Goal: Information Seeking & Learning: Find contact information

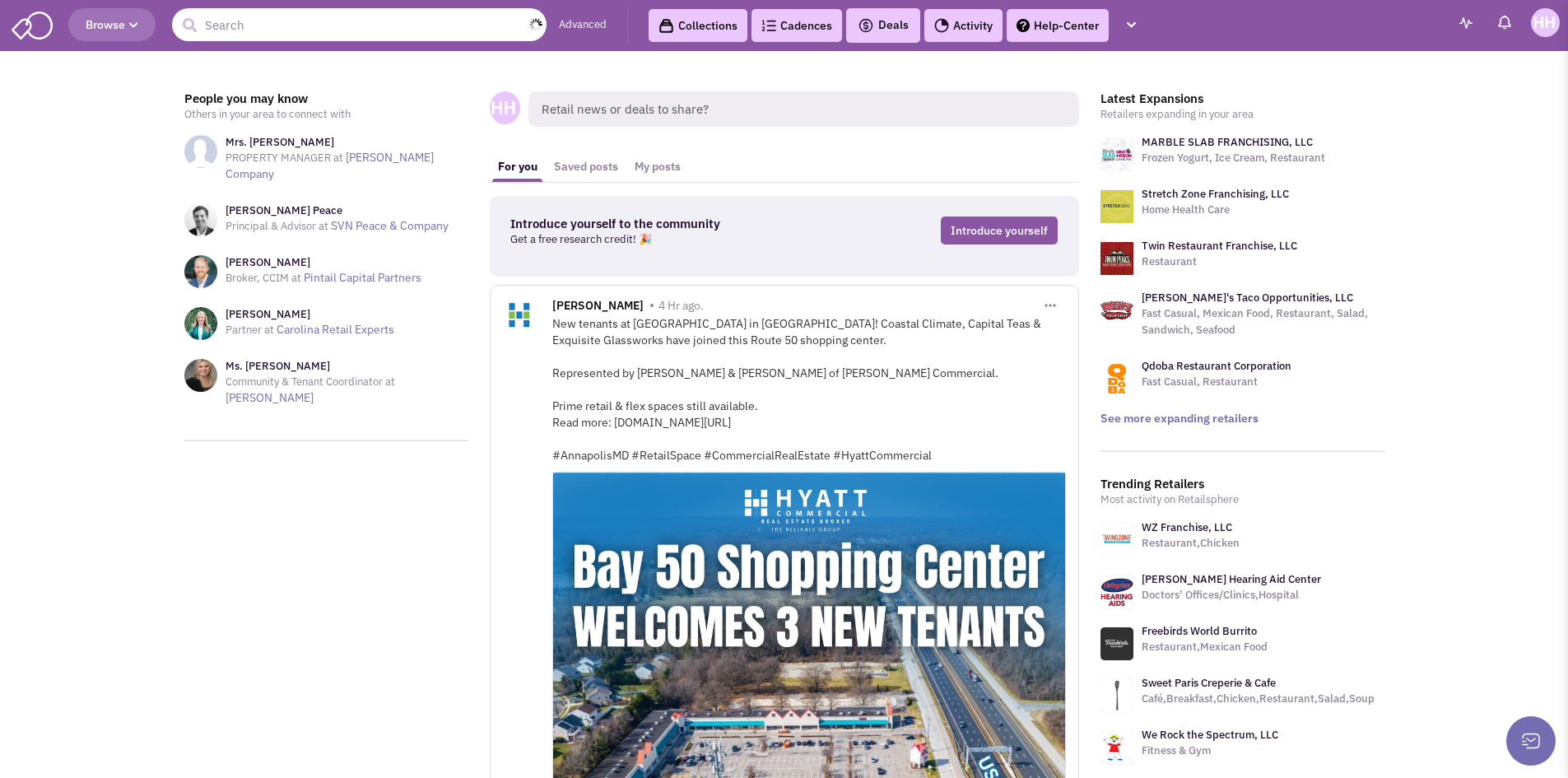
click at [309, 19] on input "text" at bounding box center [359, 24] width 375 height 33
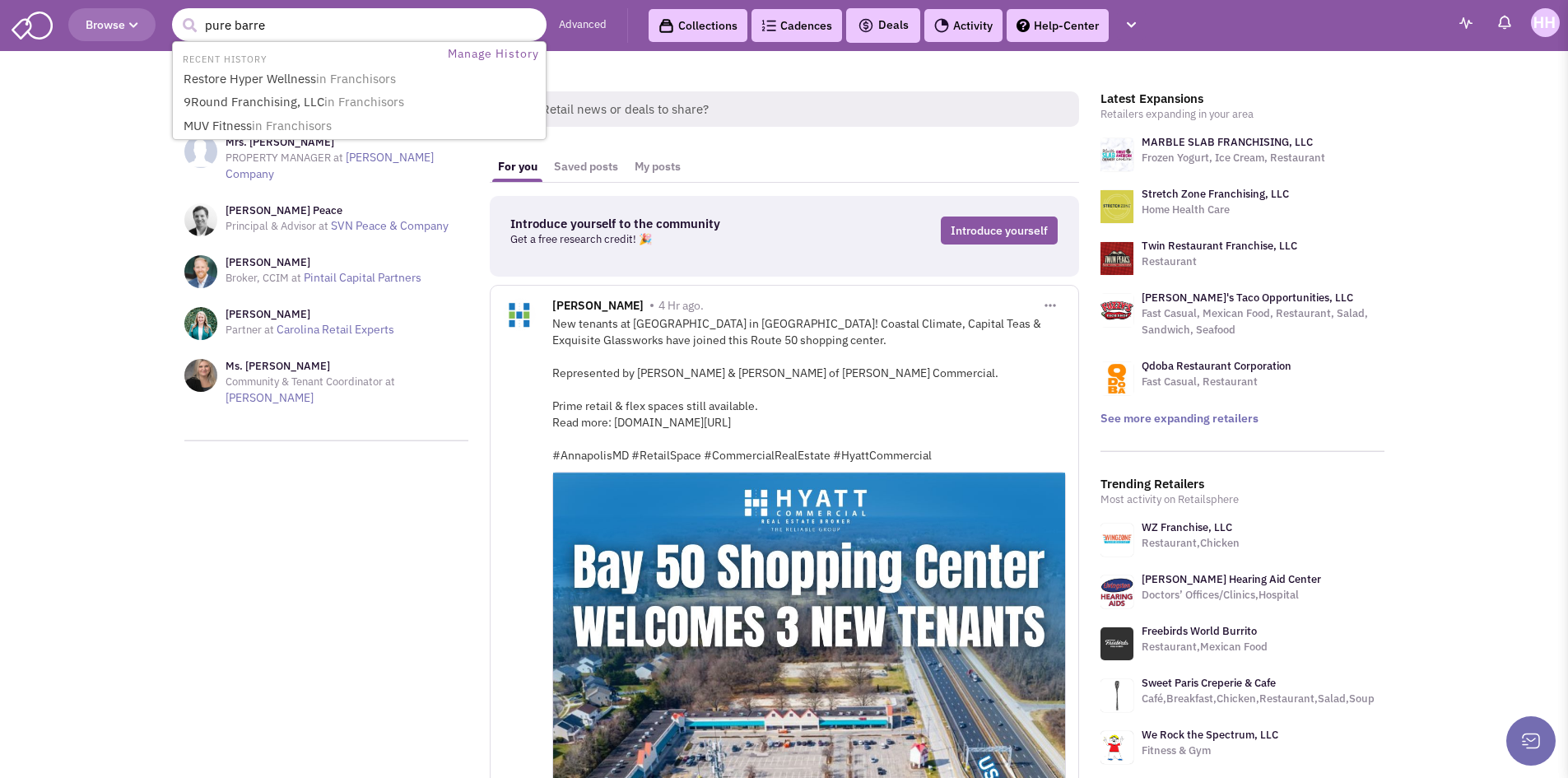
type input "pure barre"
click at [177, 14] on button "submit" at bounding box center [189, 25] width 24 height 24
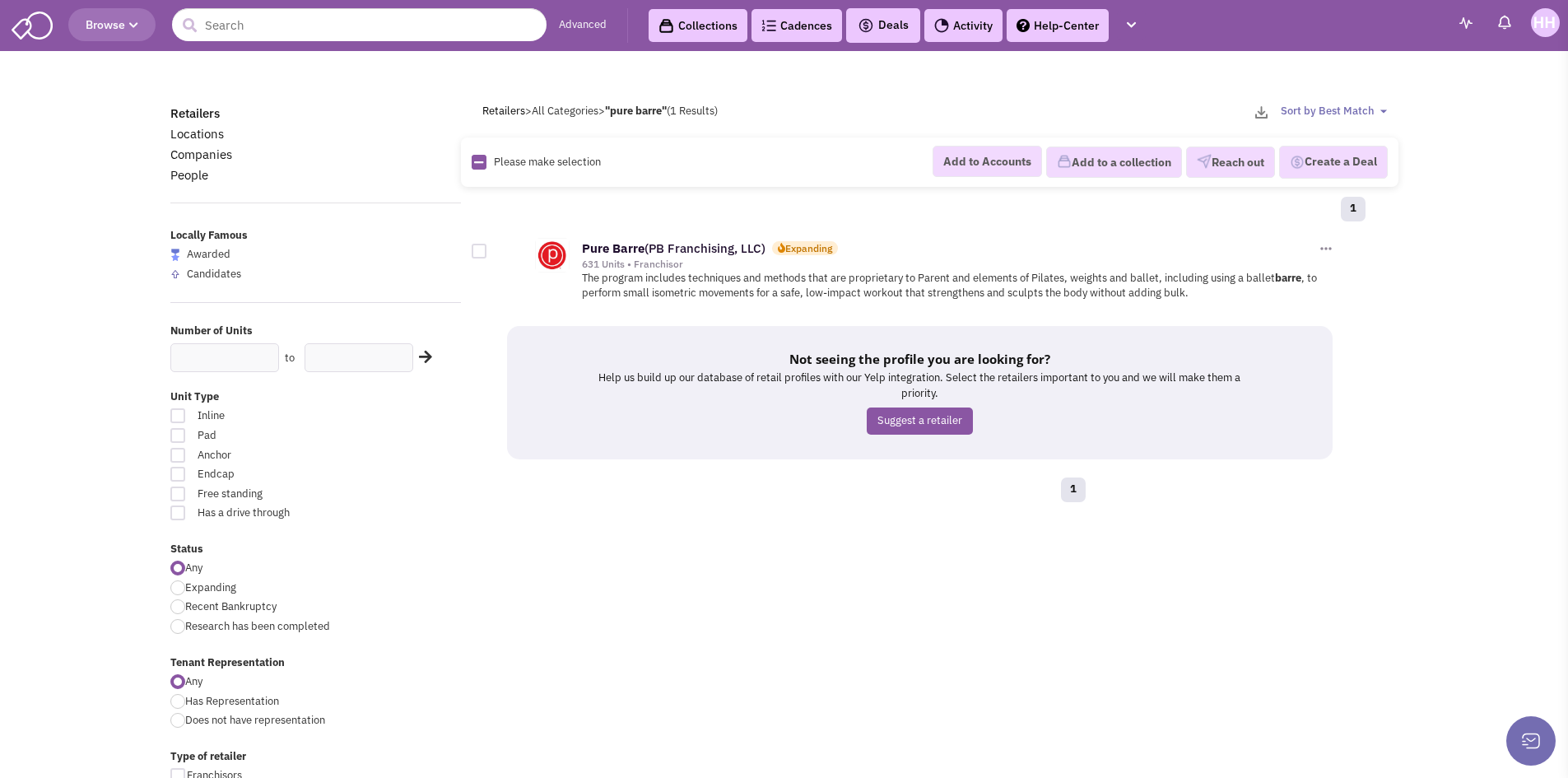
click at [692, 234] on div "Pure Barre (PB Franchising, LLC) Expanding 631 Units • Franchisor Add to Accoun…" at bounding box center [921, 268] width 829 height 82
click at [696, 249] on link "Pure Barre (PB Franchising, LLC)" at bounding box center [673, 248] width 183 height 16
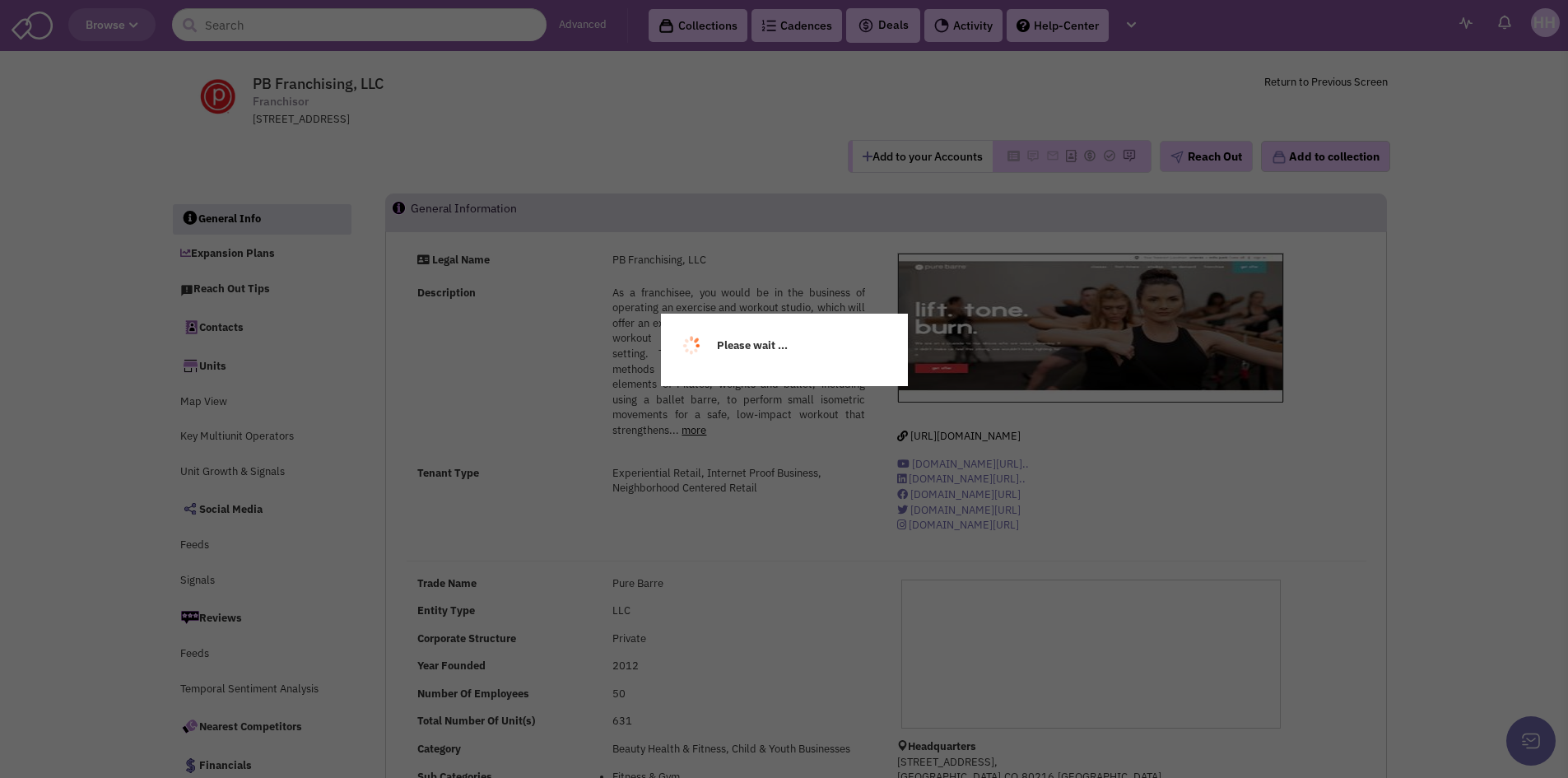
select select
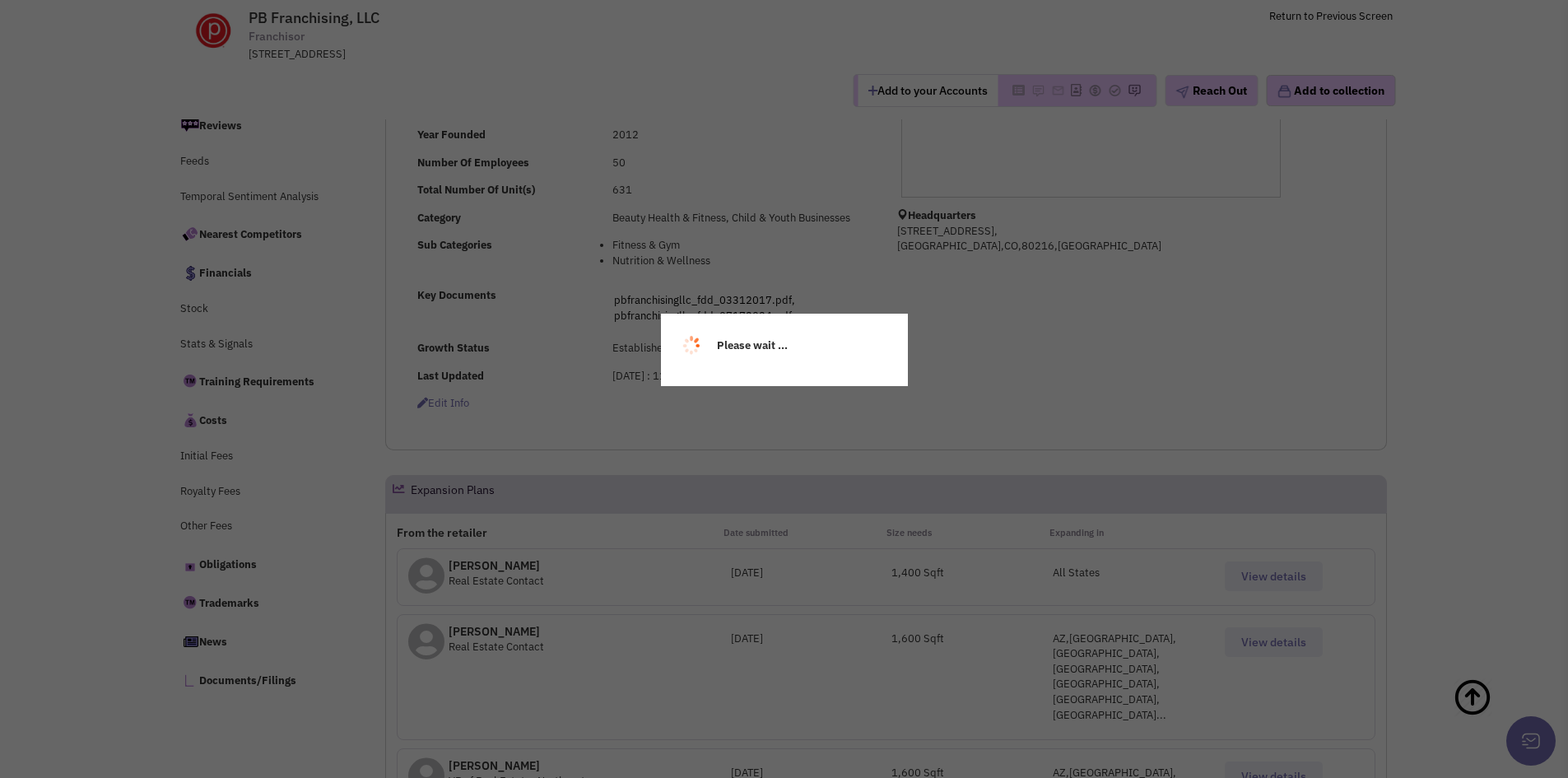
select select
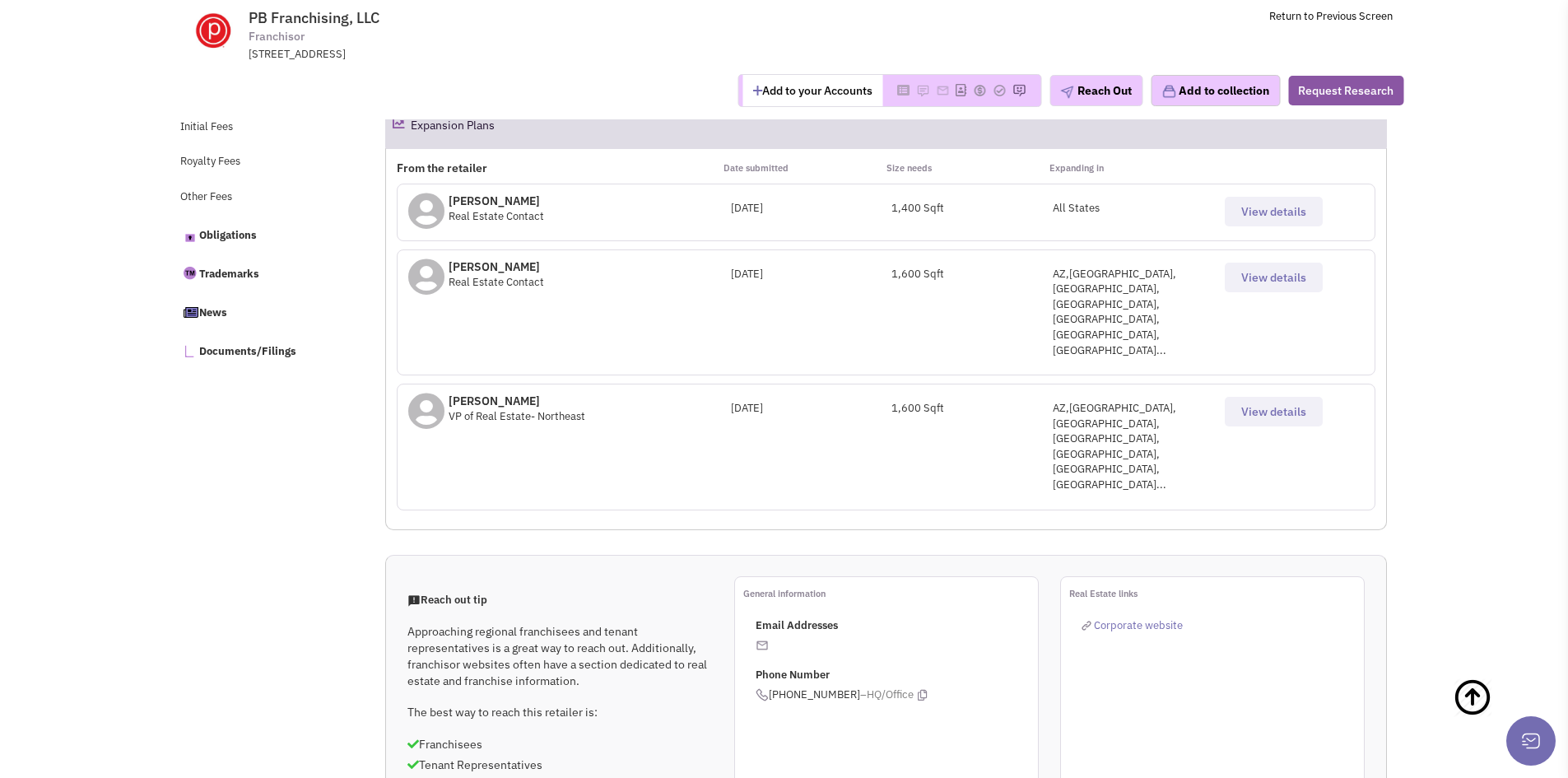
scroll to position [694, 0]
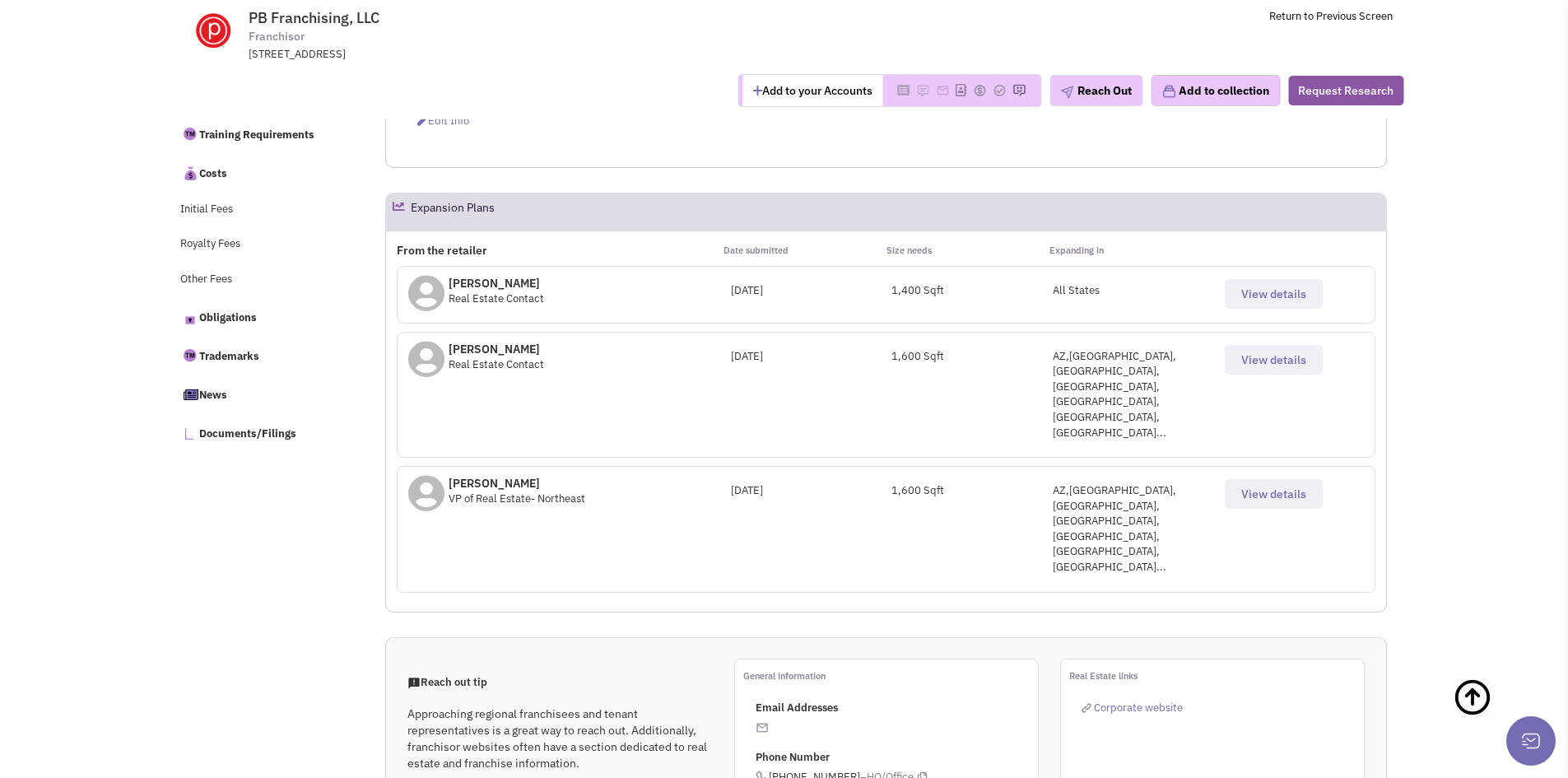
click at [526, 292] on span "Real Estate Contact" at bounding box center [496, 298] width 96 height 14
click at [486, 292] on span "Real Estate Contact" at bounding box center [496, 298] width 96 height 14
click at [1272, 294] on span "View details" at bounding box center [1273, 294] width 65 height 15
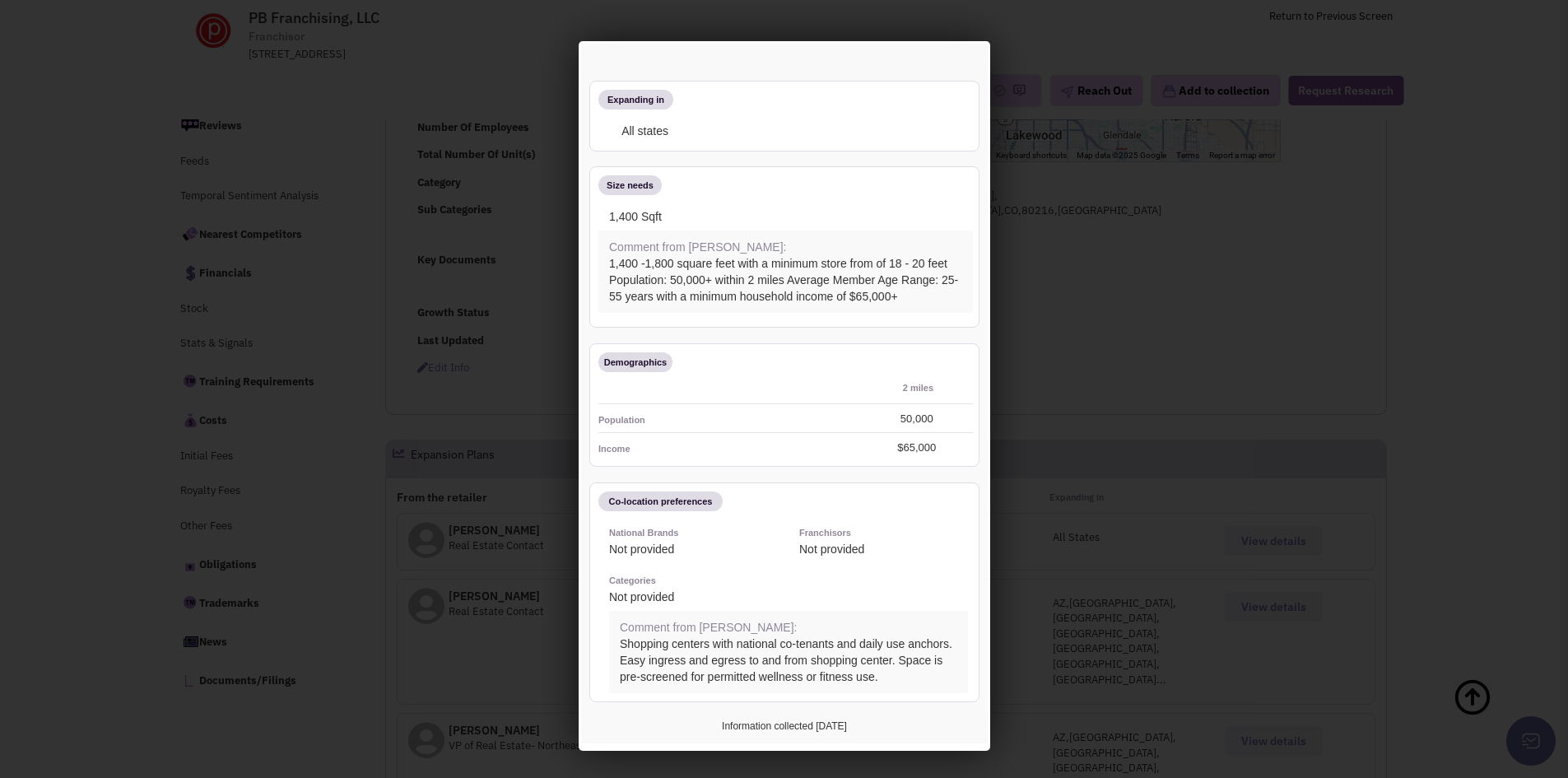
scroll to position [148, 0]
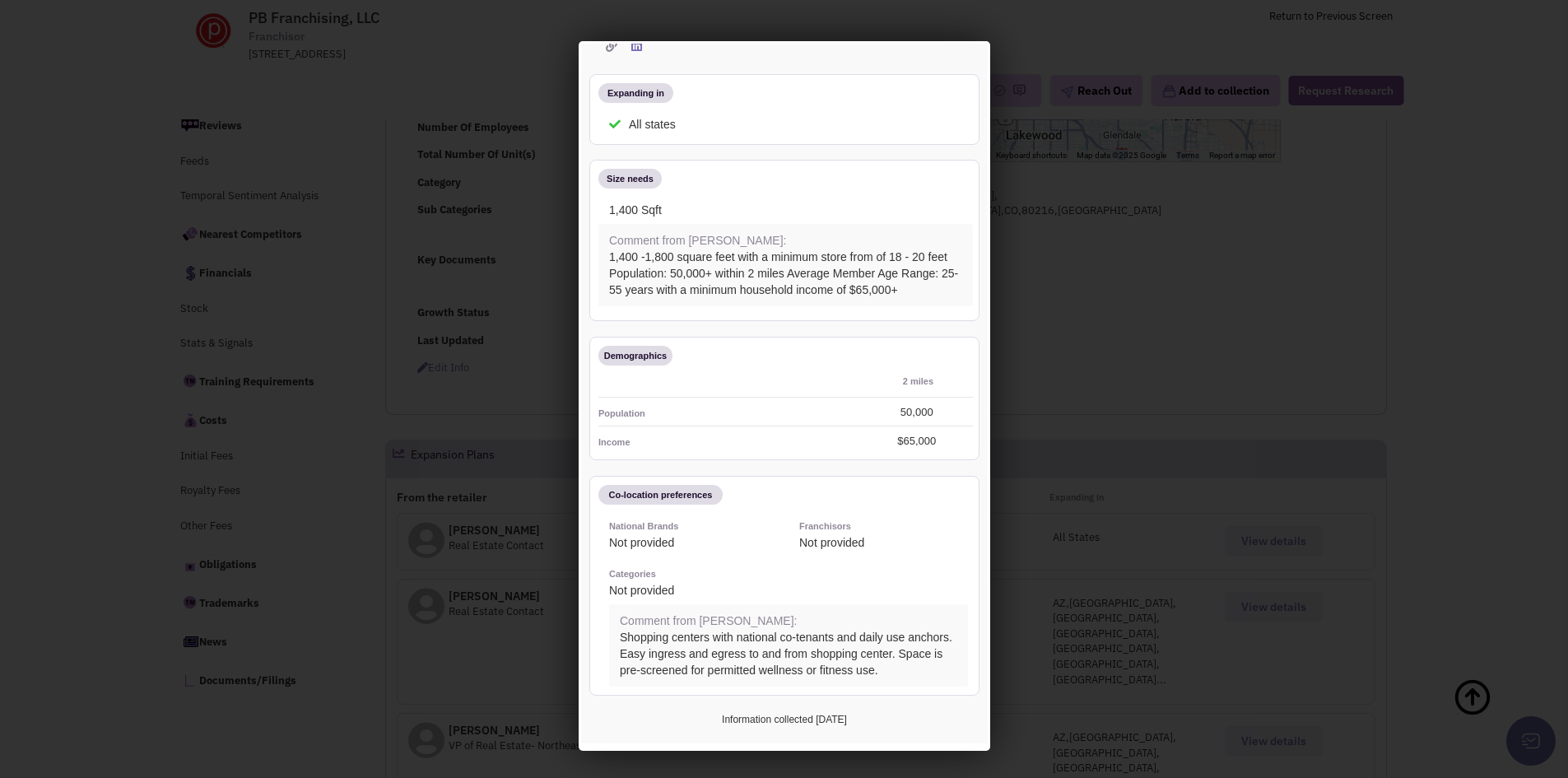
click at [1054, 282] on div at bounding box center [784, 389] width 1568 height 778
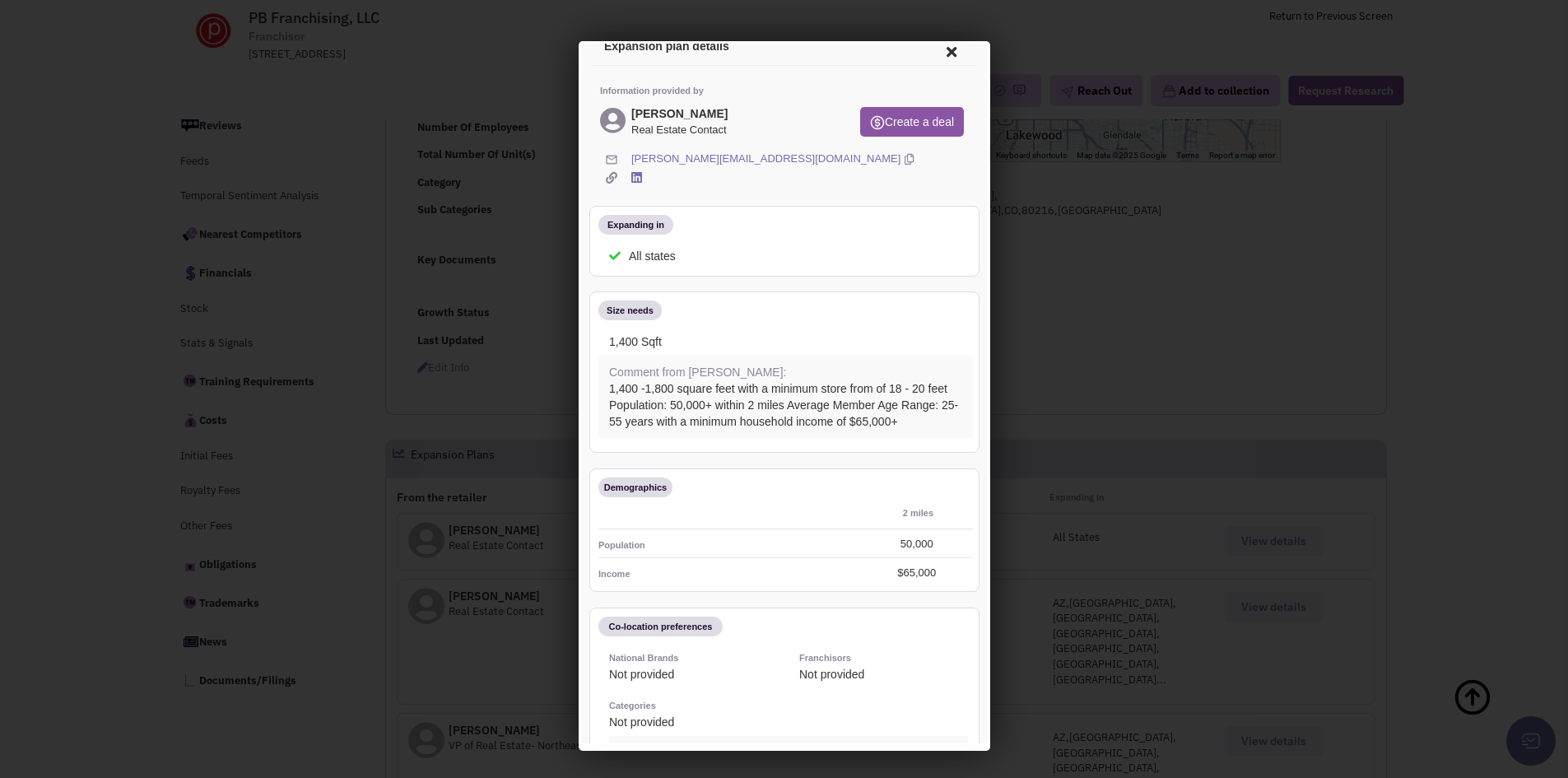
scroll to position [0, 0]
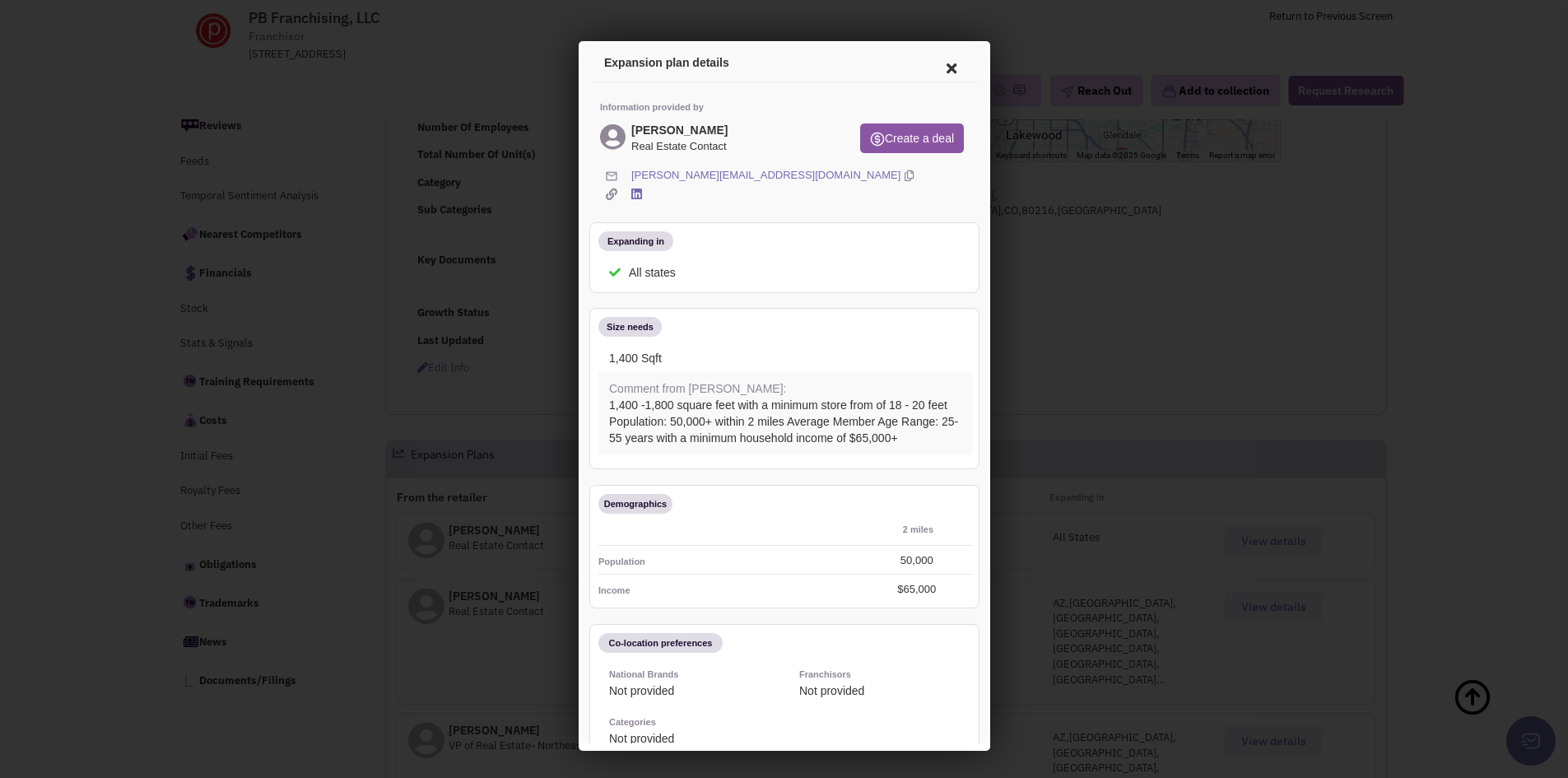
click at [938, 63] on icon at bounding box center [948, 66] width 35 height 40
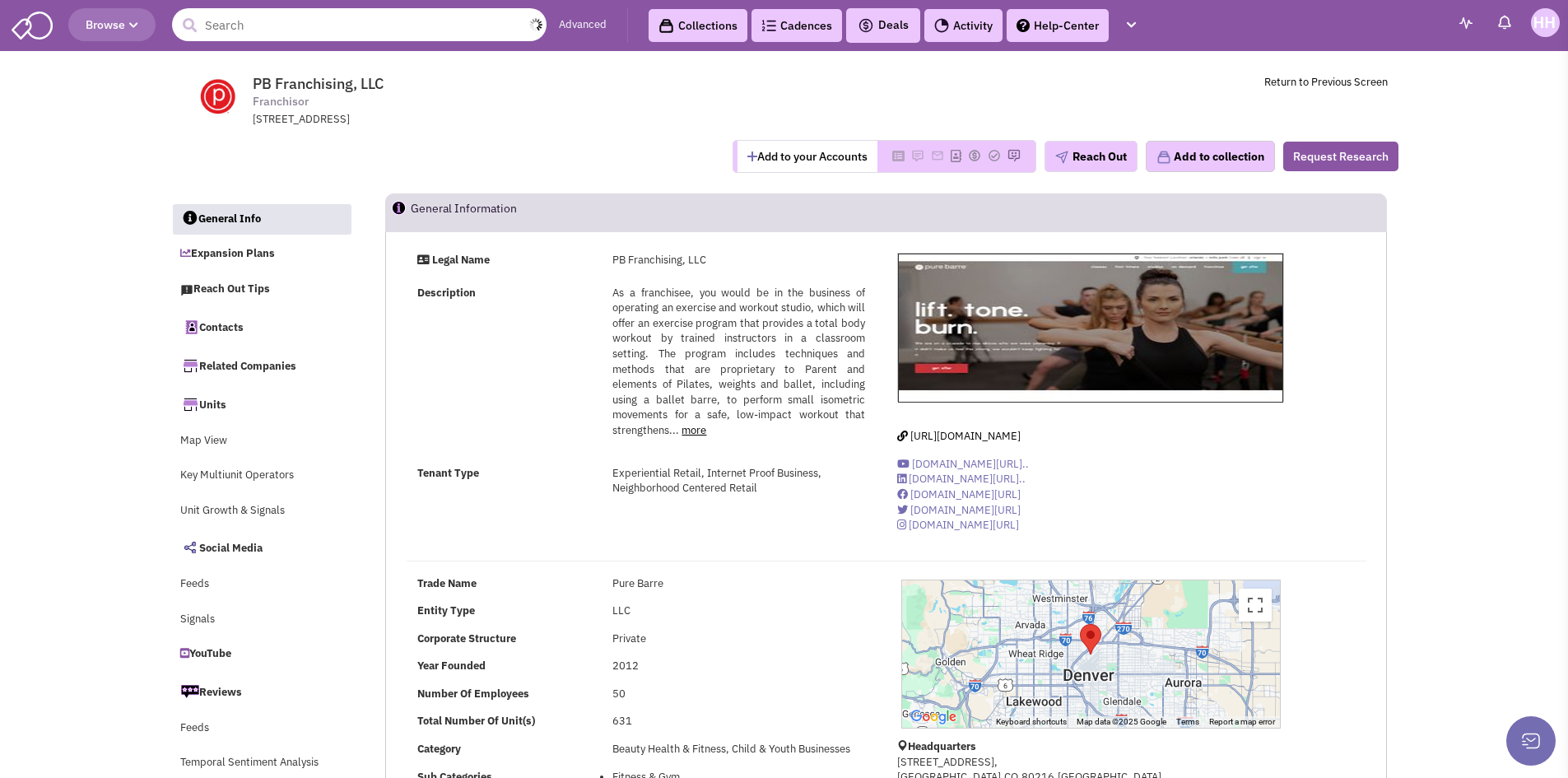
click at [294, 16] on input "text" at bounding box center [359, 24] width 375 height 33
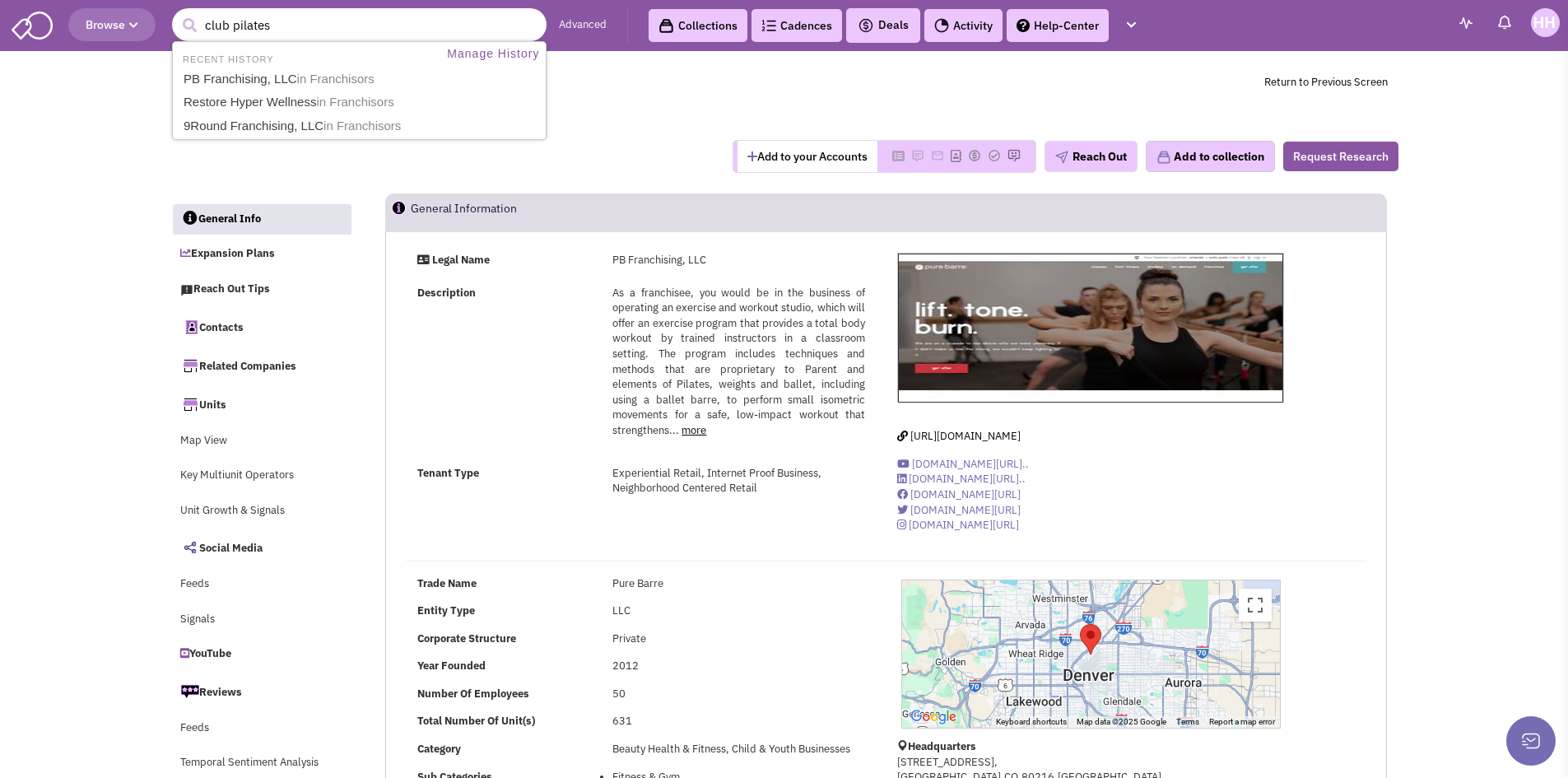
type input "club pilates"
click at [177, 14] on button "submit" at bounding box center [189, 25] width 24 height 24
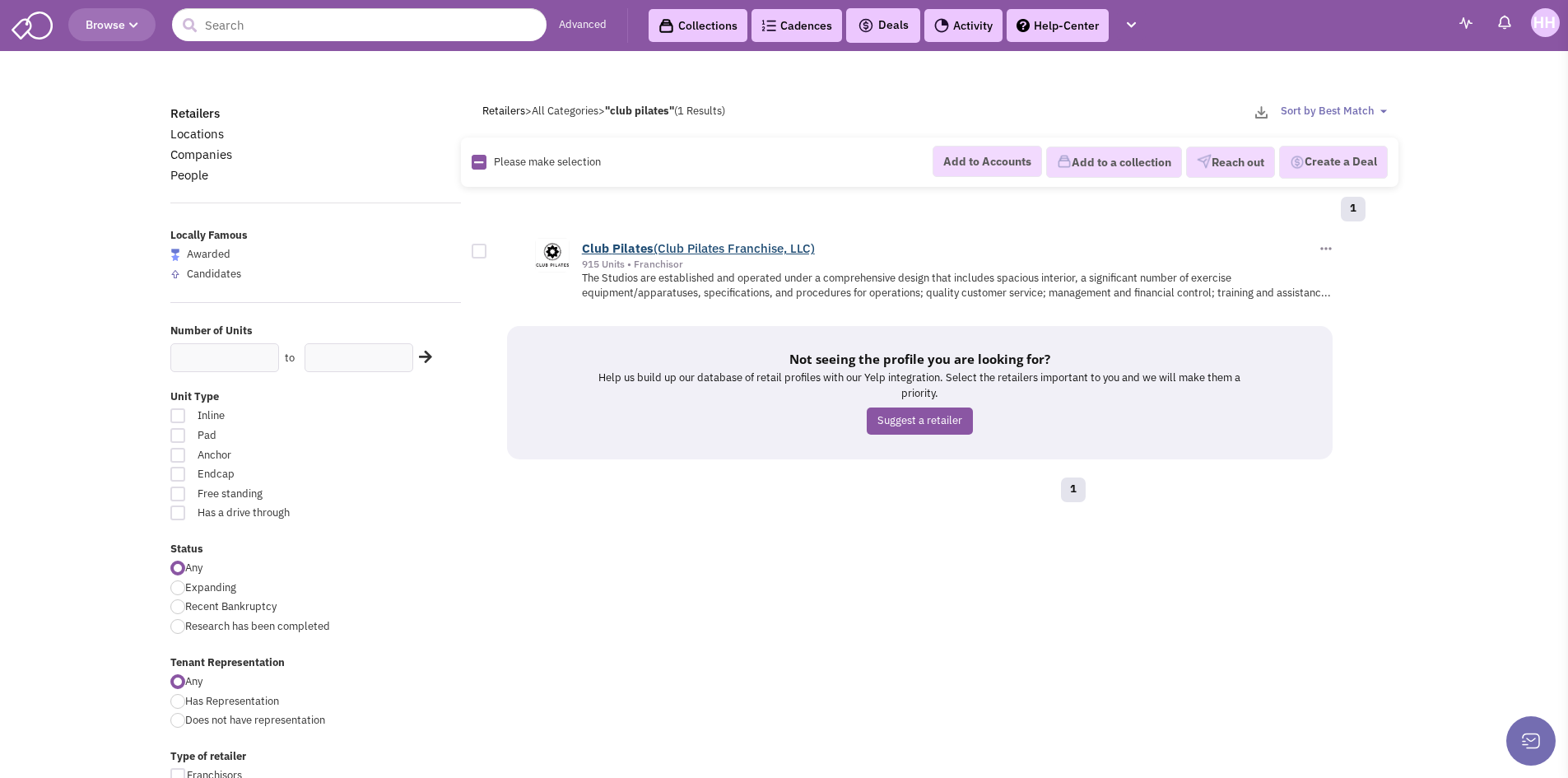
click at [670, 254] on link "Club Pilates (Club Pilates Franchise, LLC)" at bounding box center [698, 248] width 232 height 16
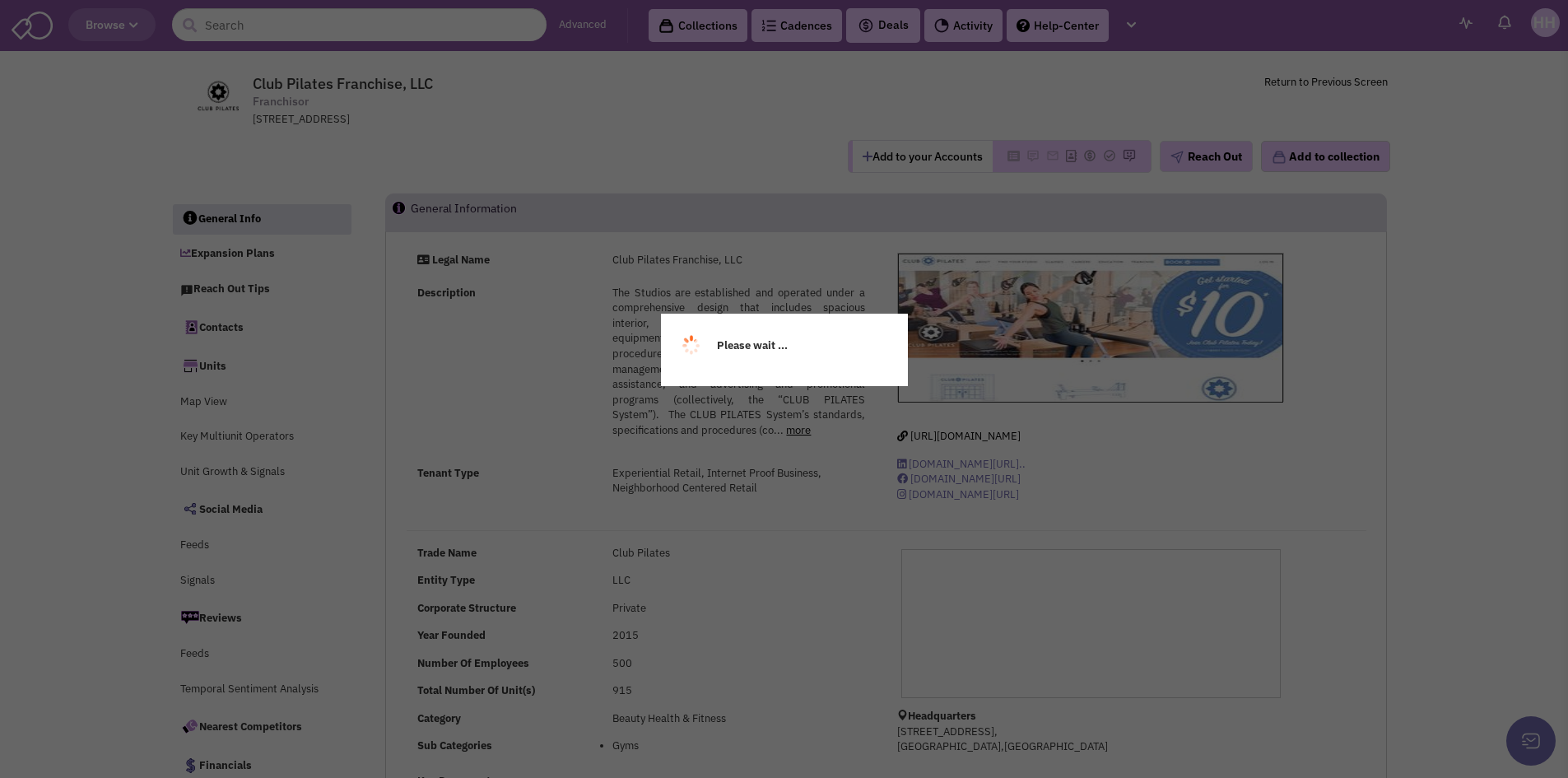
select select
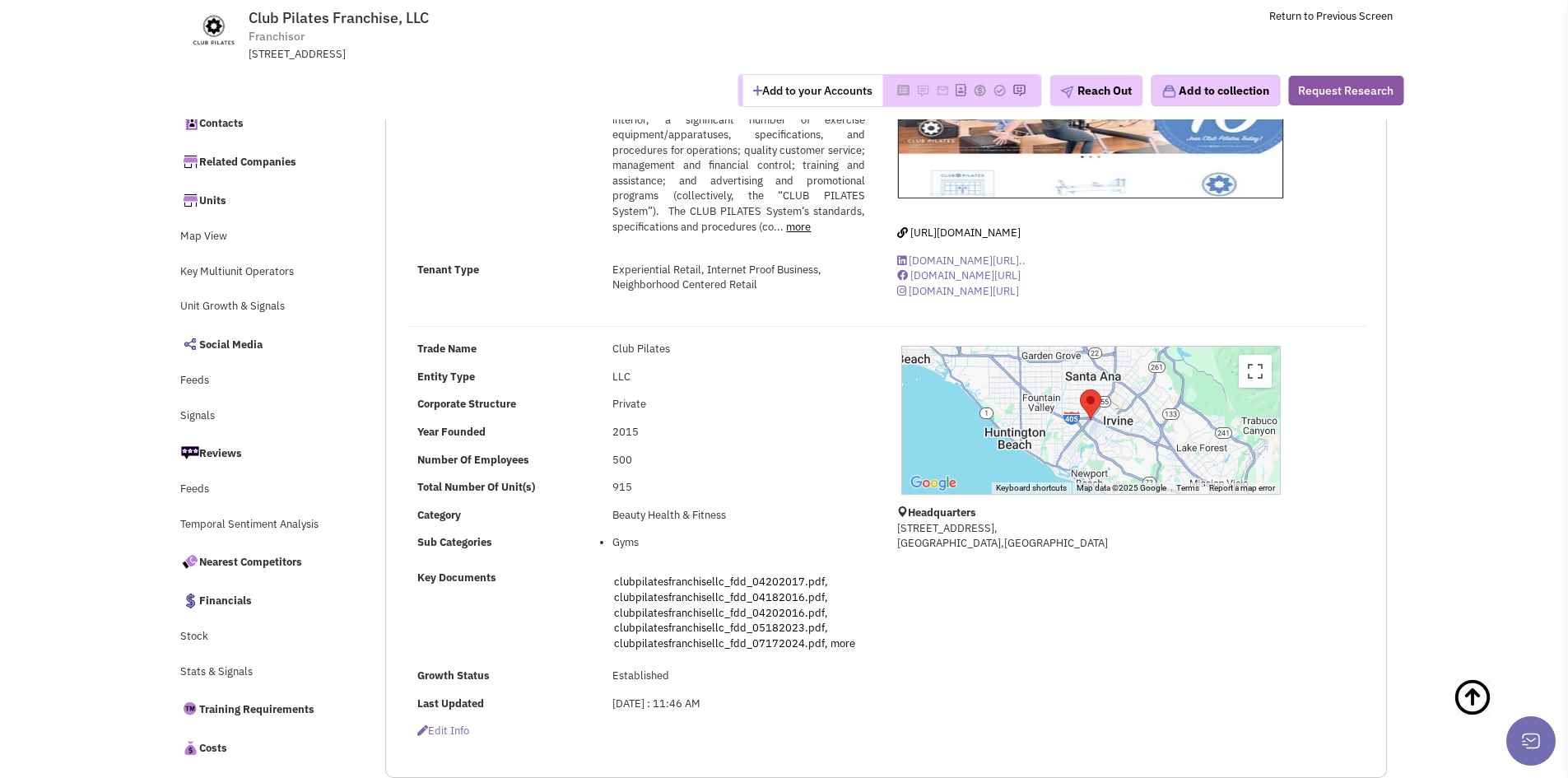
scroll to position [82, 0]
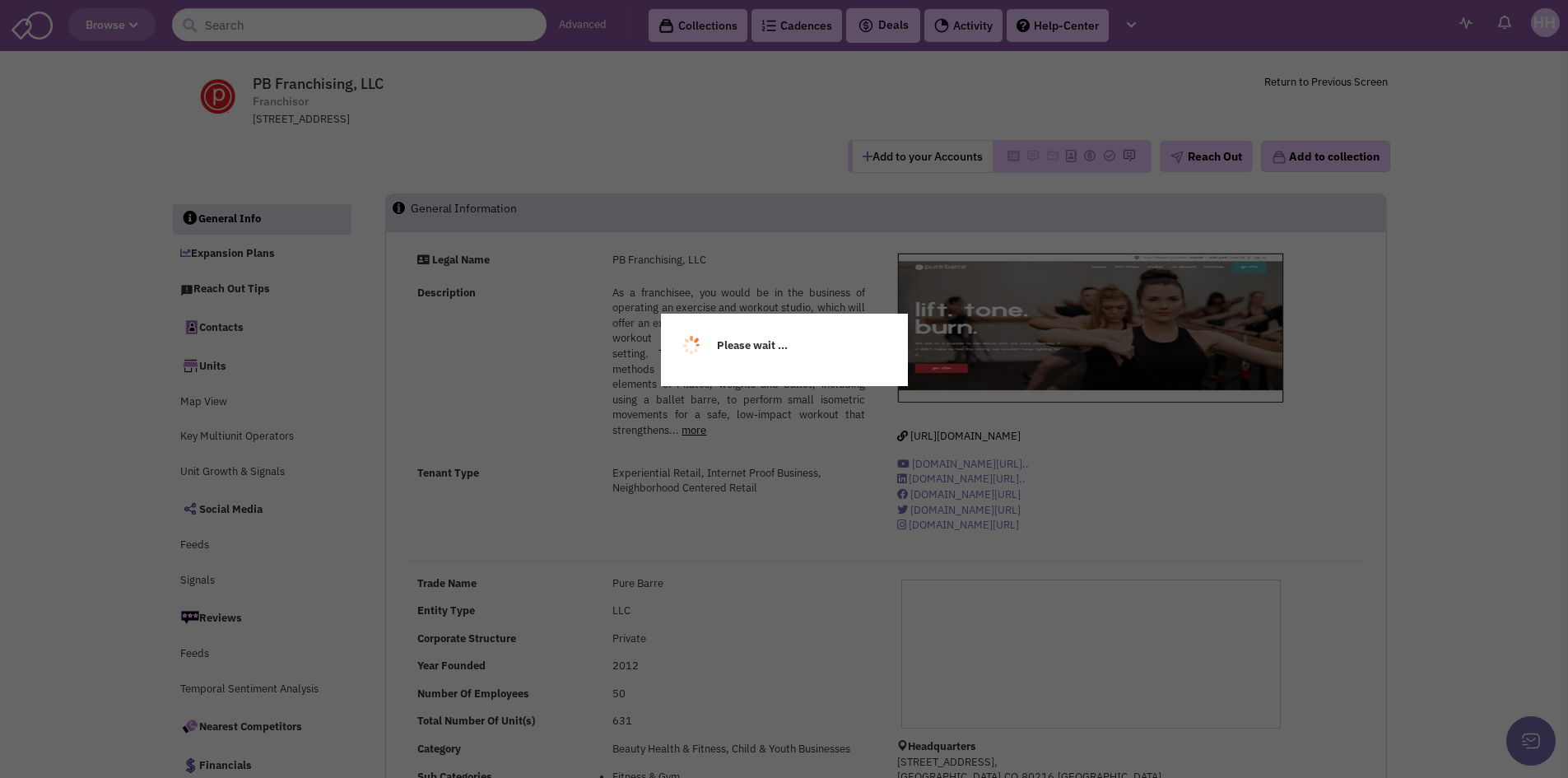
select select
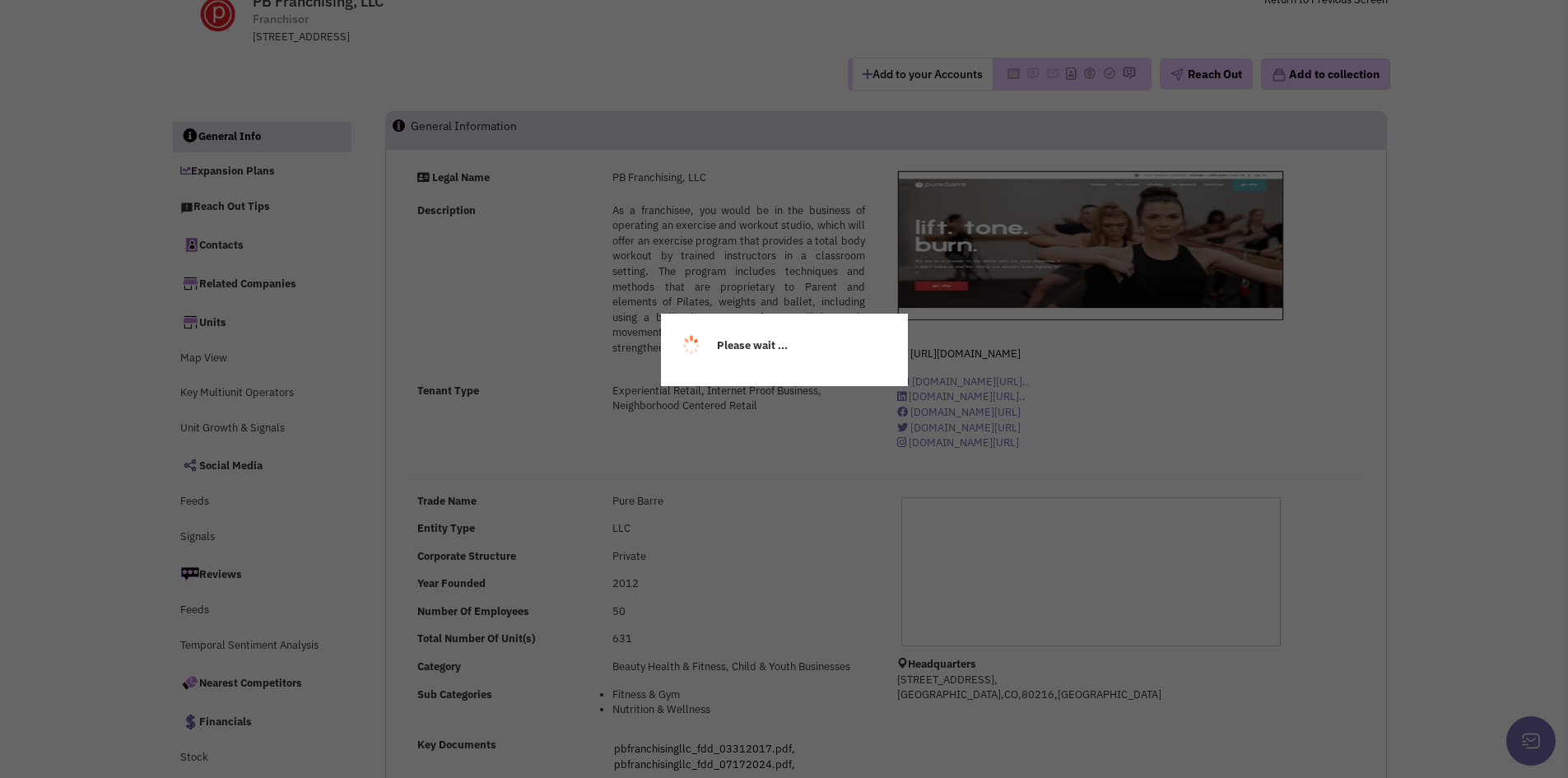
select select
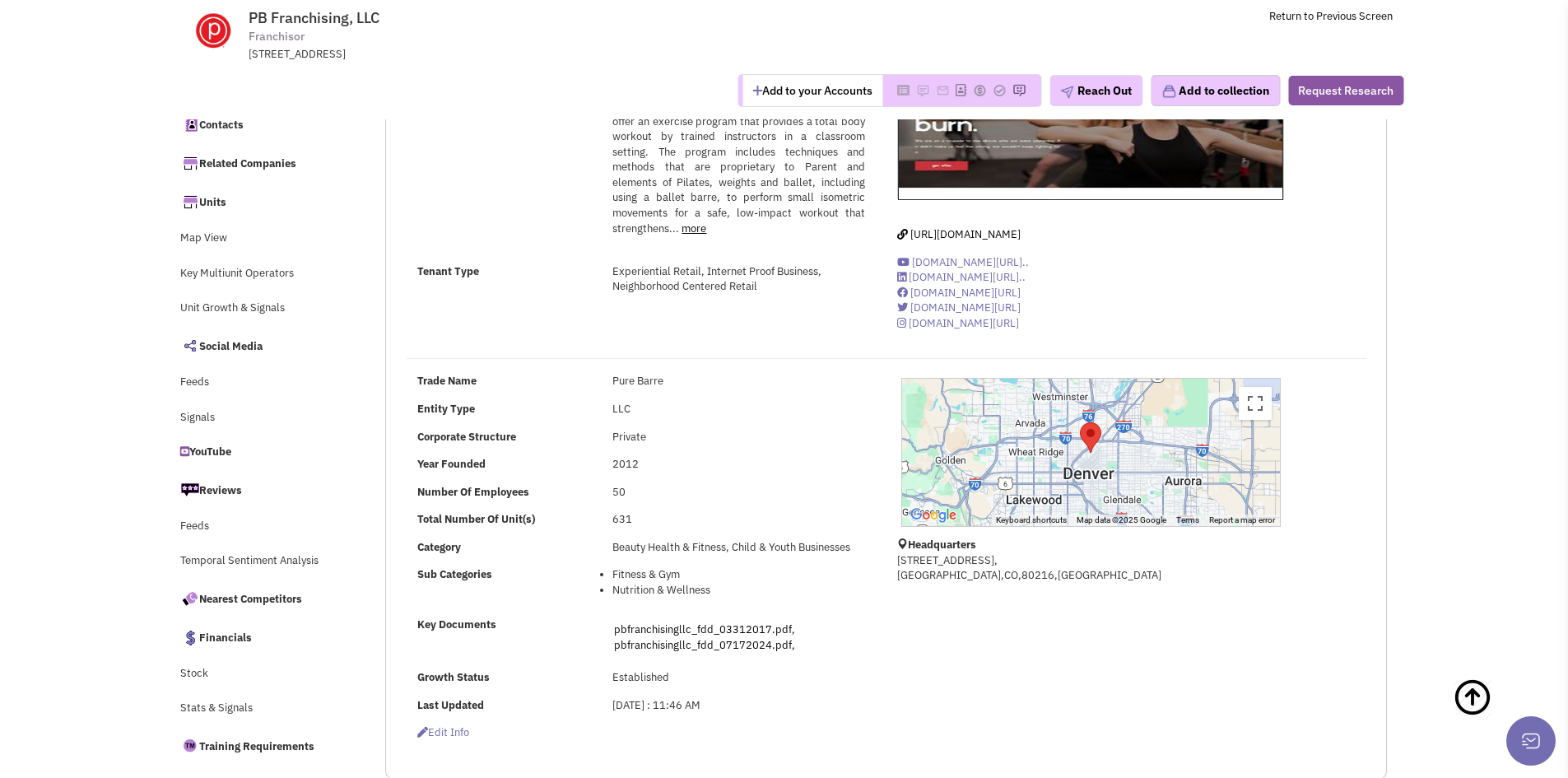
drag, startPoint x: 1028, startPoint y: 451, endPoint x: 1027, endPoint y: 439, distance: 12.0
click at [1027, 446] on div at bounding box center [1091, 452] width 378 height 147
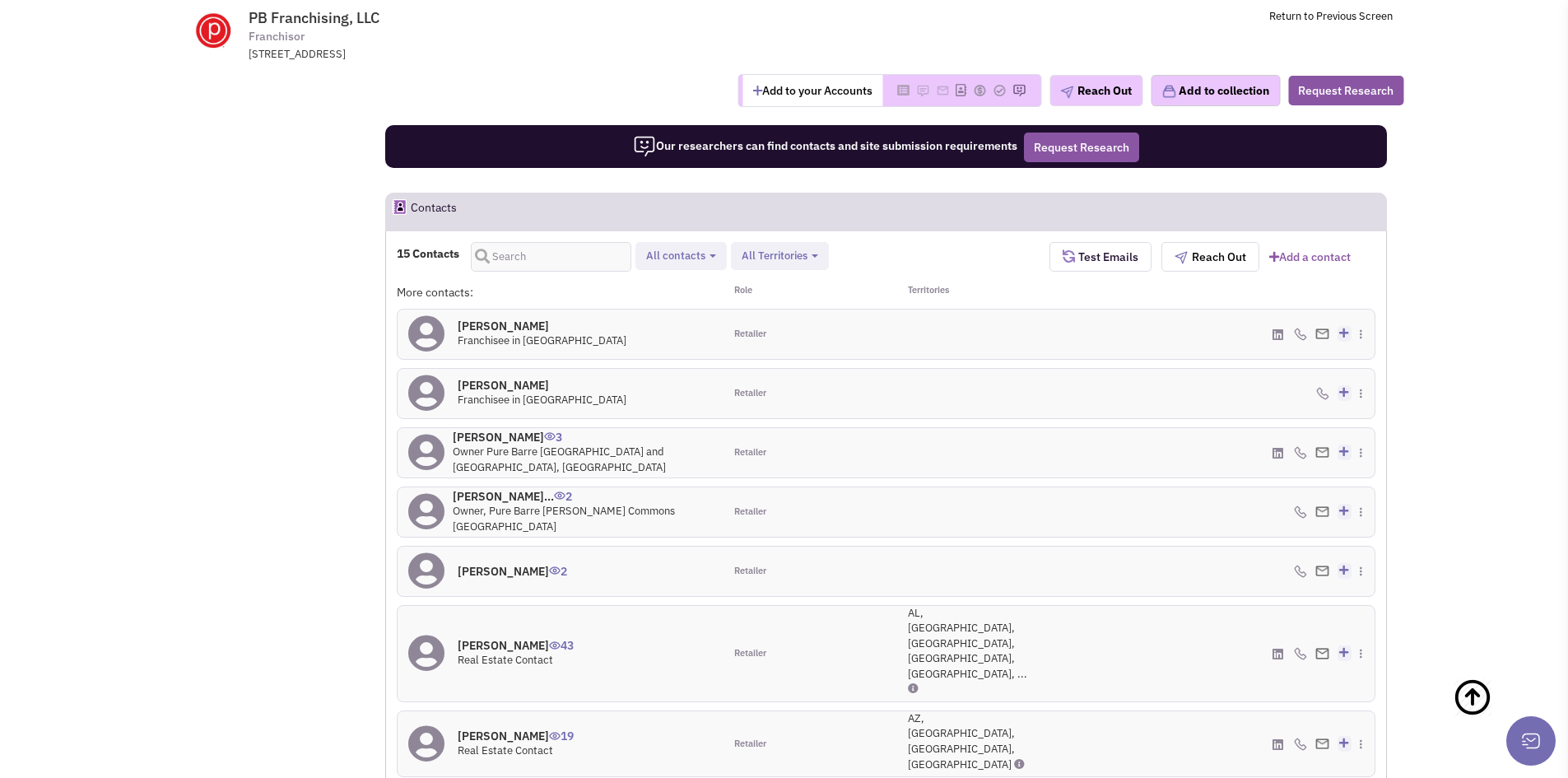
scroll to position [1566, 0]
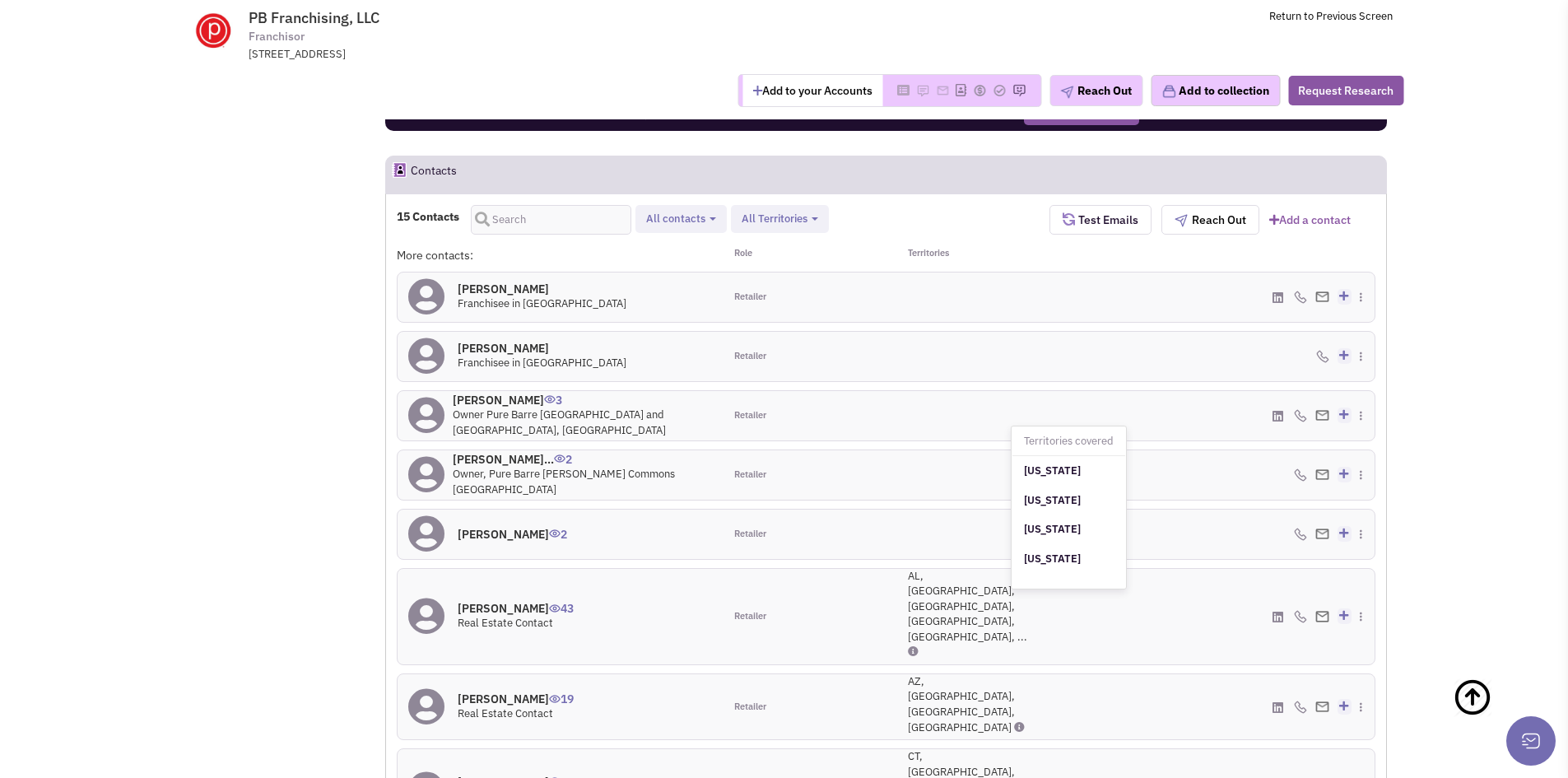
click at [1014, 722] on icon at bounding box center [1019, 727] width 11 height 11
click at [651, 569] on div "Wayne Thompson 43 Real Estate Contact" at bounding box center [560, 616] width 325 height 96
click at [573, 589] on span "43" at bounding box center [561, 603] width 24 height 27
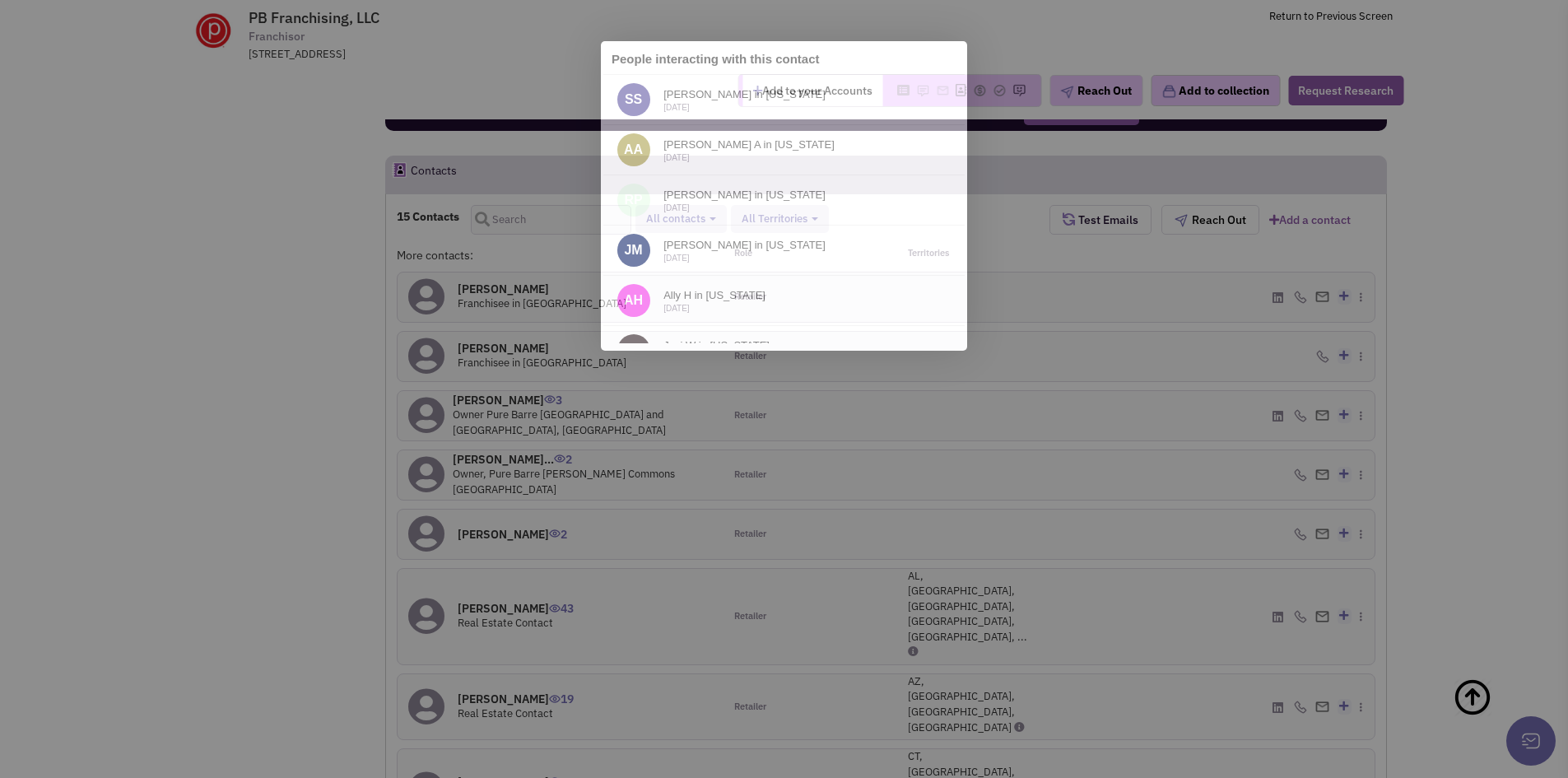
scroll to position [0, 0]
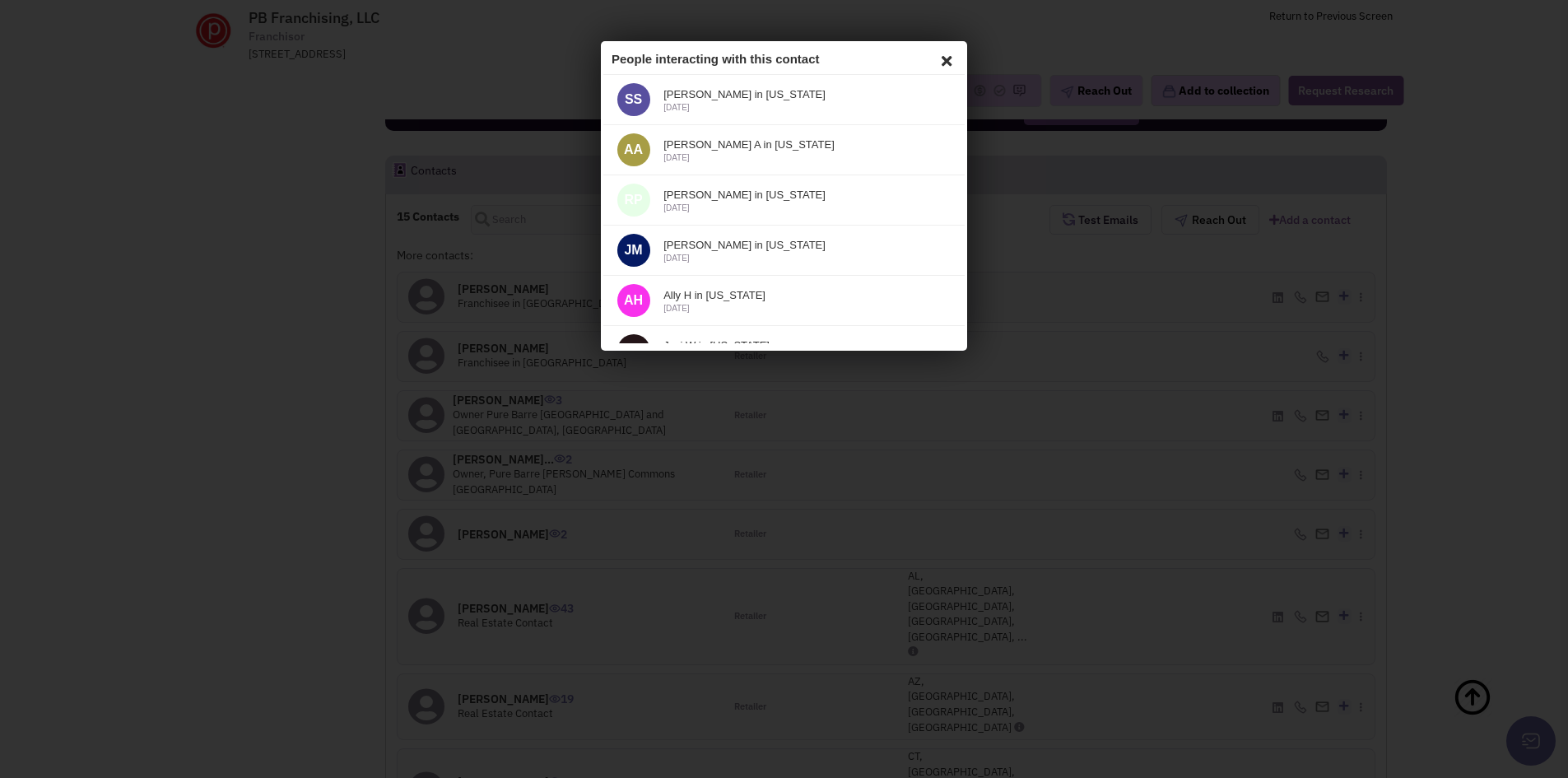
click at [506, 439] on div at bounding box center [784, 389] width 1568 height 778
click at [934, 49] on icon at bounding box center [943, 58] width 19 height 24
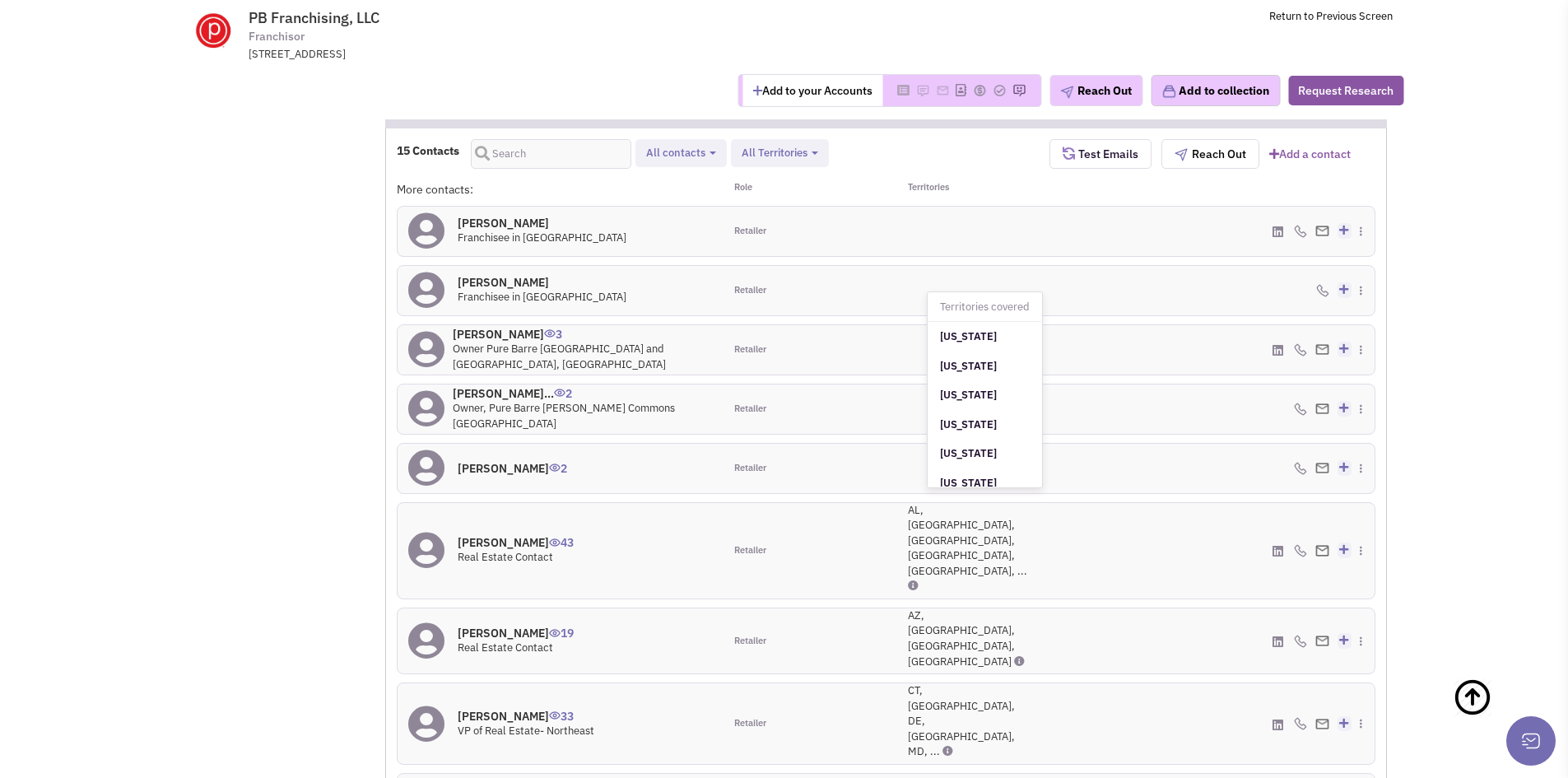
scroll to position [1730, 0]
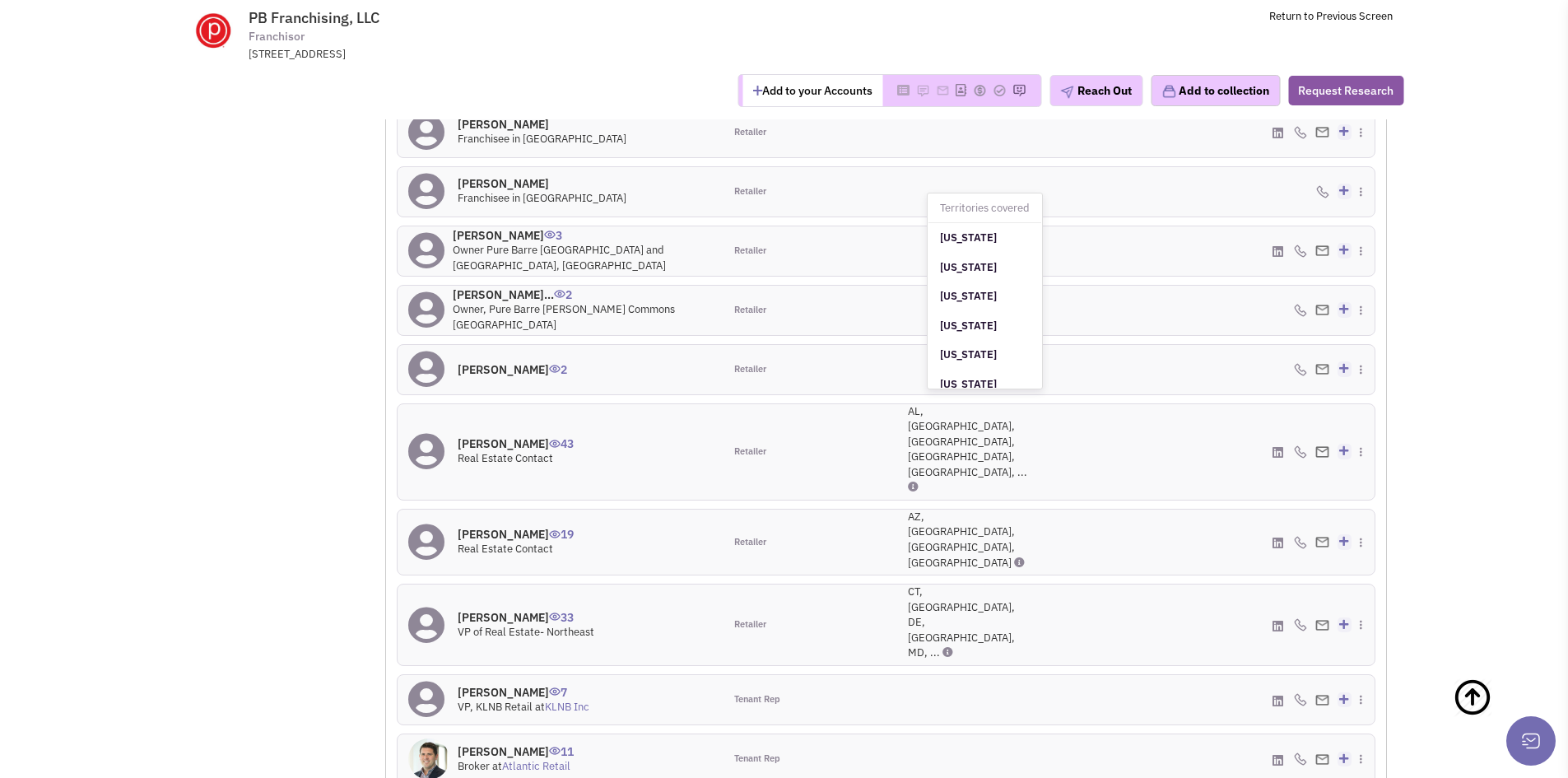
click at [910, 480] on span at bounding box center [912, 486] width 11 height 14
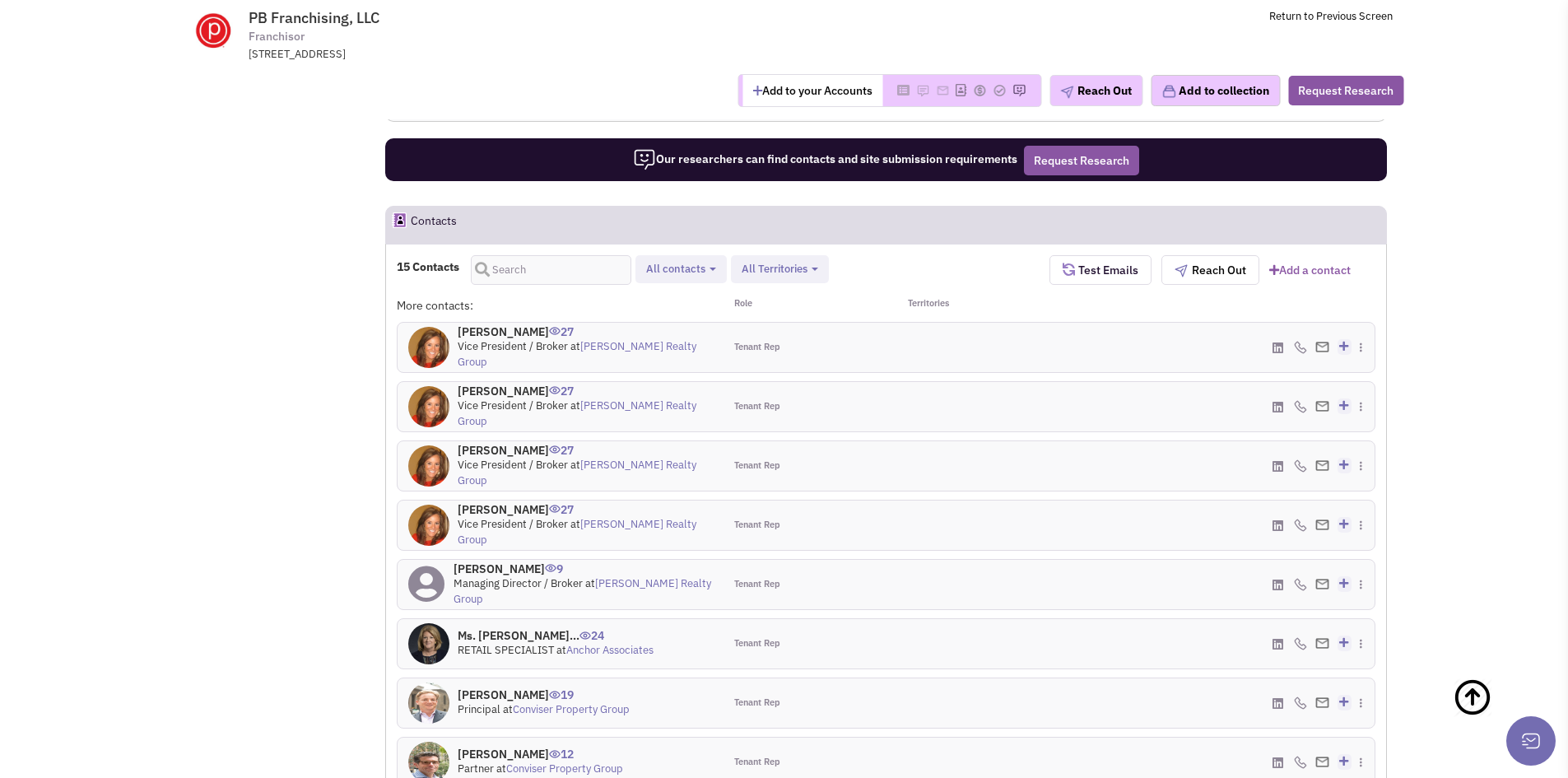
scroll to position [1566, 0]
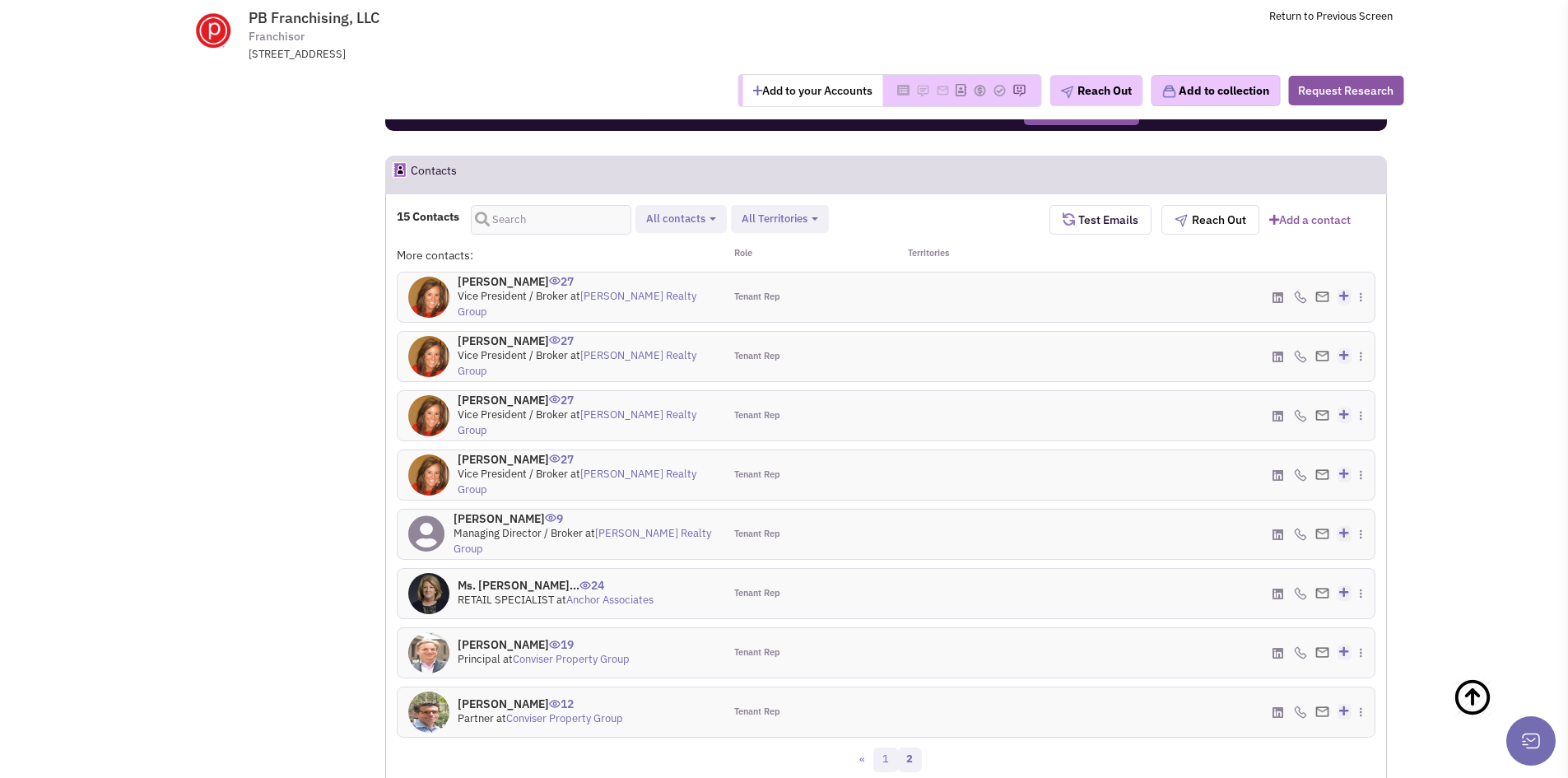
click at [876, 748] on link "1" at bounding box center [885, 760] width 24 height 24
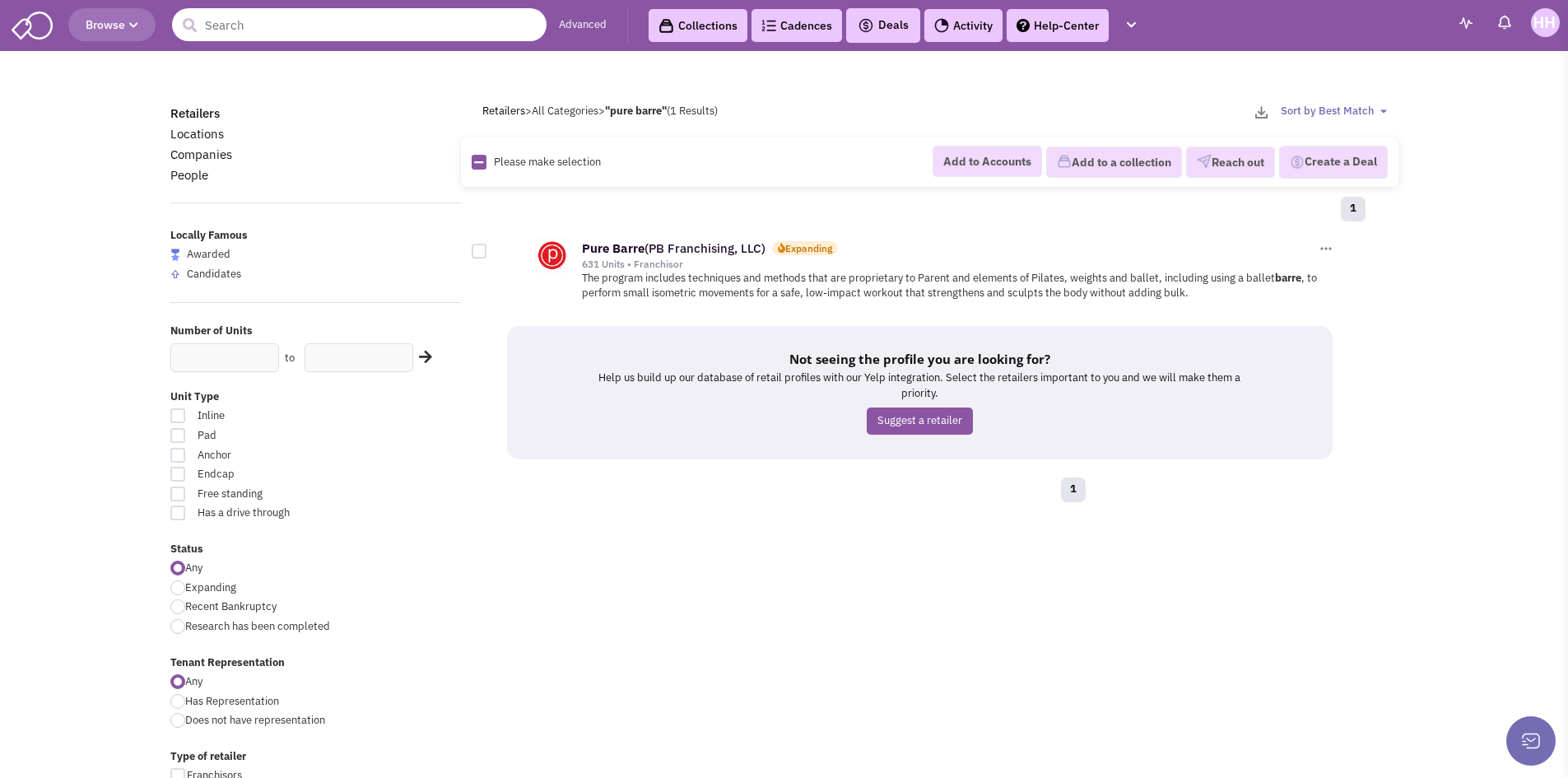
click at [232, 24] on input "text" at bounding box center [359, 24] width 375 height 33
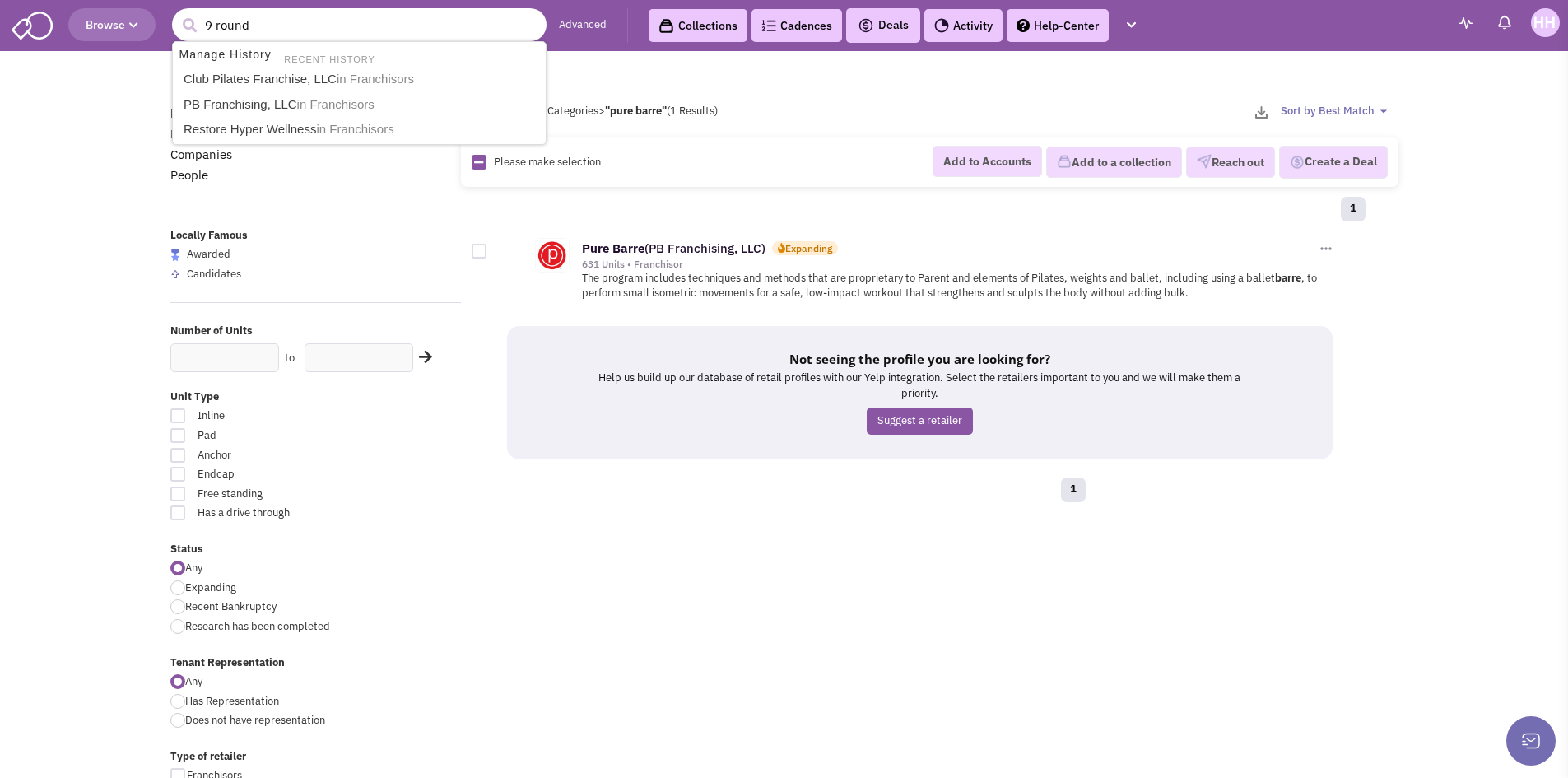
type input "9 round"
click at [177, 14] on button "submit" at bounding box center [189, 25] width 24 height 24
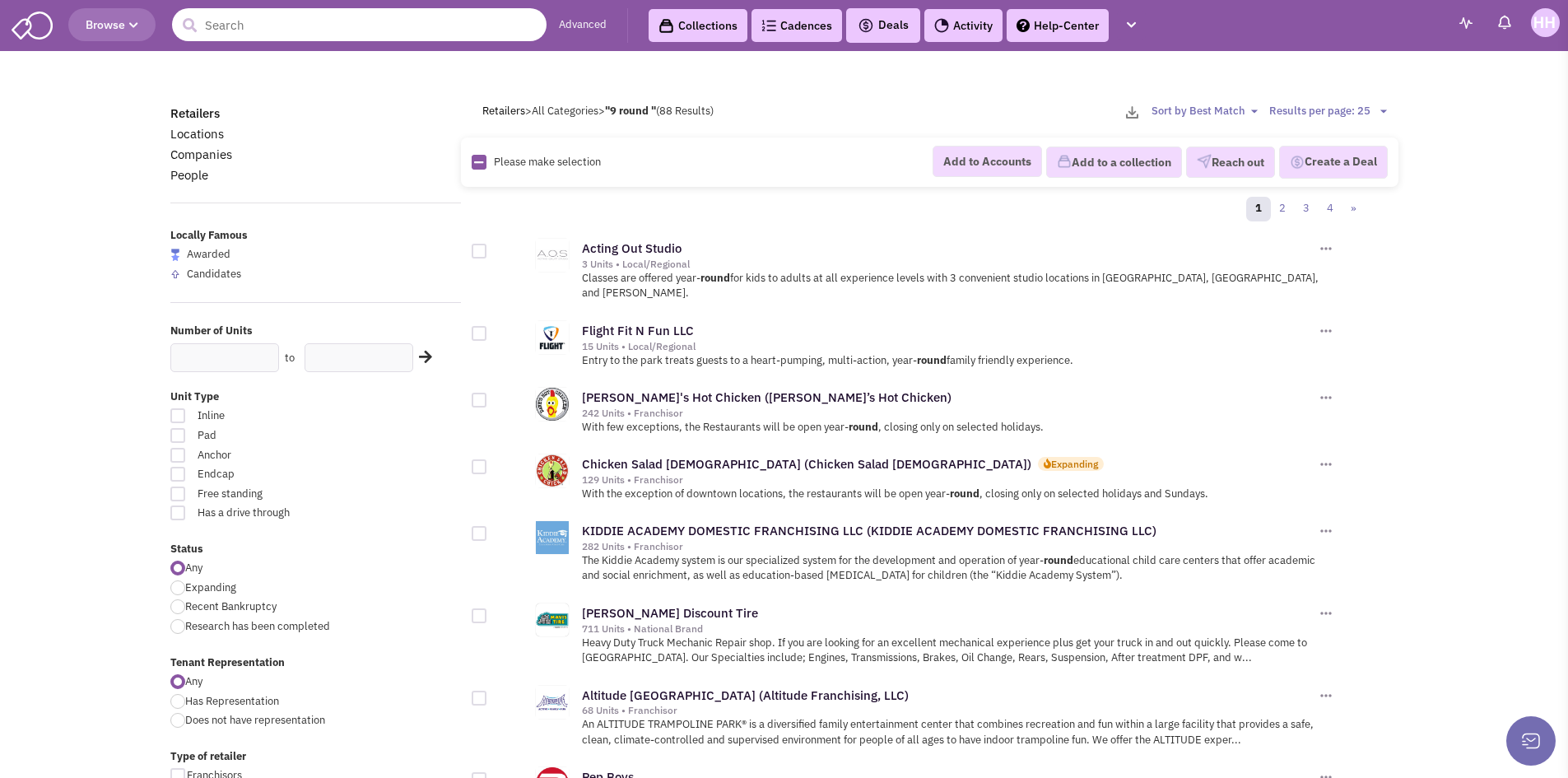
click at [248, 17] on input "text" at bounding box center [359, 24] width 375 height 33
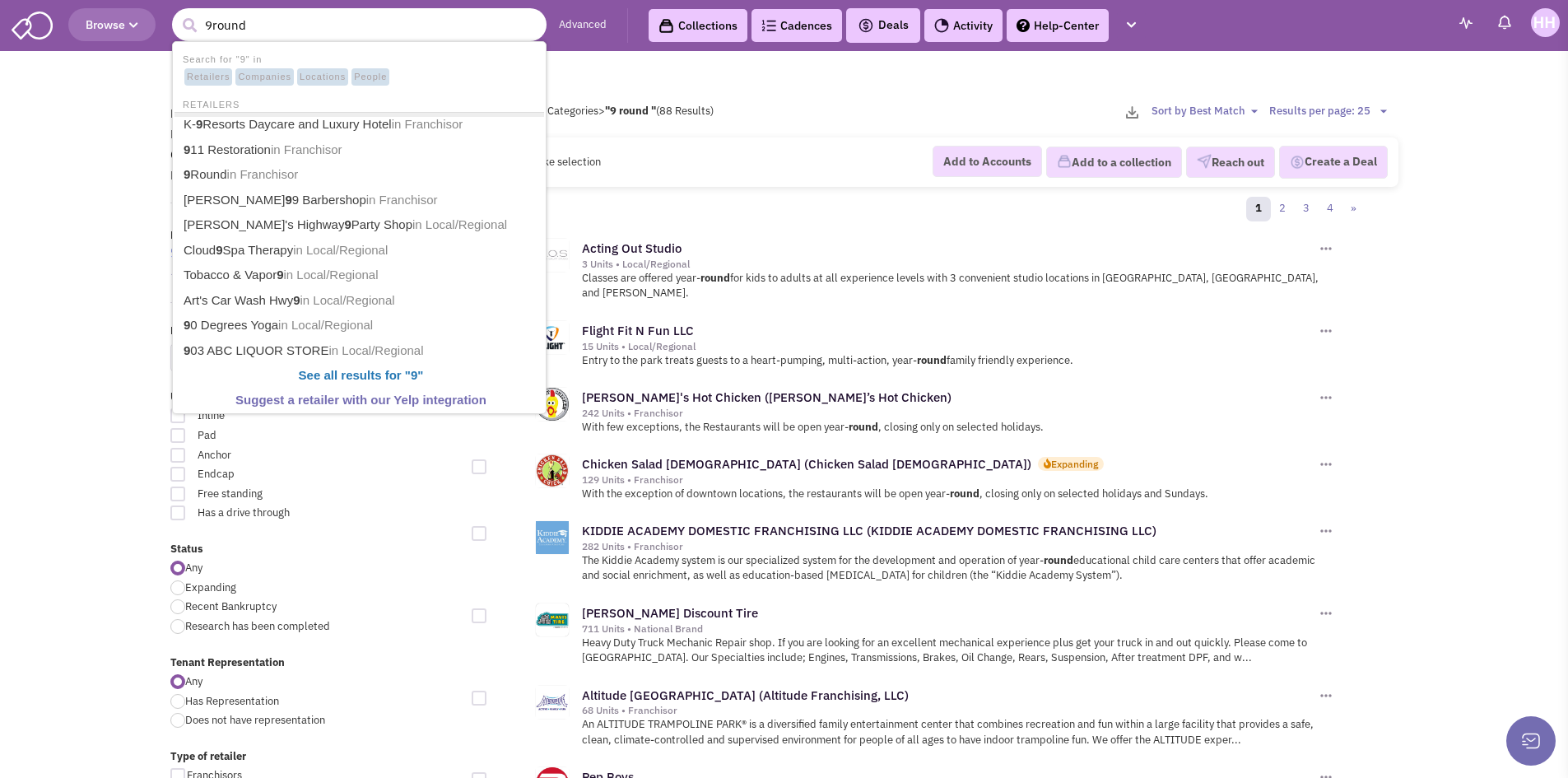
type input "9round"
click at [177, 14] on button "submit" at bounding box center [189, 25] width 24 height 24
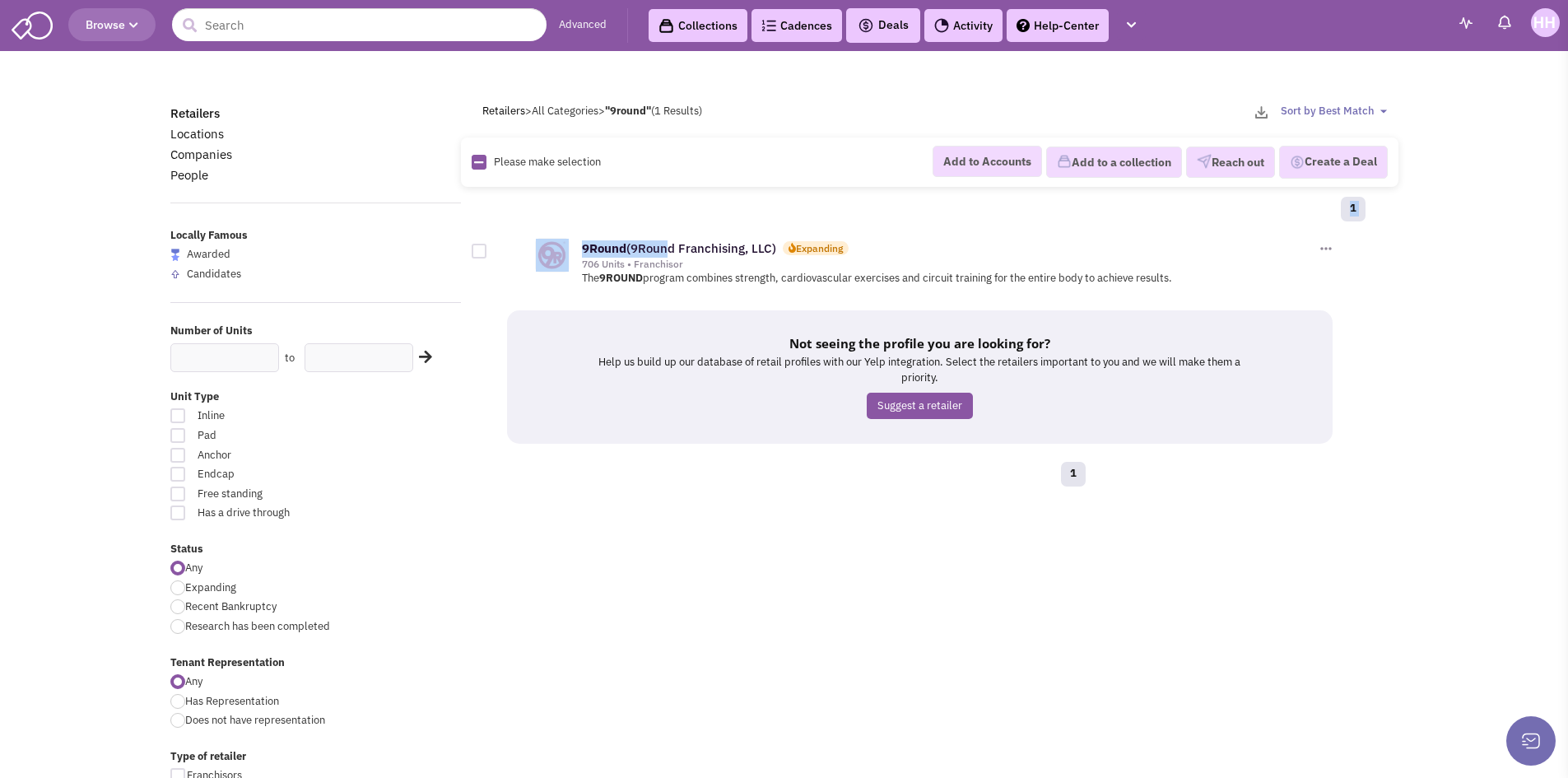
drag, startPoint x: 677, startPoint y: 222, endPoint x: 660, endPoint y: 239, distance: 24.0
click at [660, 239] on div "1 9Round (9Round Franchising, LLC) Expanding 706 Units • Franchisor Reach out" at bounding box center [924, 244] width 883 height 100
click at [707, 248] on link "9Round (9Round Franchising, LLC)" at bounding box center [679, 248] width 195 height 16
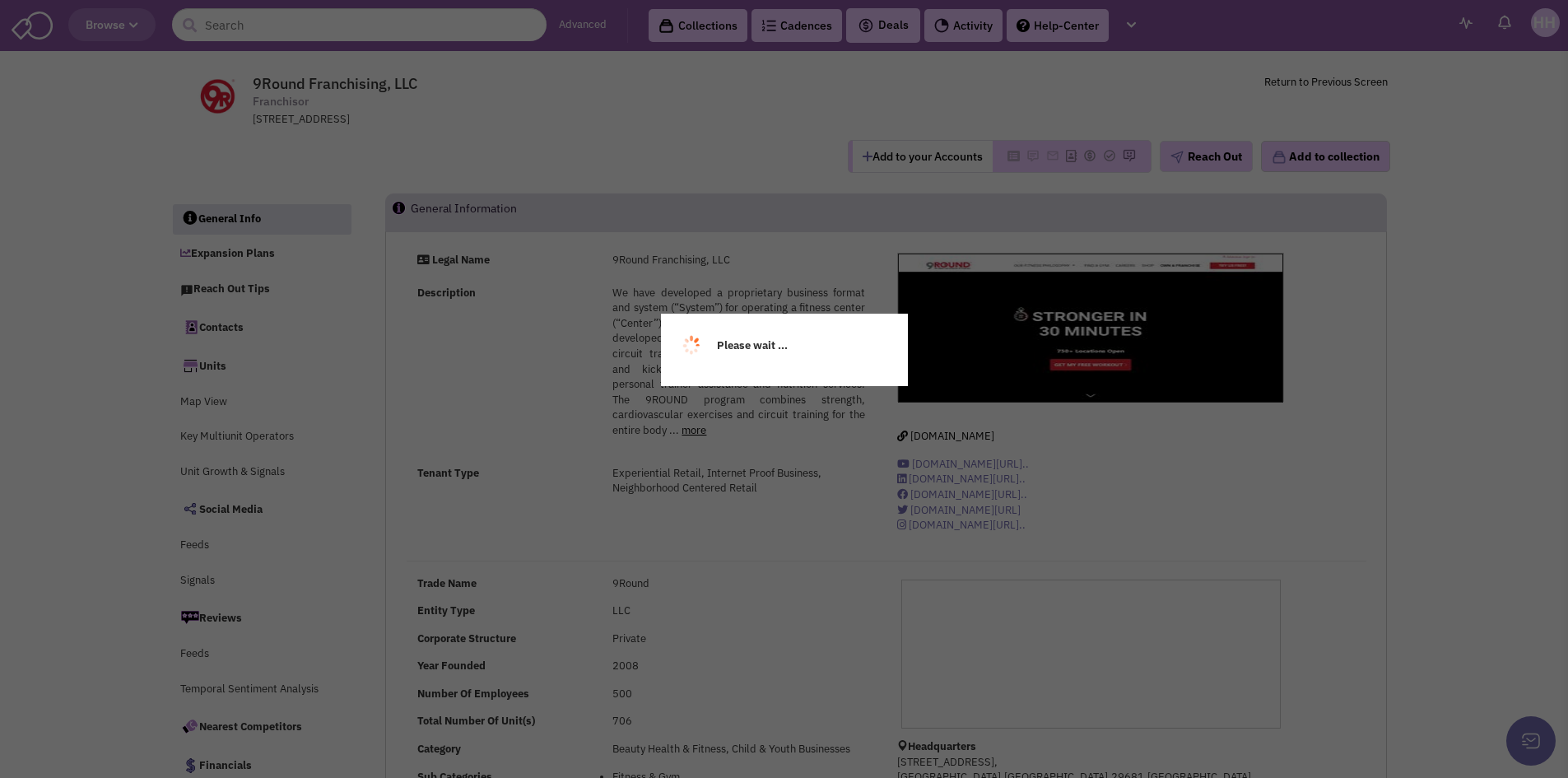
select select
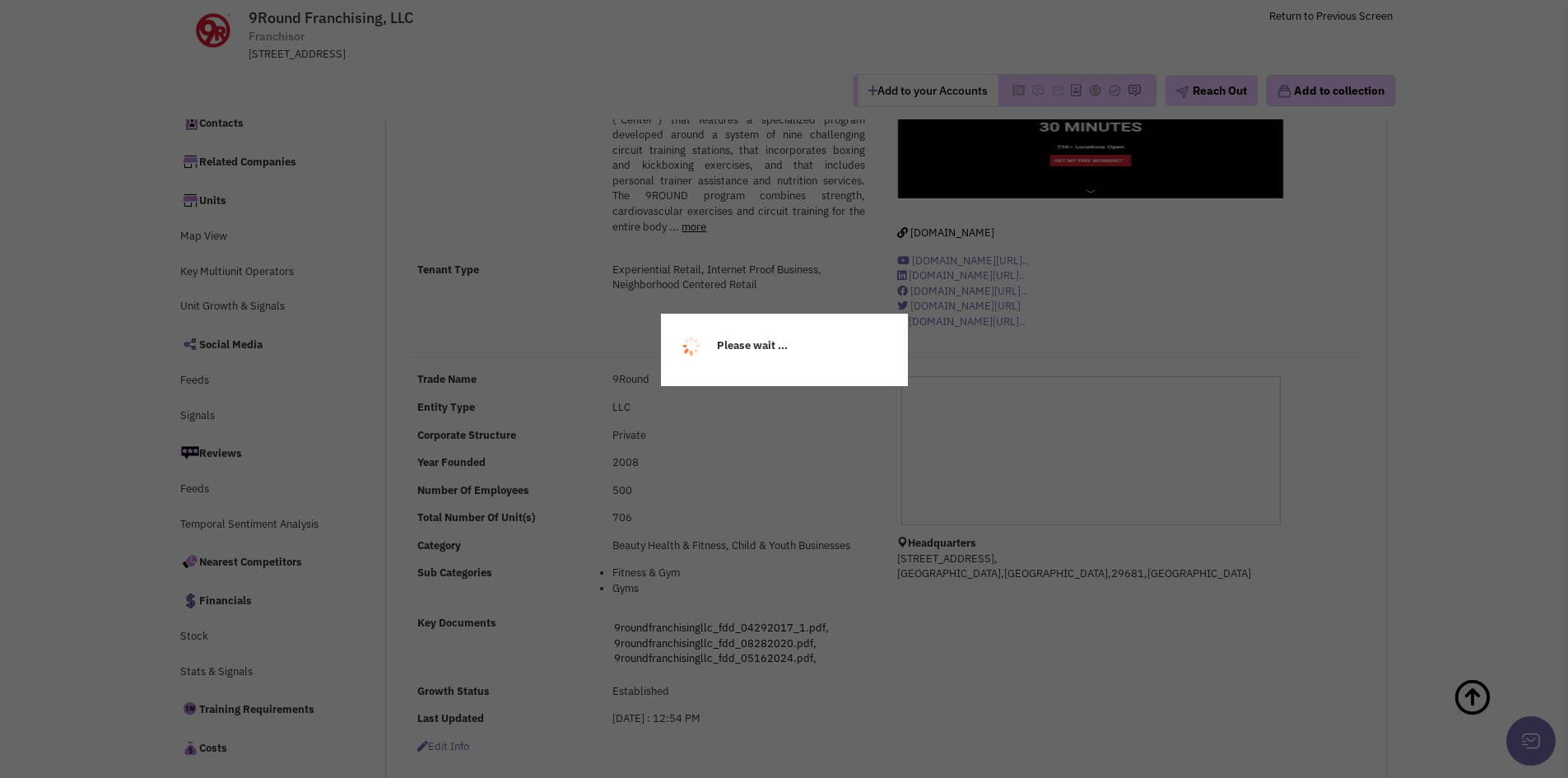
scroll to position [82, 0]
select select
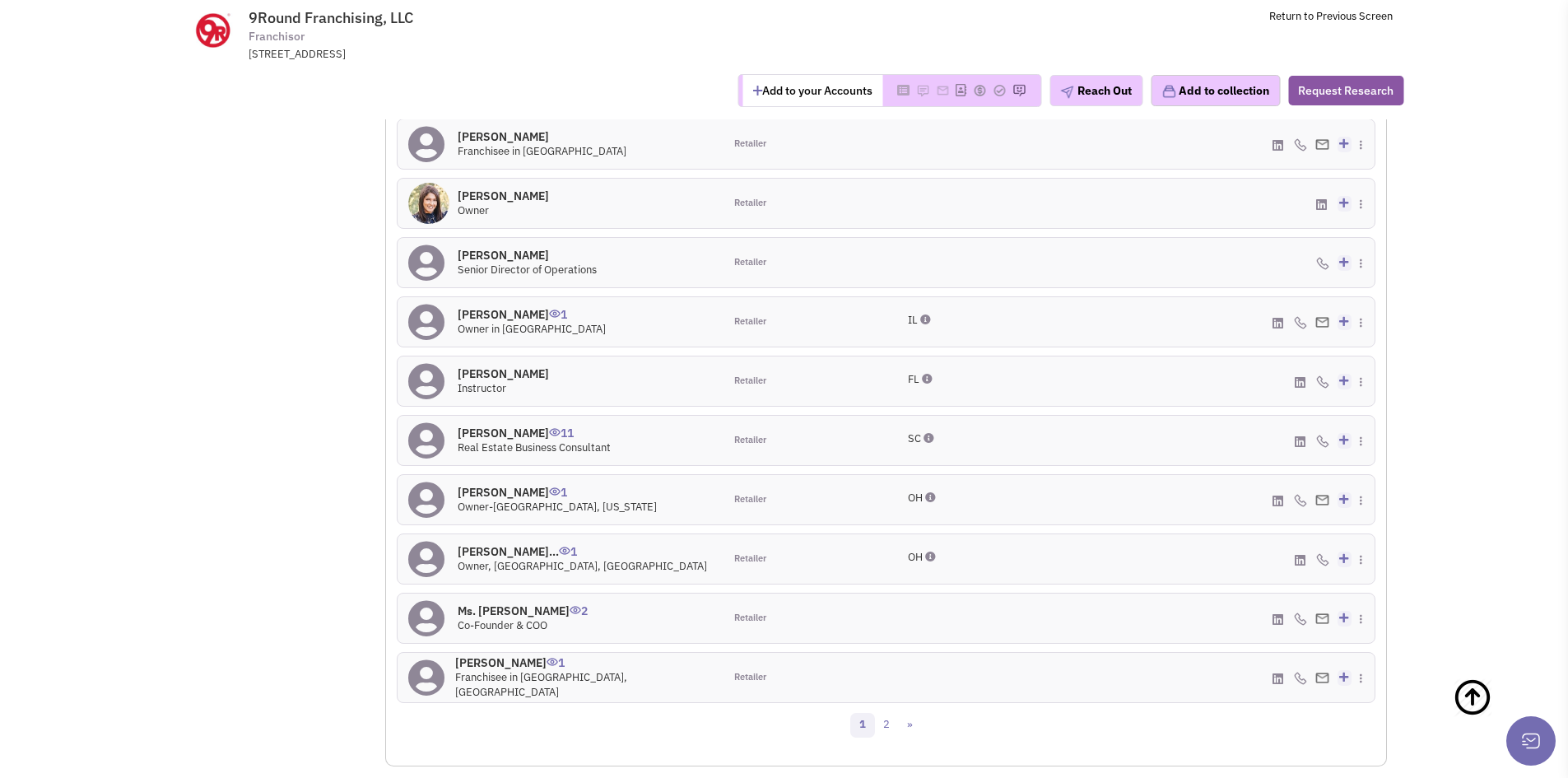
scroll to position [1483, 0]
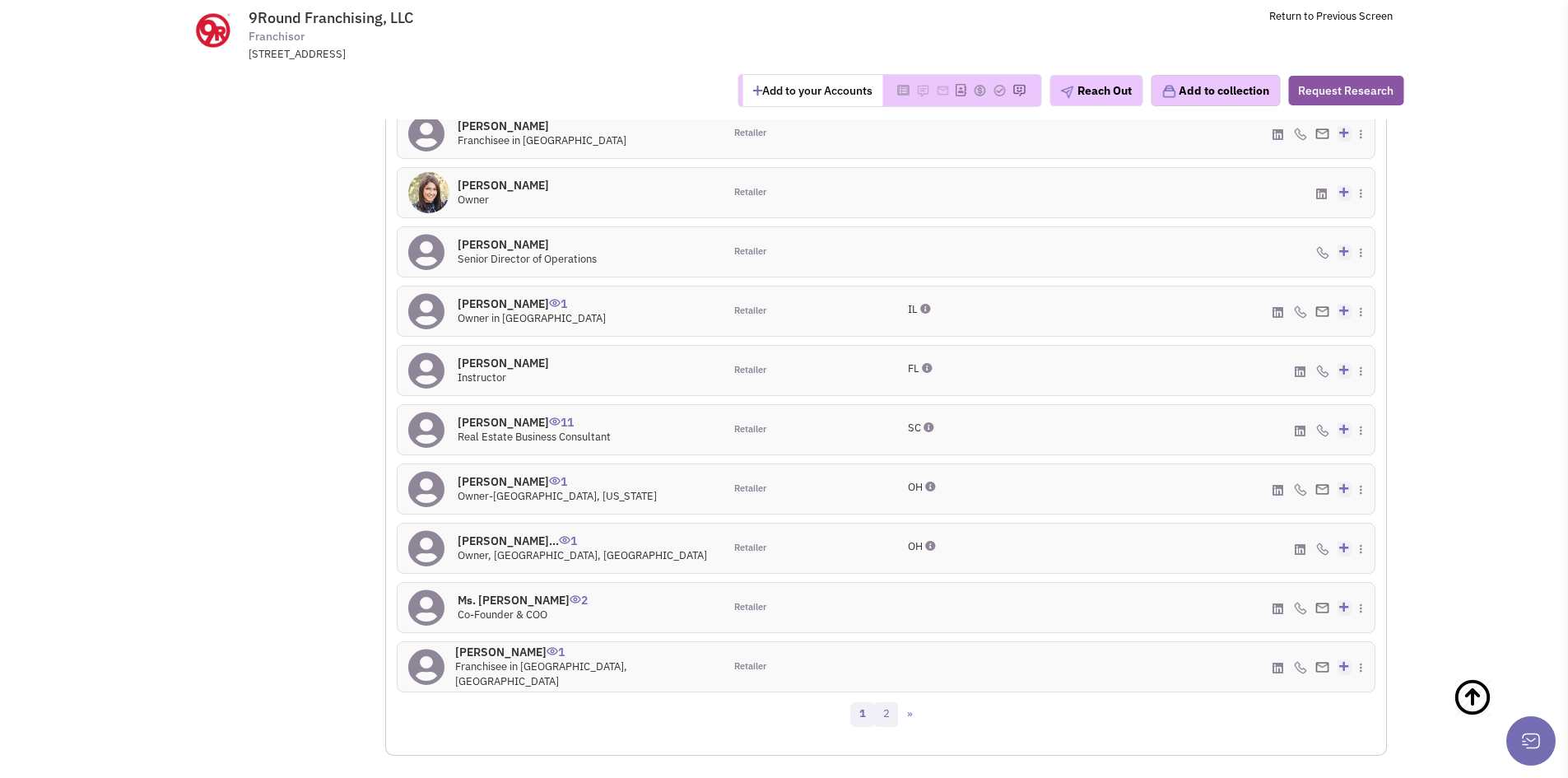
click at [879, 710] on link "2" at bounding box center [885, 714] width 24 height 24
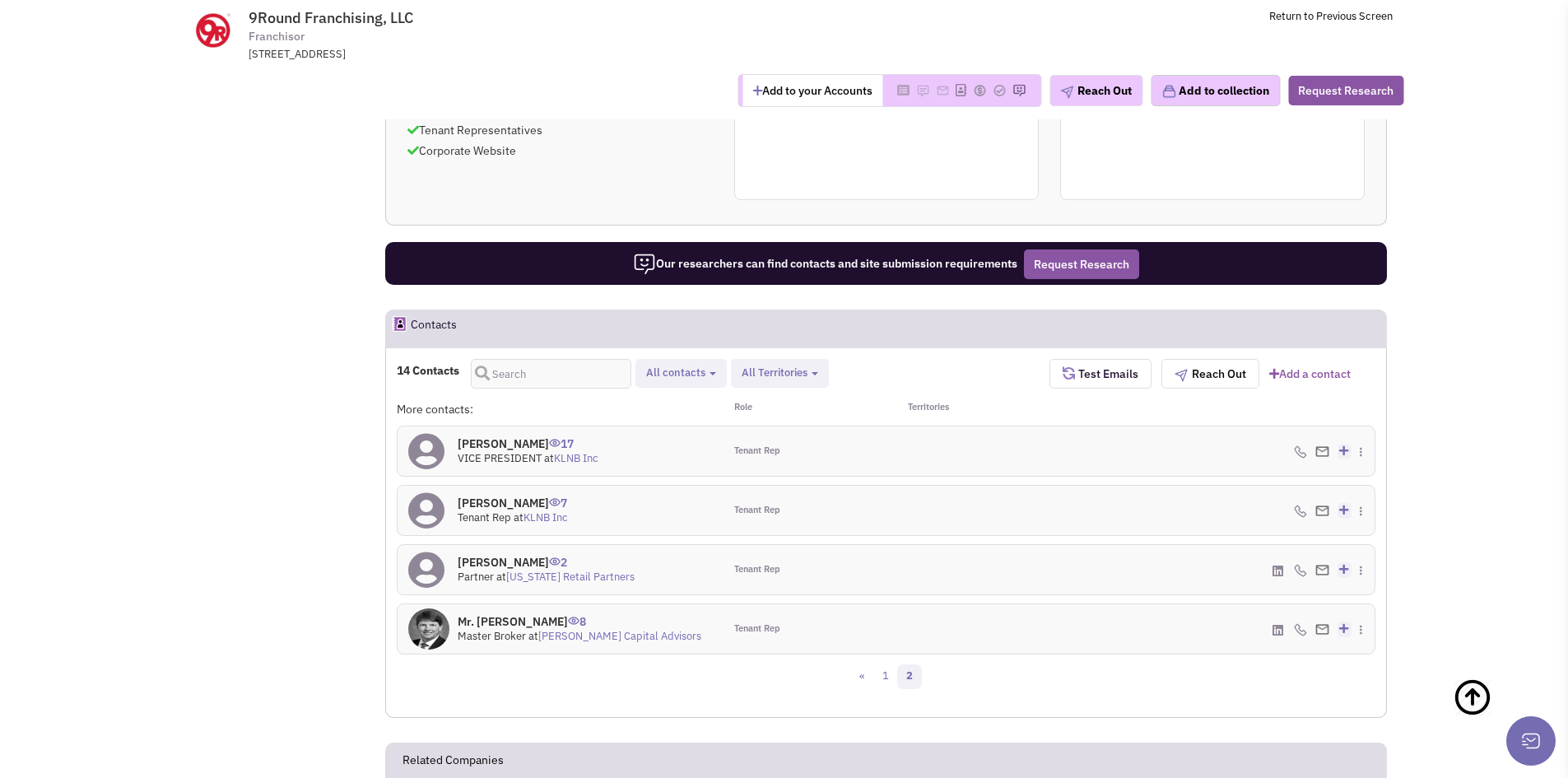
scroll to position [1154, 0]
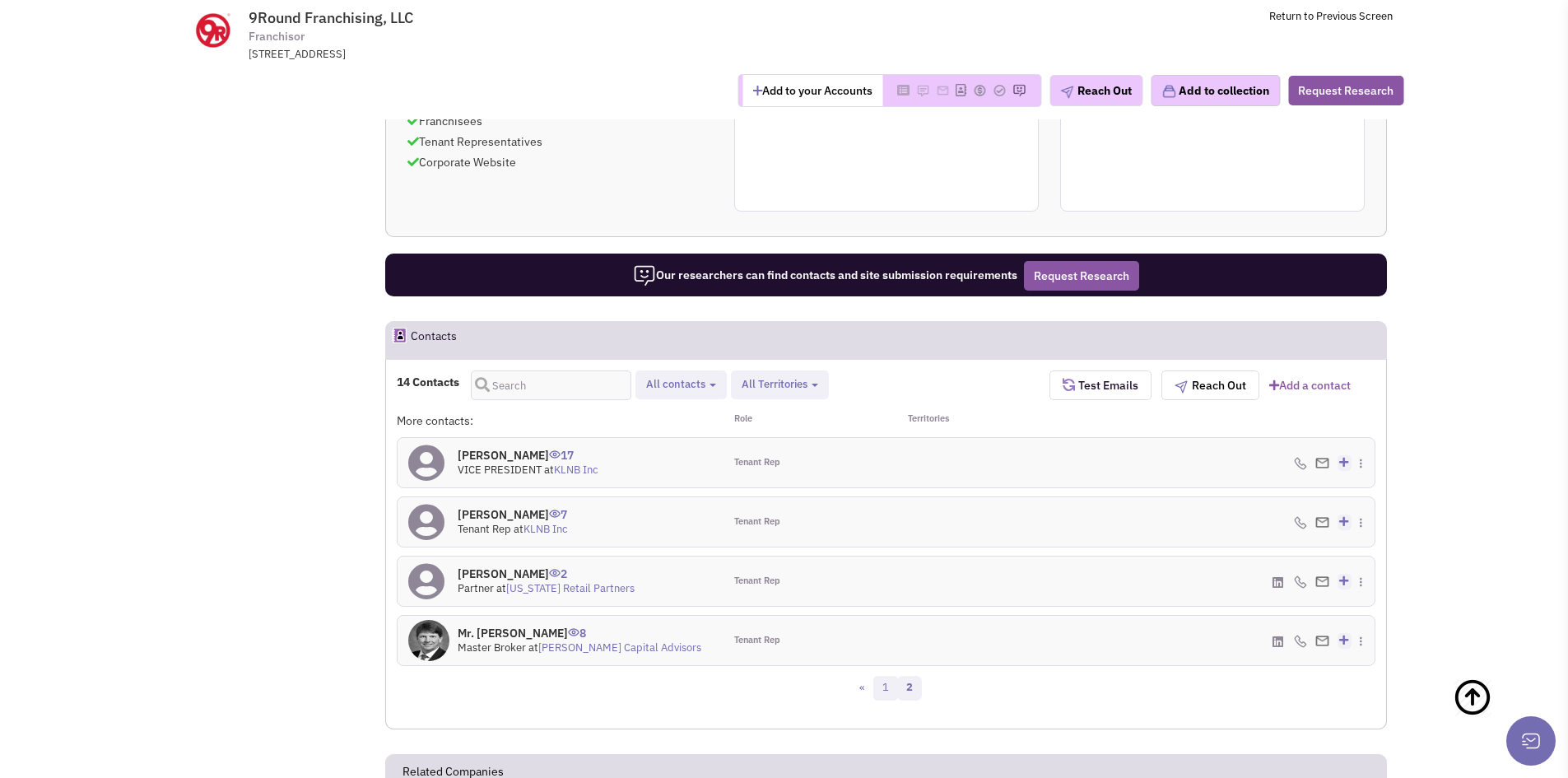
click at [887, 691] on link "1" at bounding box center [885, 688] width 24 height 24
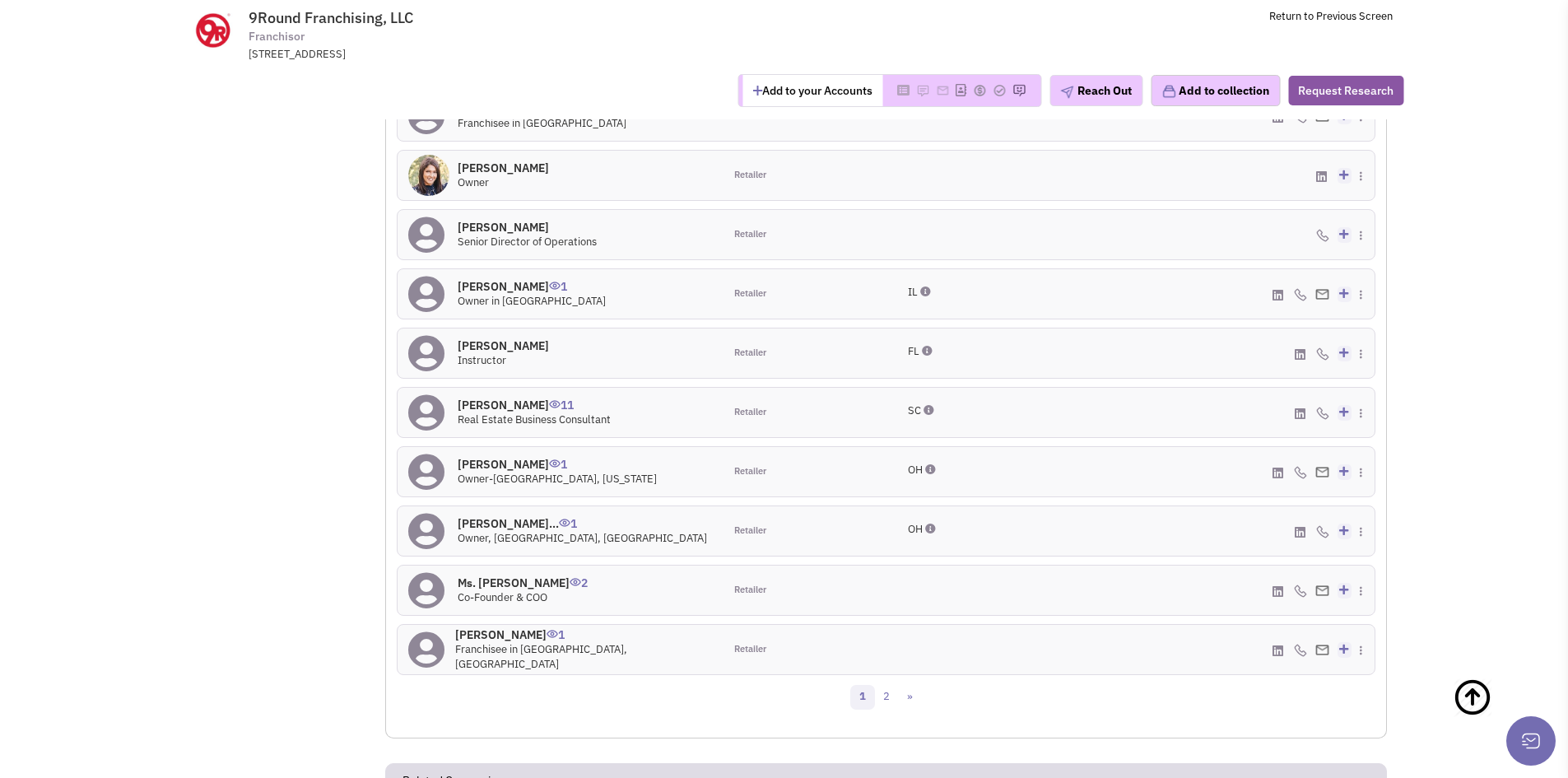
scroll to position [1483, 0]
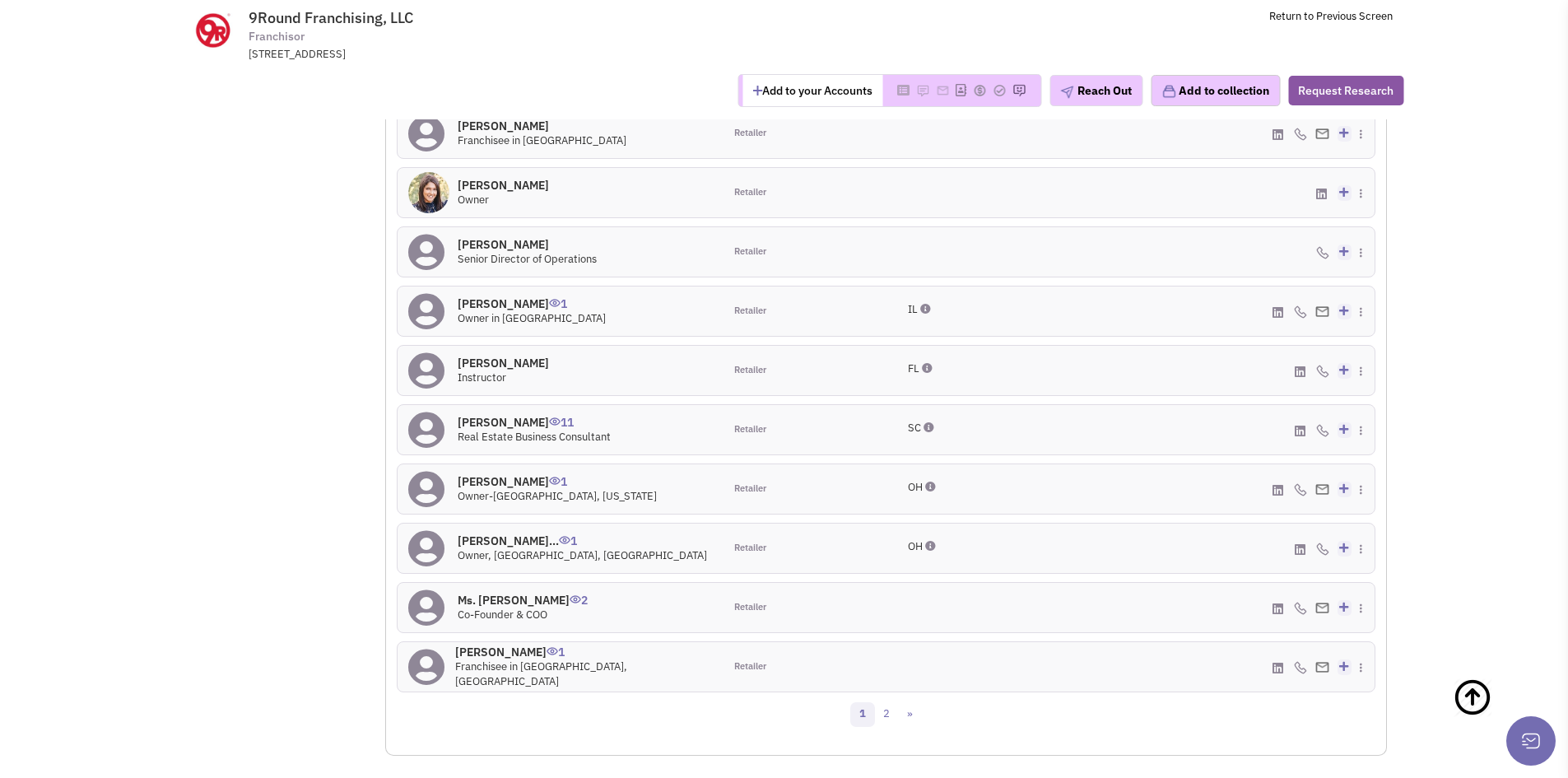
click at [933, 425] on icon at bounding box center [928, 427] width 11 height 11
click at [487, 421] on h4 "Ashley Wells 11" at bounding box center [534, 421] width 153 height 15
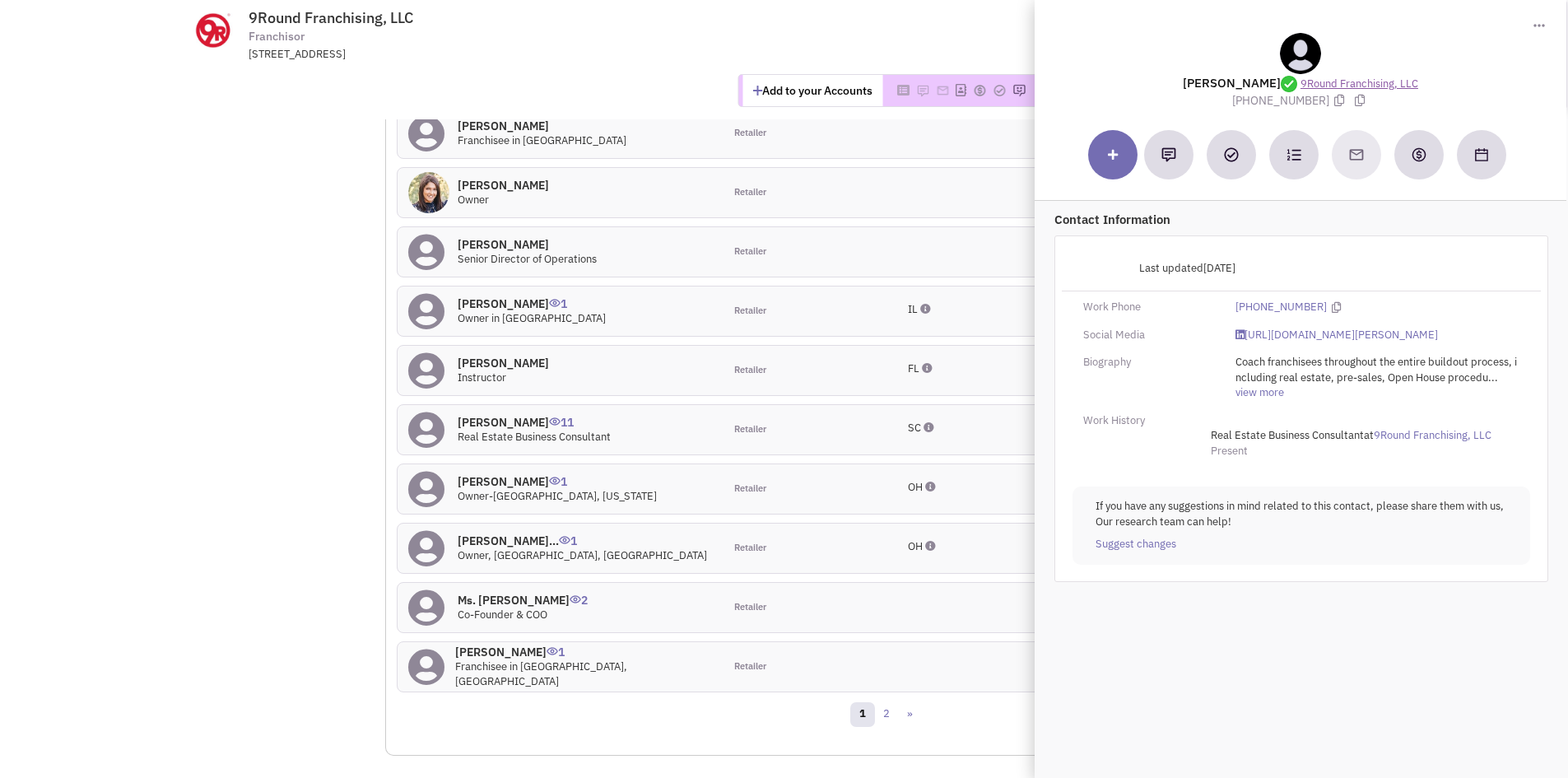
click at [1318, 85] on link "9Round Franchising, LLC" at bounding box center [1359, 84] width 118 height 16
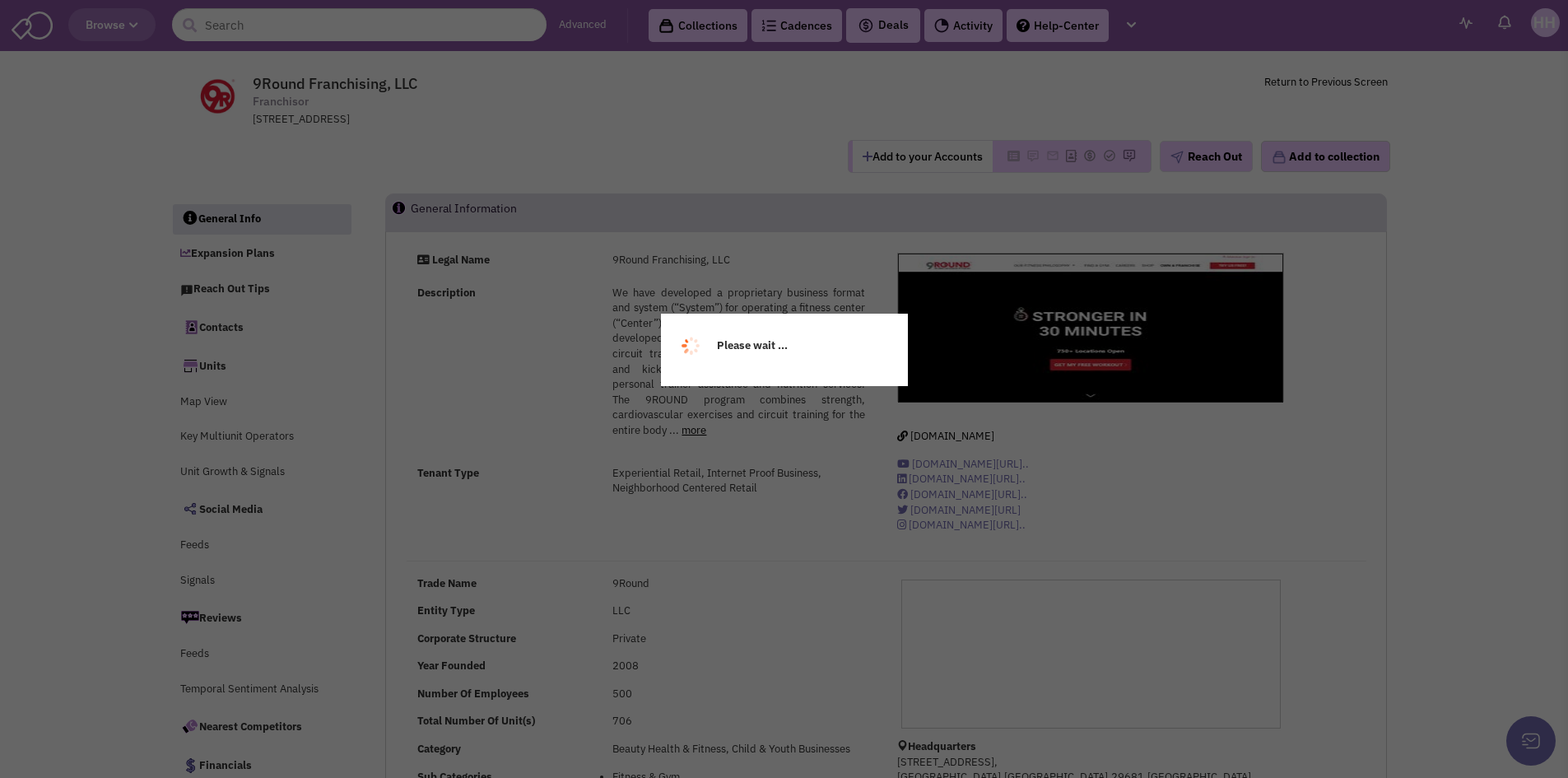
select select
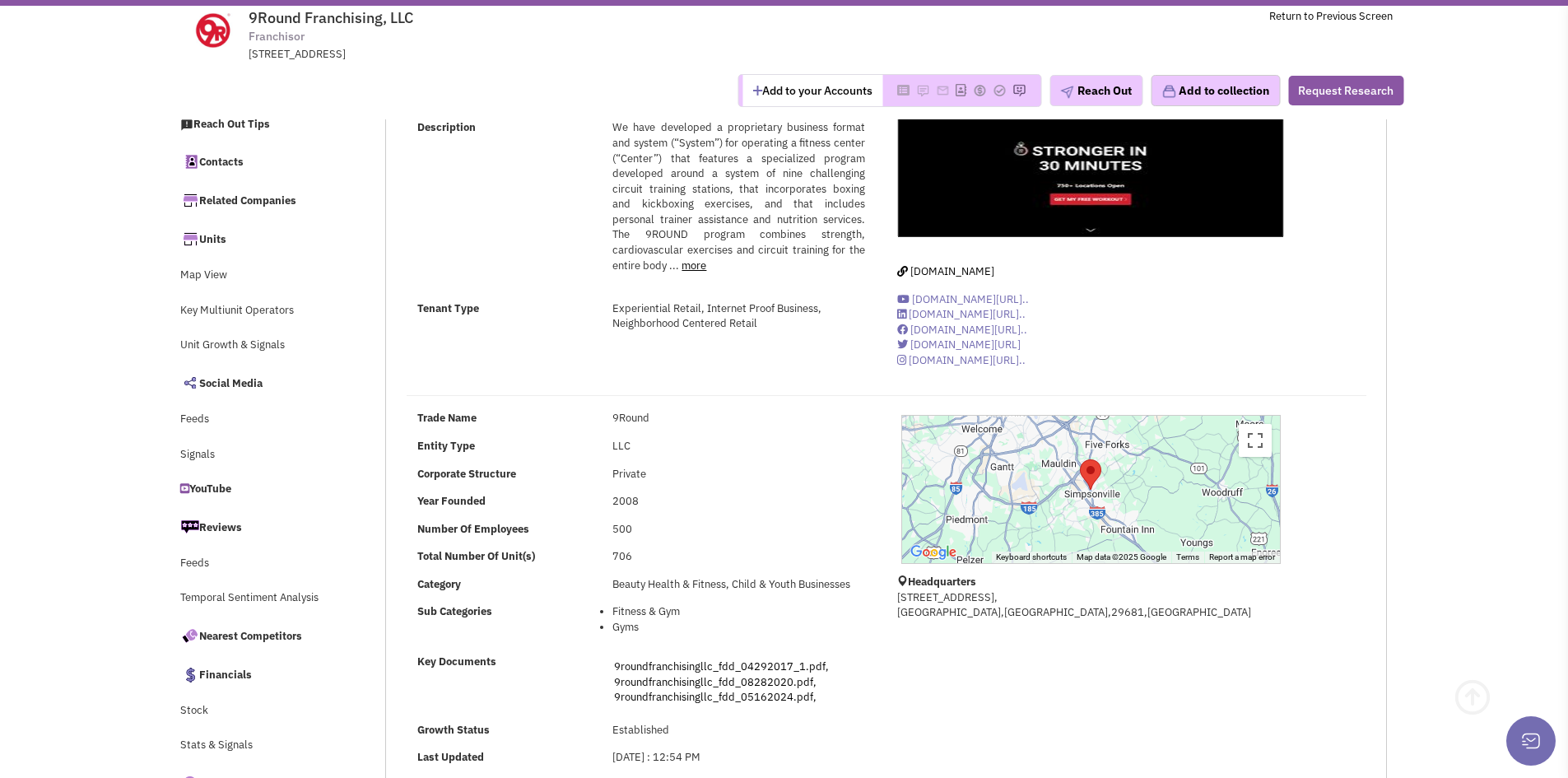
scroll to position [82, 0]
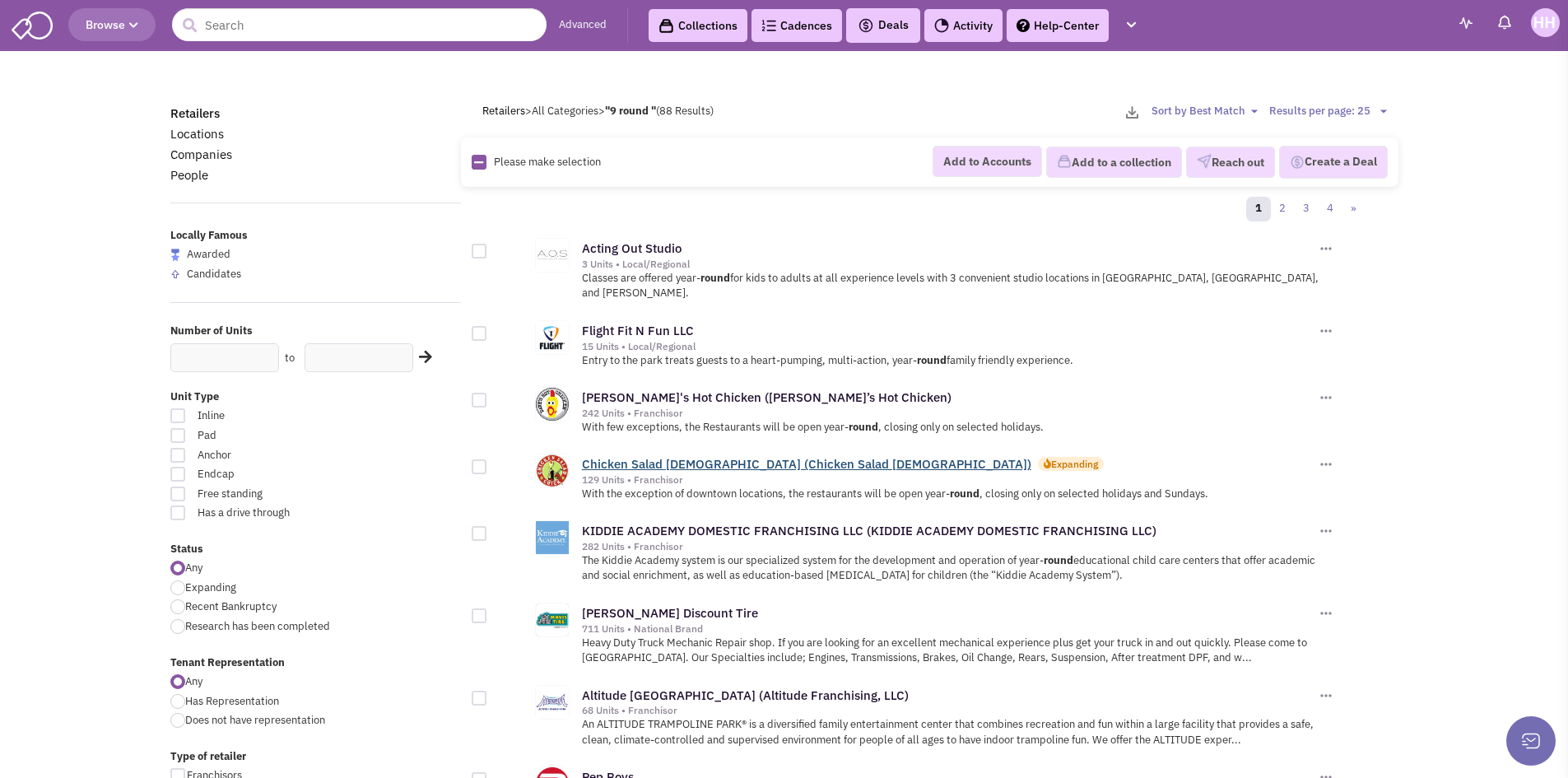
click at [744, 456] on link "Chicken Salad [DEMOGRAPHIC_DATA] (Chicken Salad [DEMOGRAPHIC_DATA])" at bounding box center [807, 464] width 449 height 16
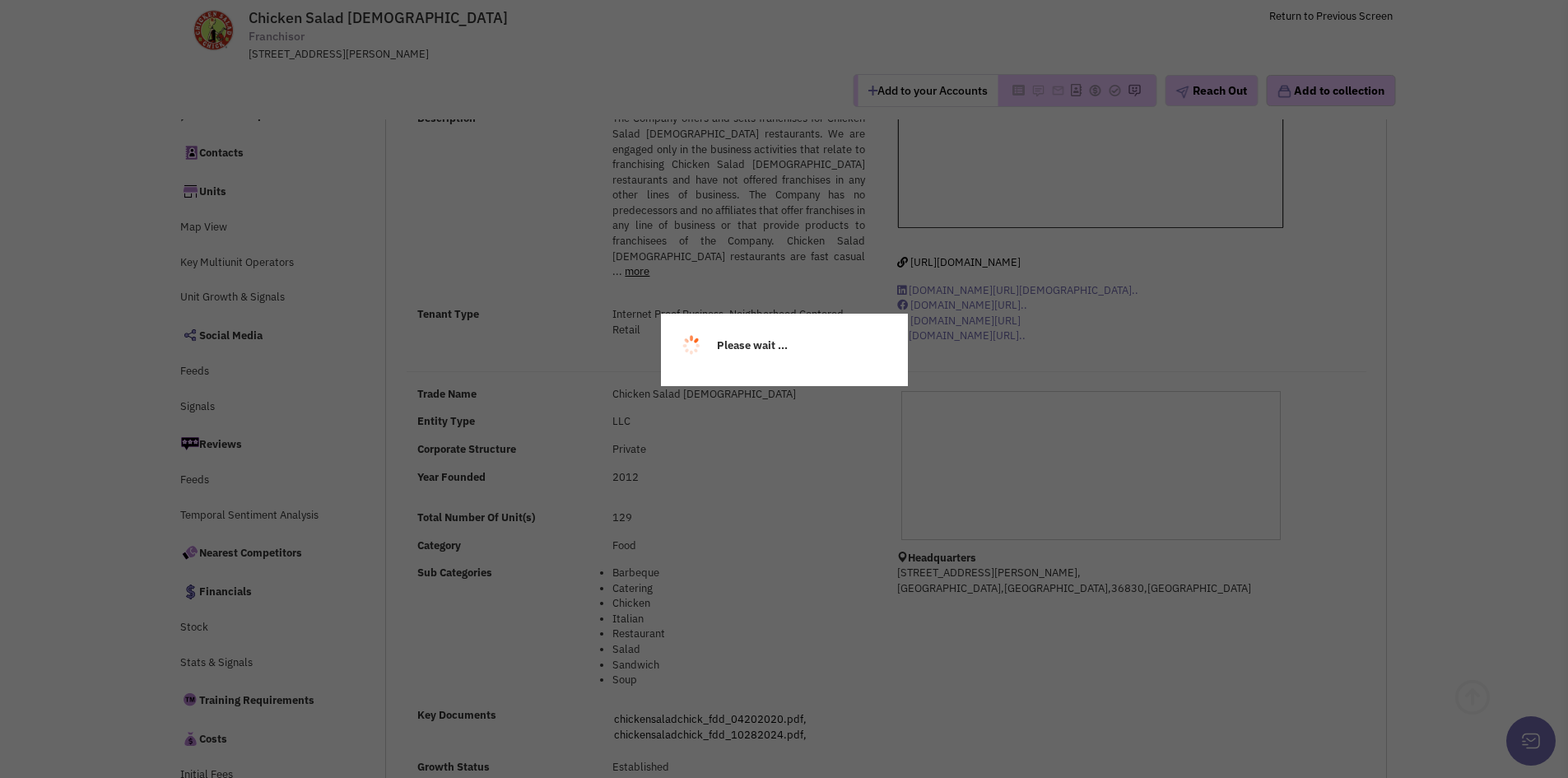
scroll to position [82, 0]
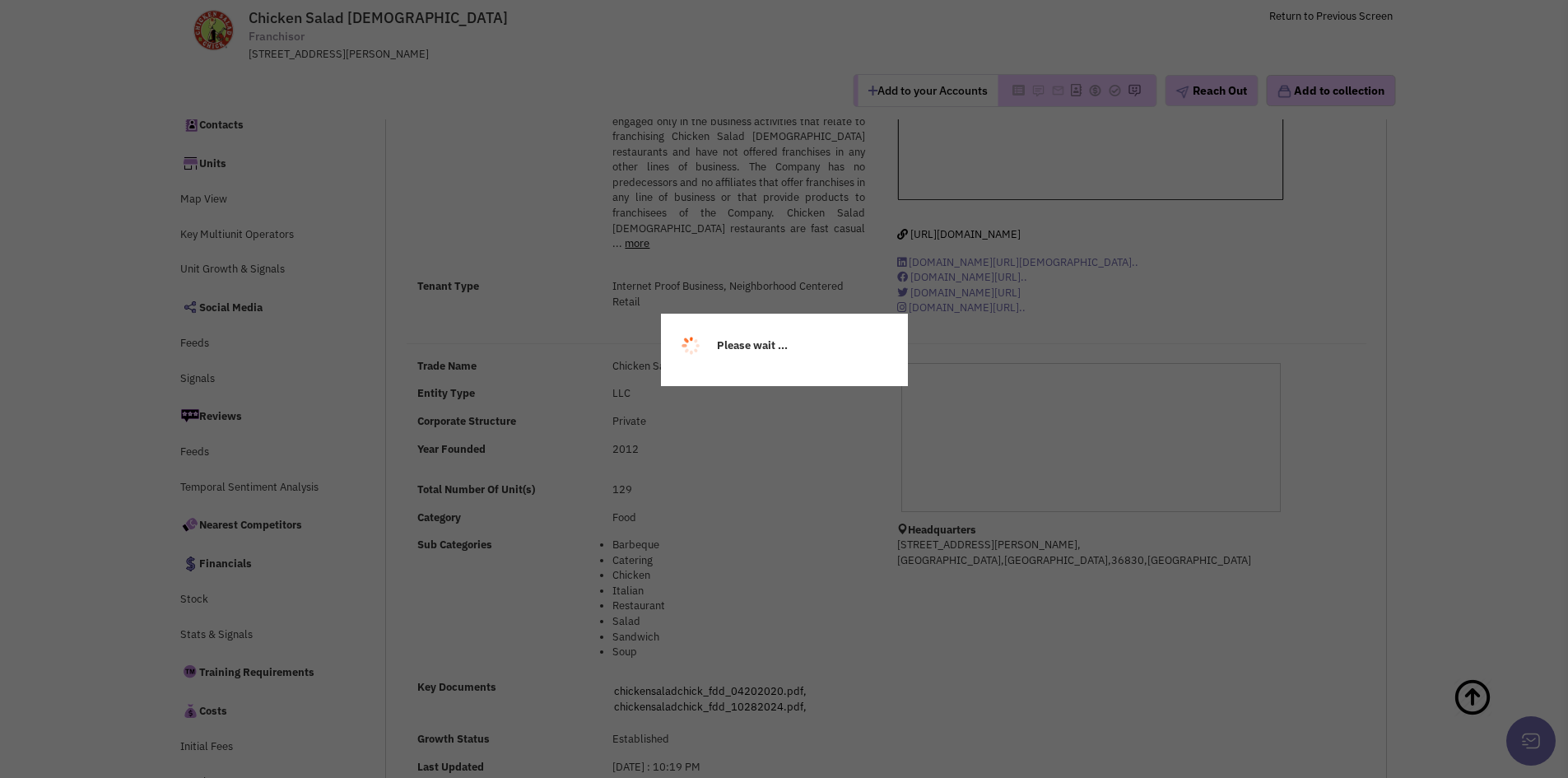
select select
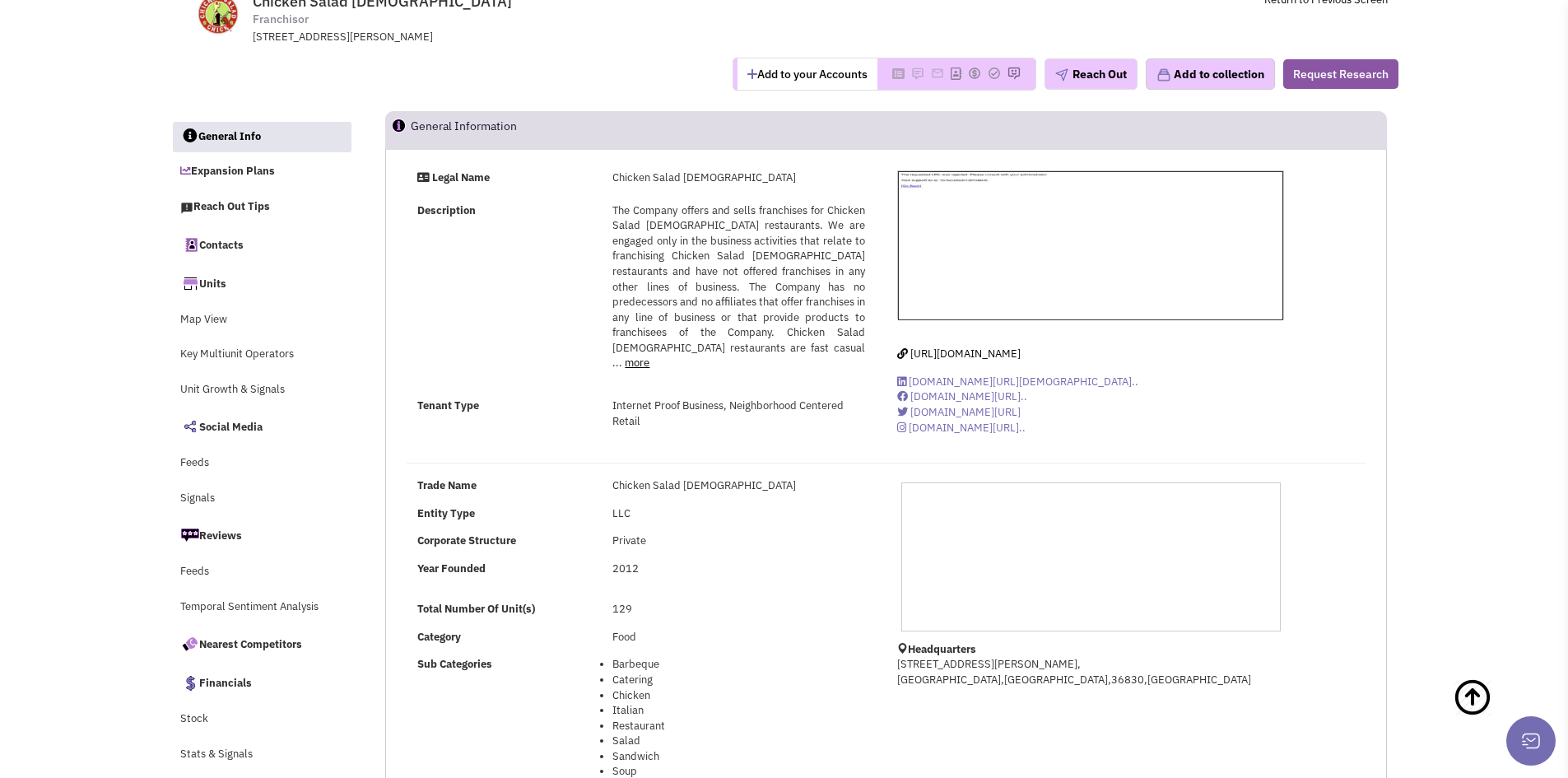
scroll to position [0, 0]
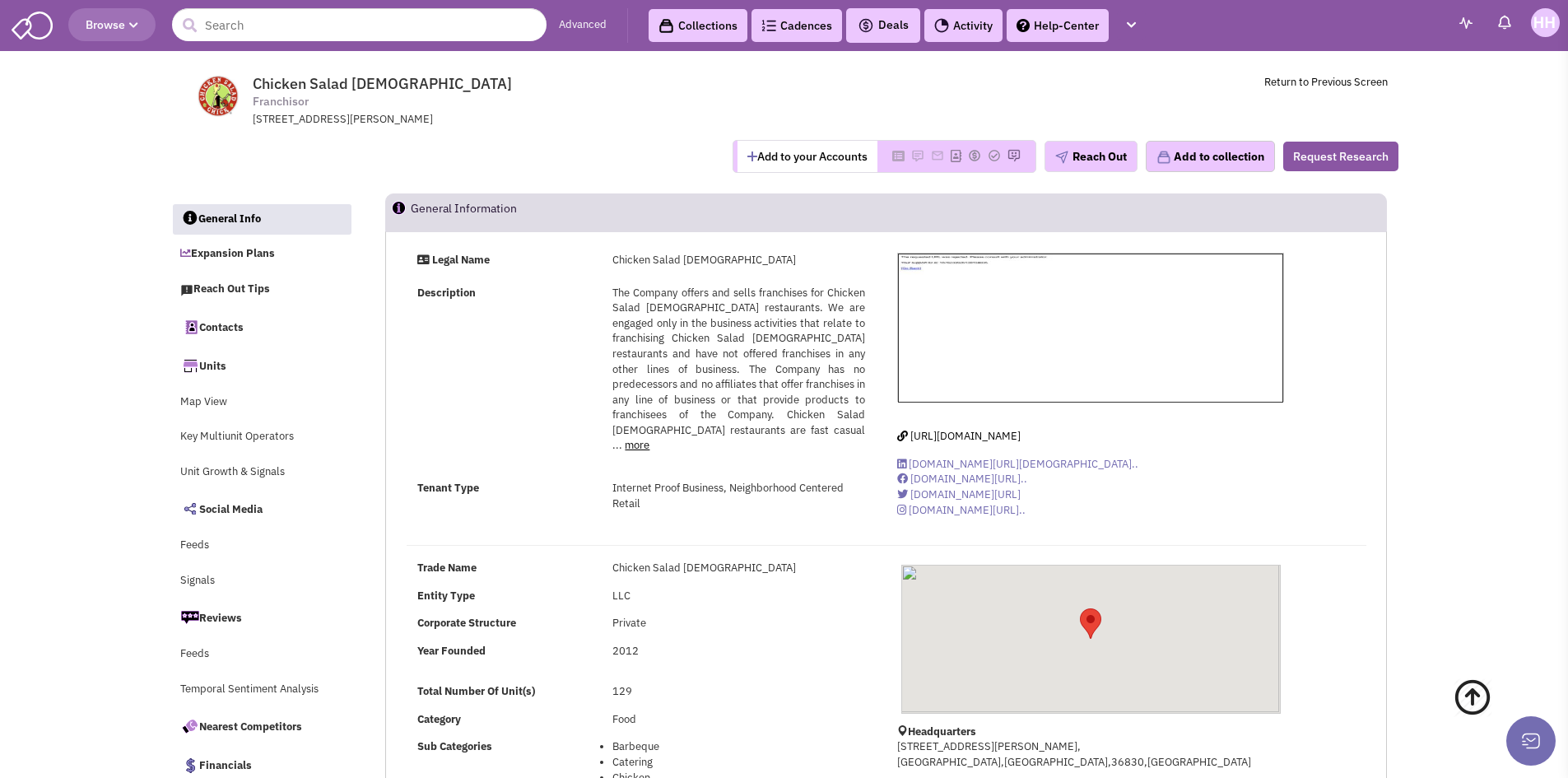
select select
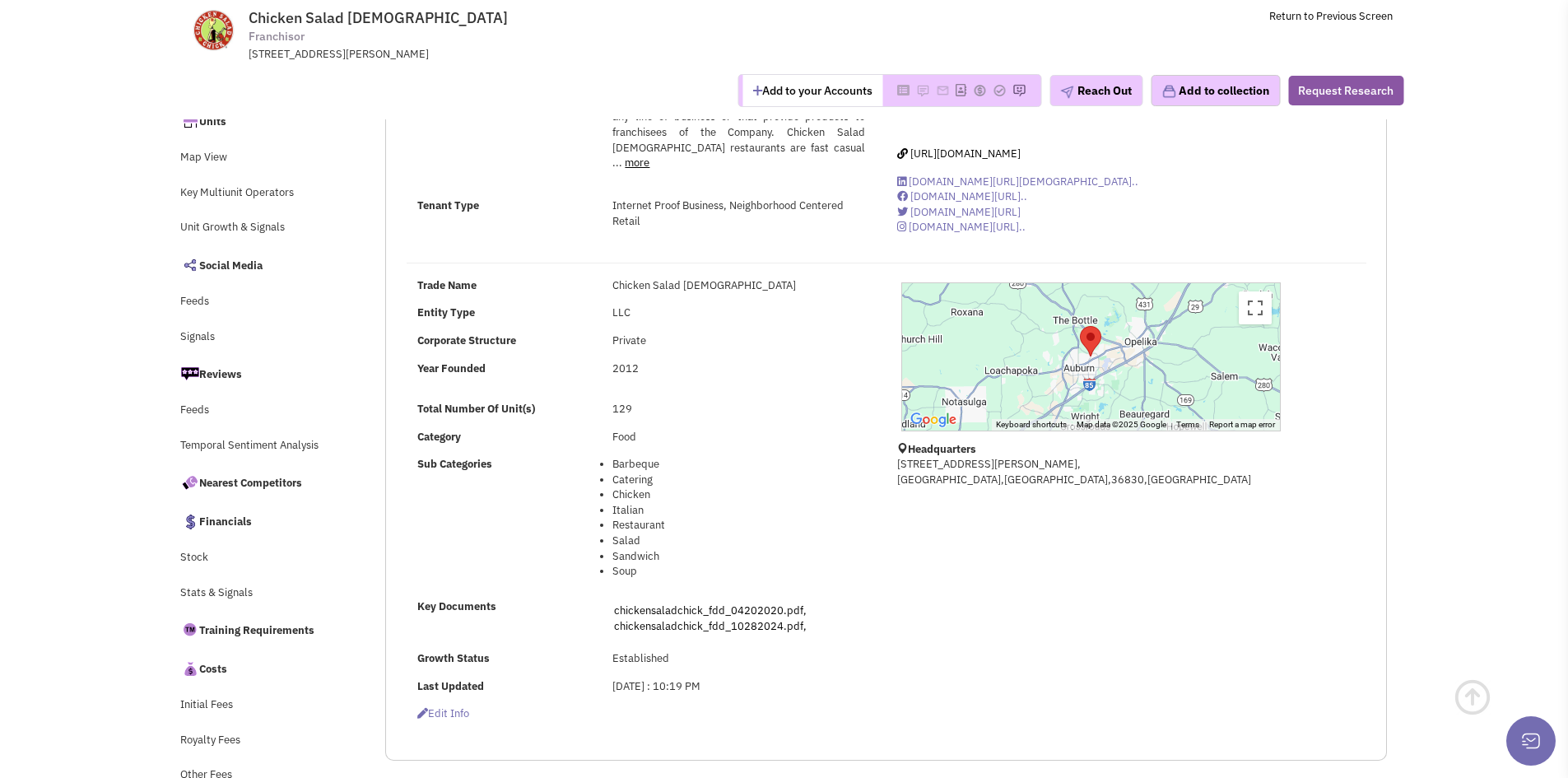
scroll to position [165, 0]
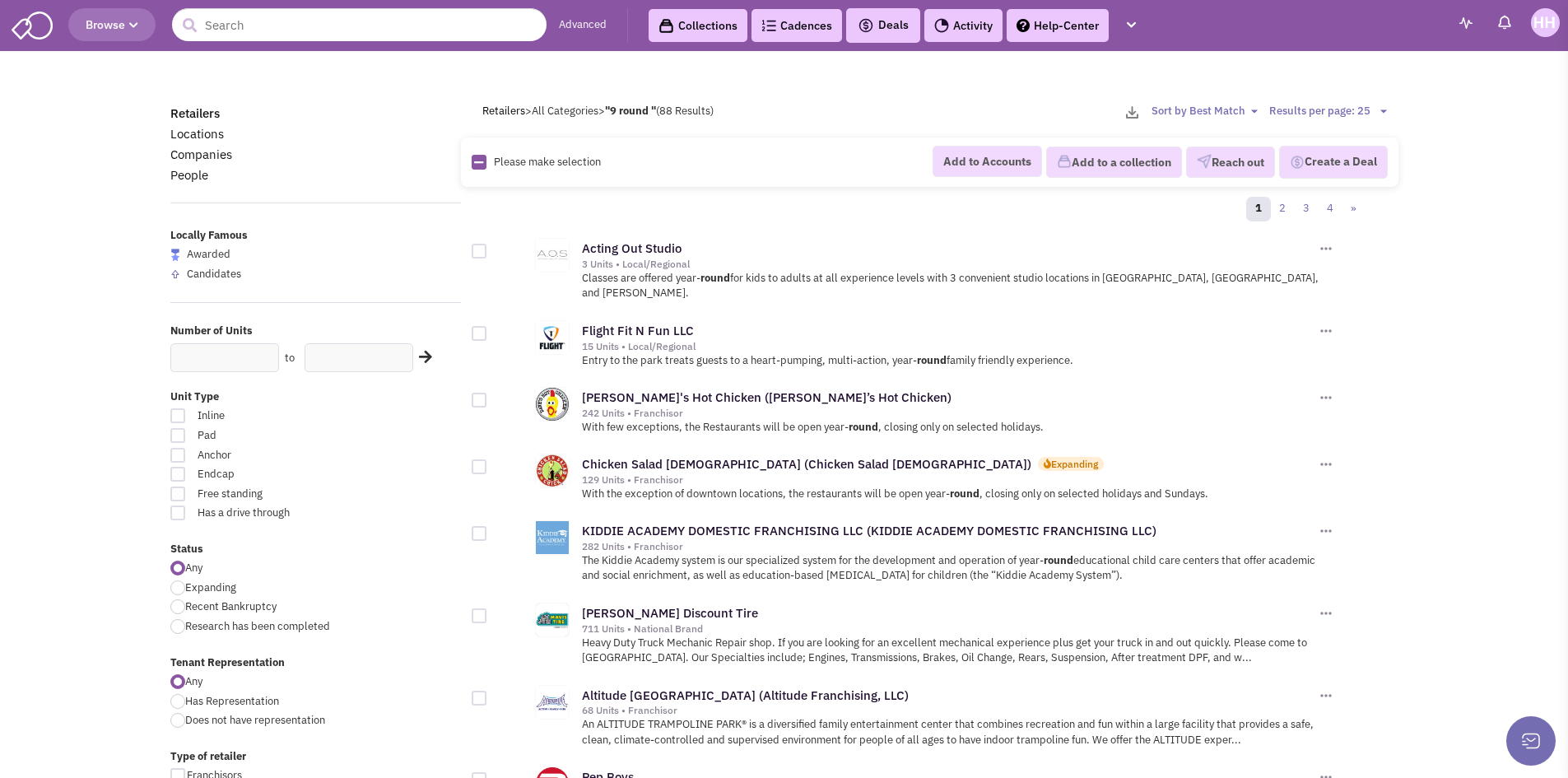
click at [195, 583] on span "Expanding" at bounding box center [210, 587] width 51 height 14
click at [195, 583] on input "Expanding" at bounding box center [190, 588] width 11 height 11
radio input "true"
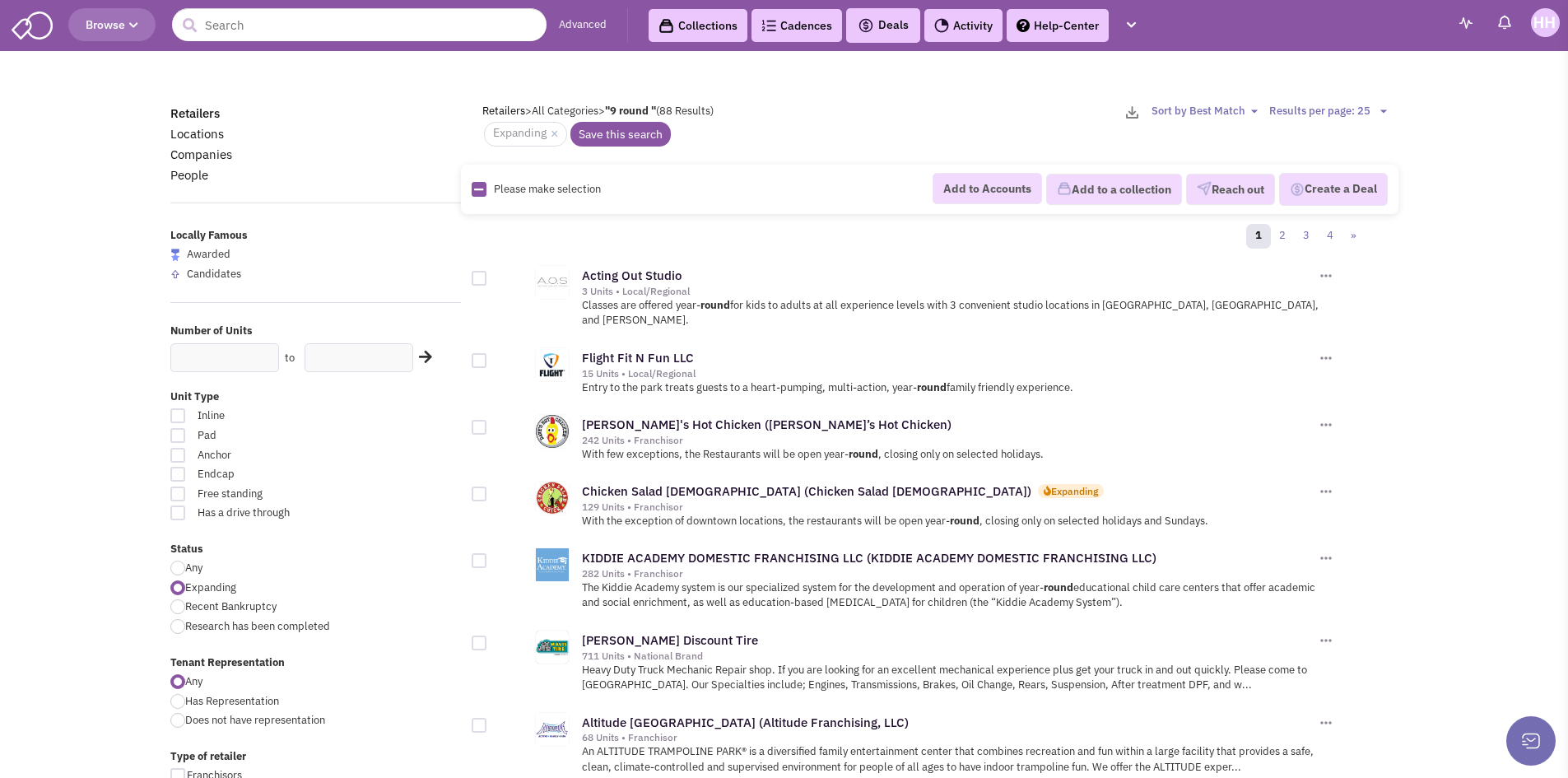
click at [174, 583] on div at bounding box center [177, 587] width 15 height 15
click at [185, 583] on input "Expanding" at bounding box center [190, 588] width 11 height 11
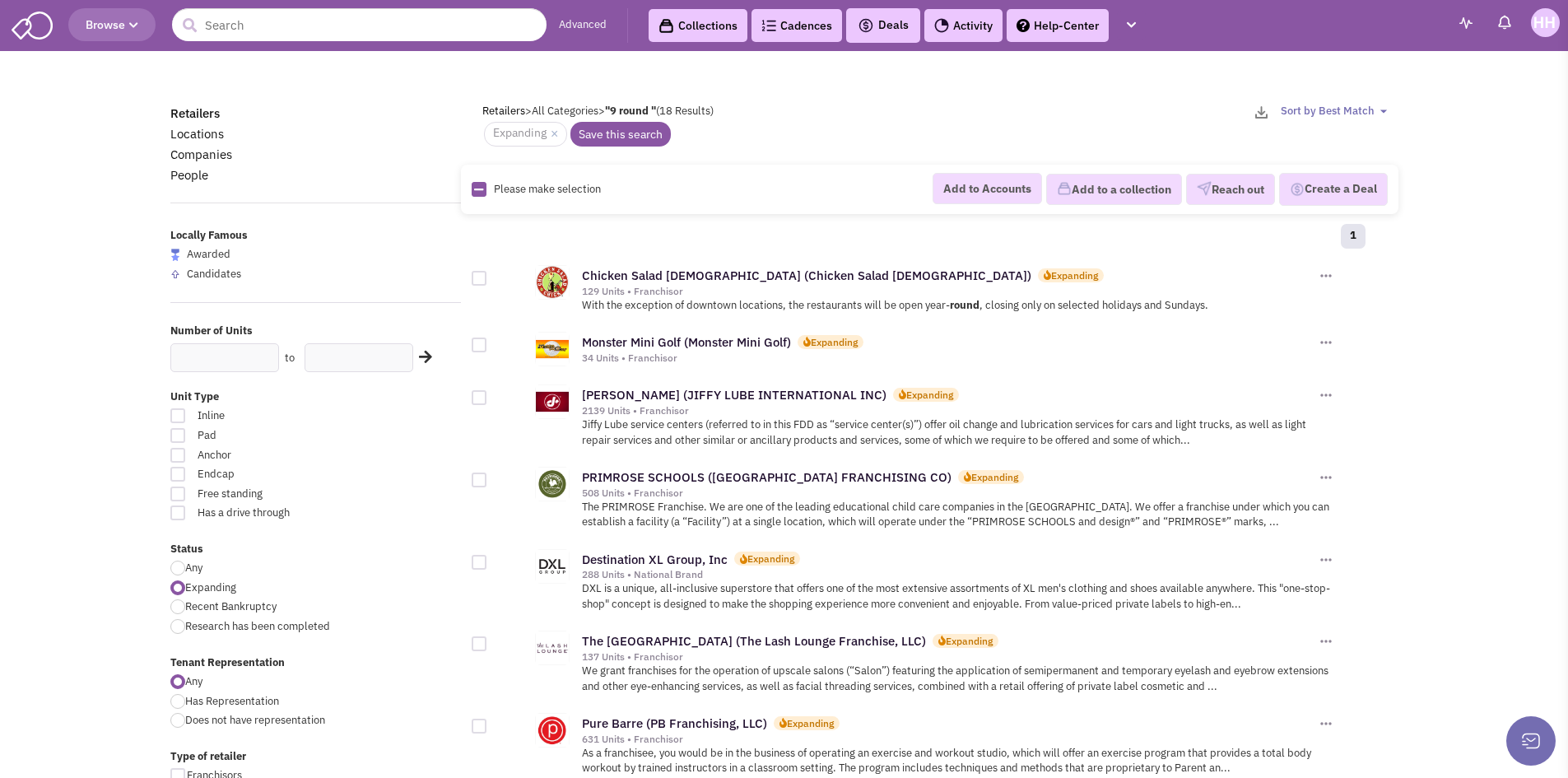
click at [226, 622] on span "Research has been completed" at bounding box center [258, 626] width 145 height 14
click at [196, 622] on input "Research has been completed" at bounding box center [190, 627] width 11 height 11
radio input "true"
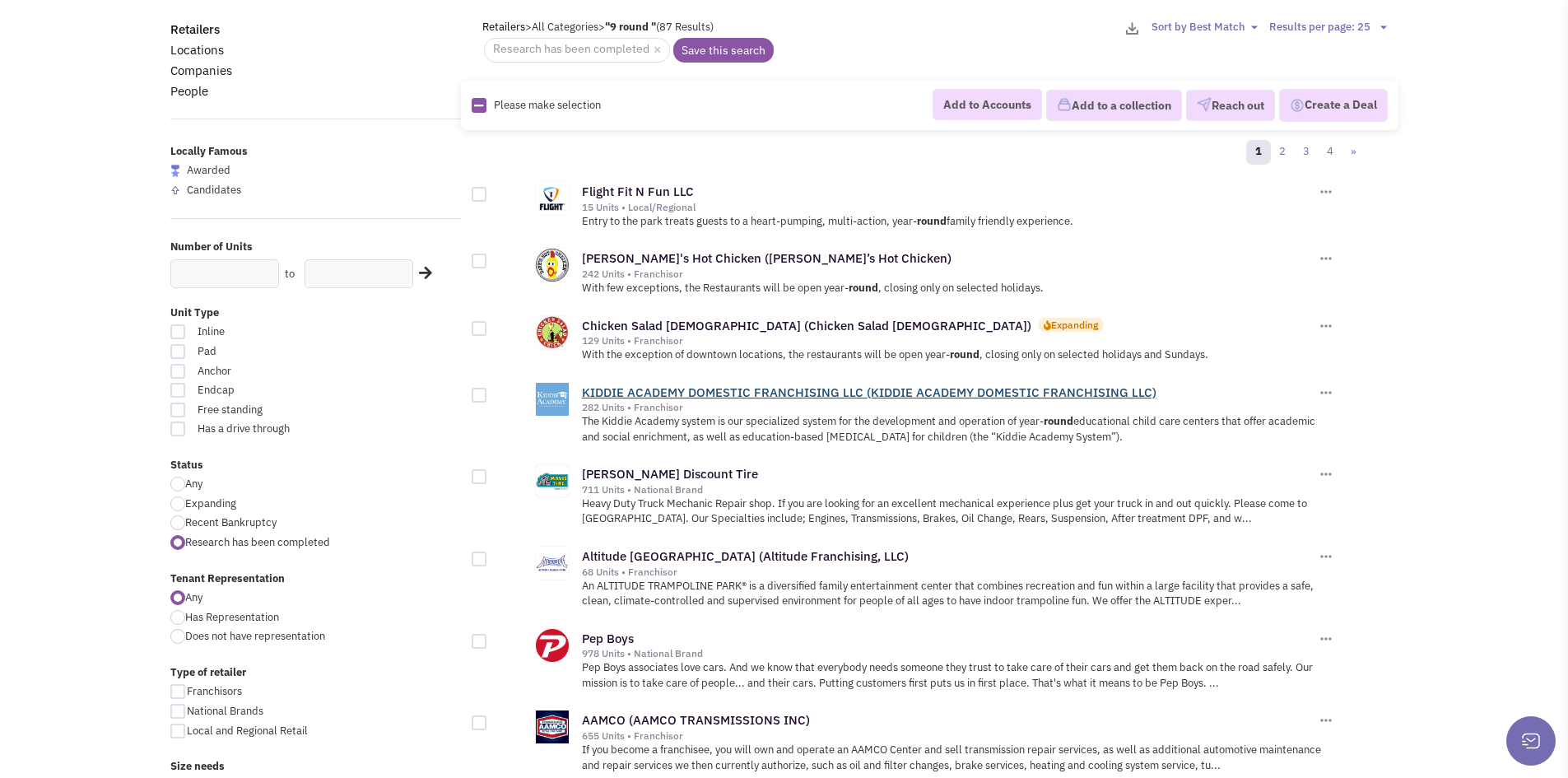
scroll to position [82, 0]
click at [197, 505] on span "Expanding" at bounding box center [210, 505] width 51 height 14
click at [196, 505] on input "Expanding" at bounding box center [190, 506] width 11 height 11
radio input "true"
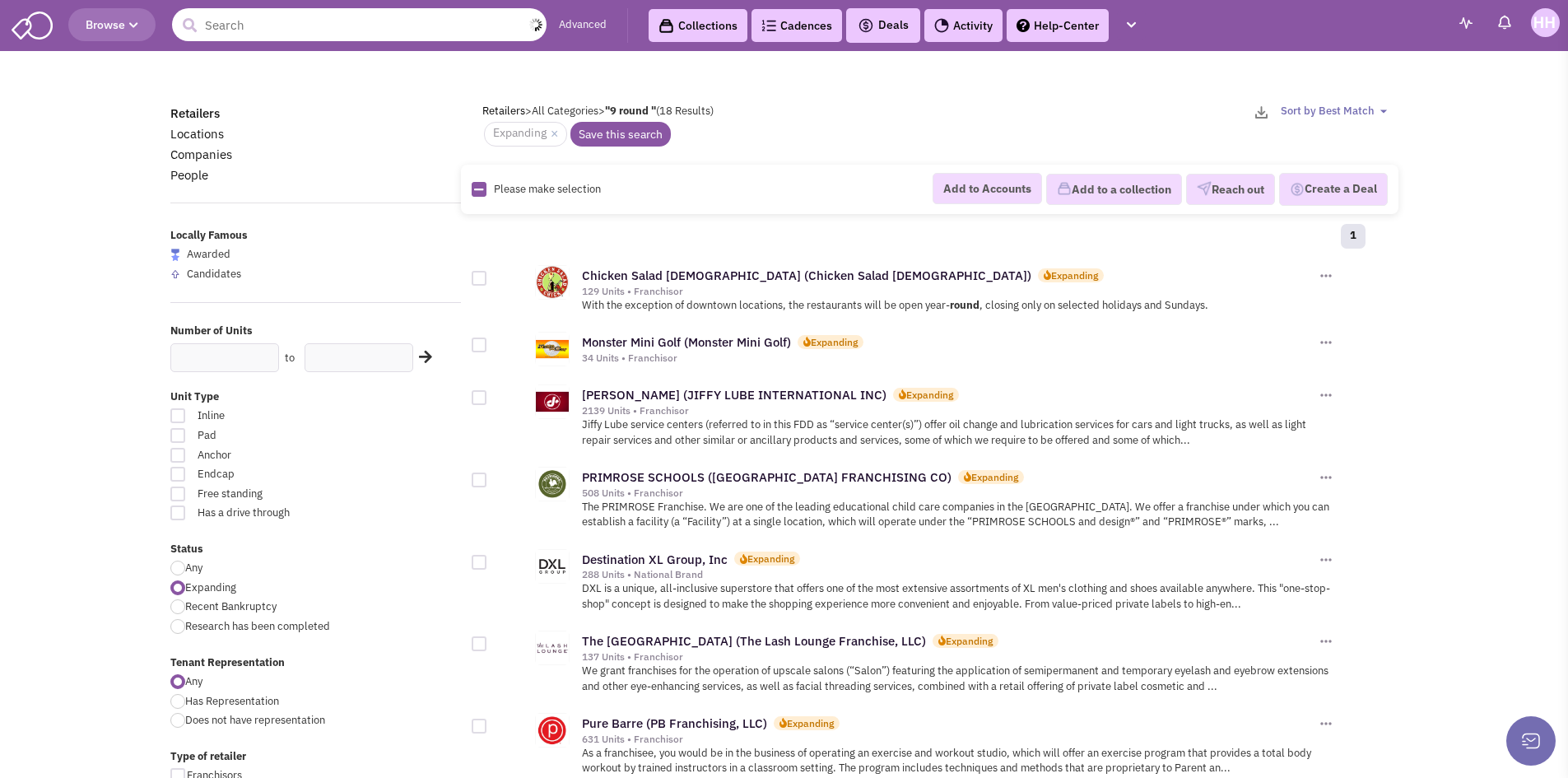
click at [305, 38] on input "text" at bounding box center [359, 24] width 375 height 33
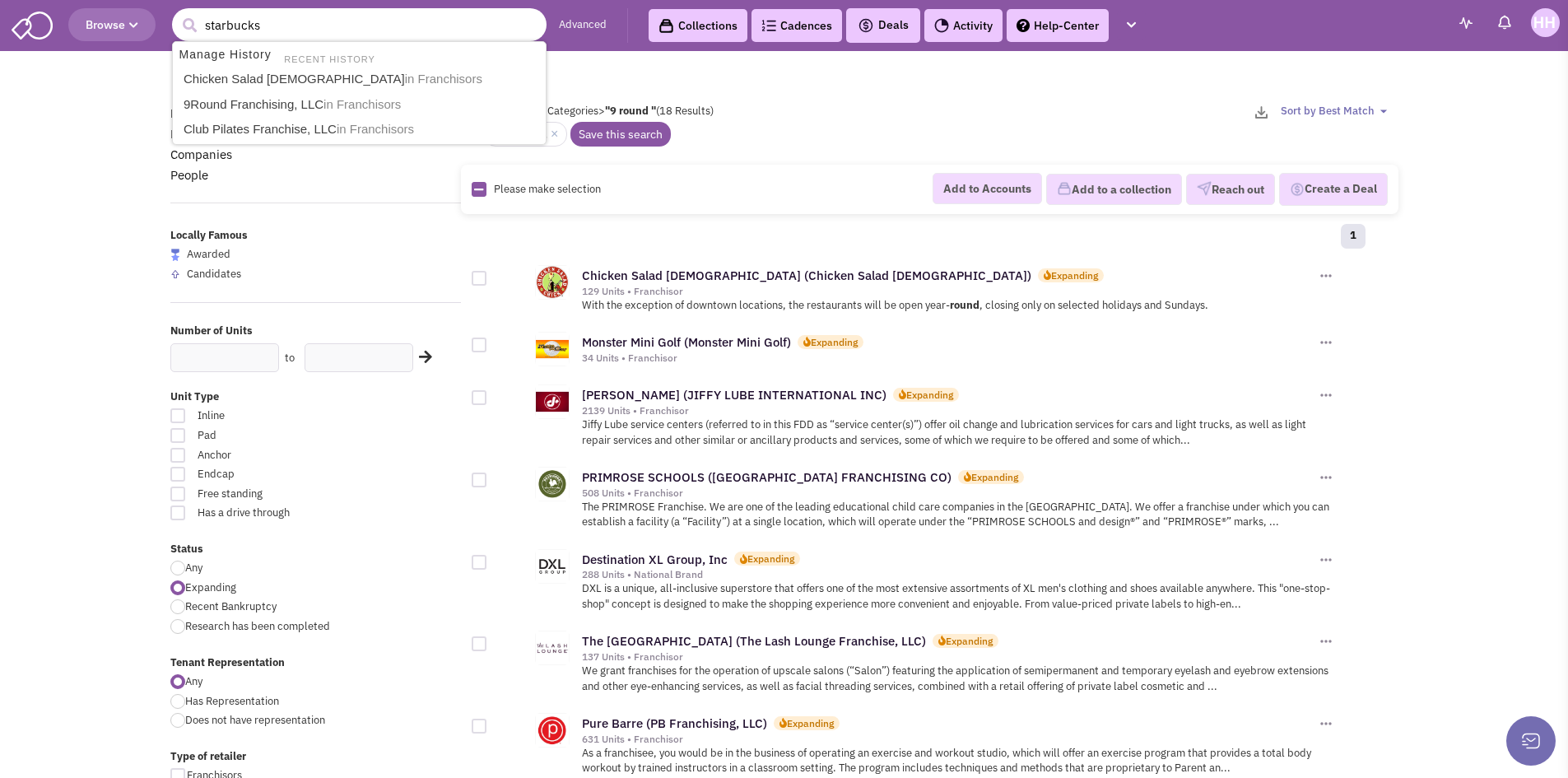
type input "starbucks"
click at [177, 14] on button "submit" at bounding box center [189, 25] width 24 height 24
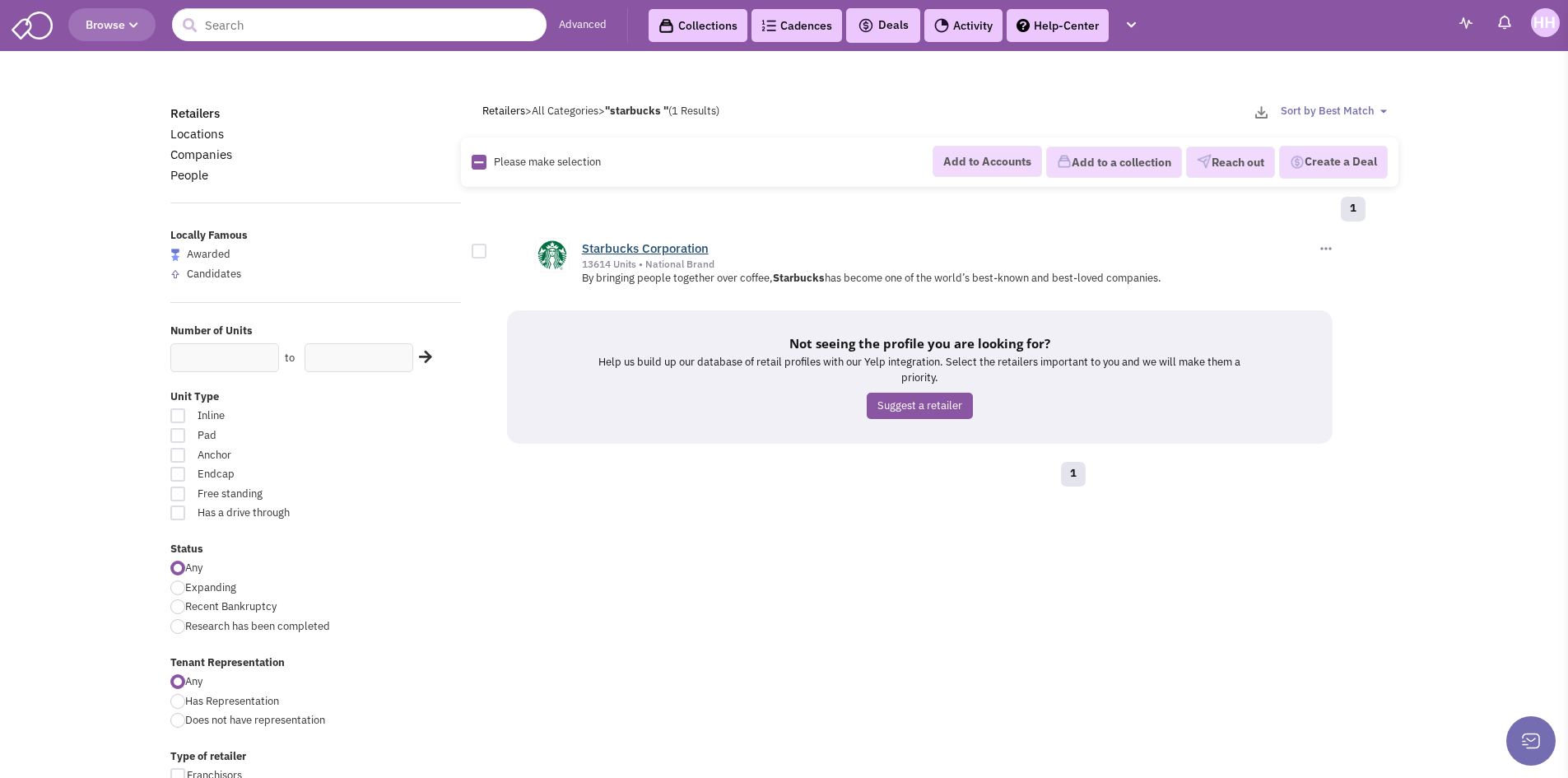
click at [668, 249] on link "Starbucks Corporation" at bounding box center [645, 248] width 127 height 16
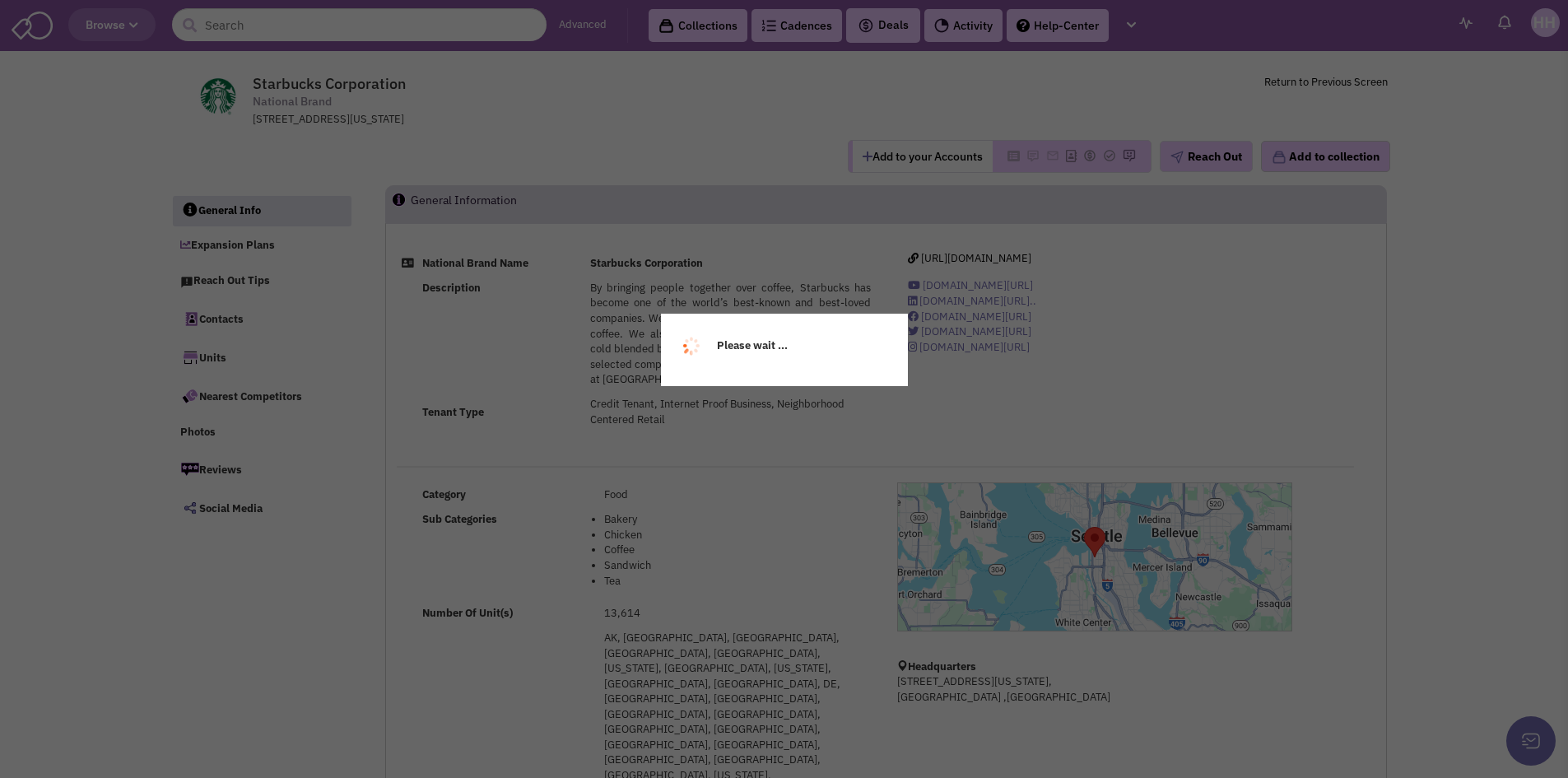
select select
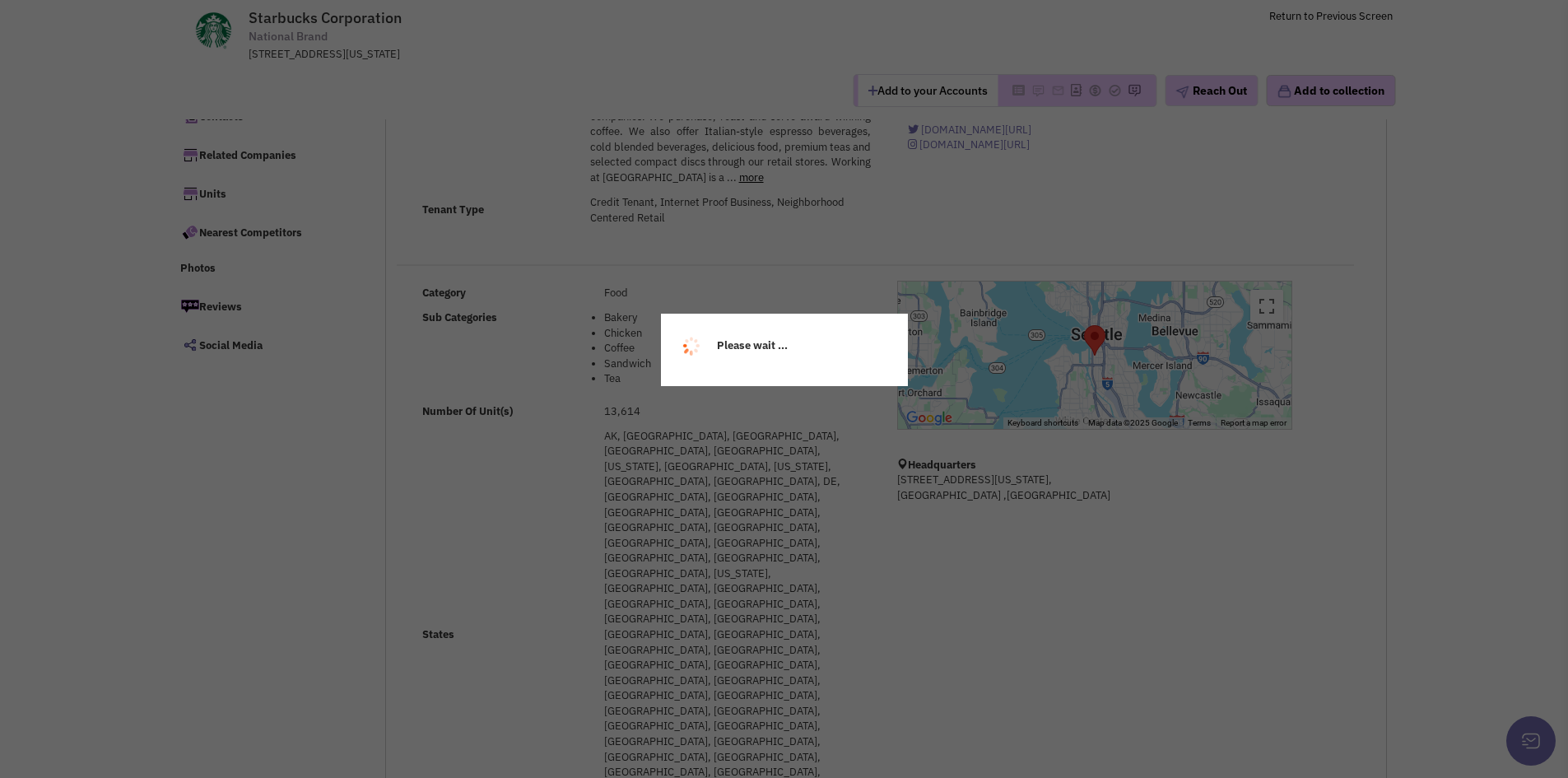
select select
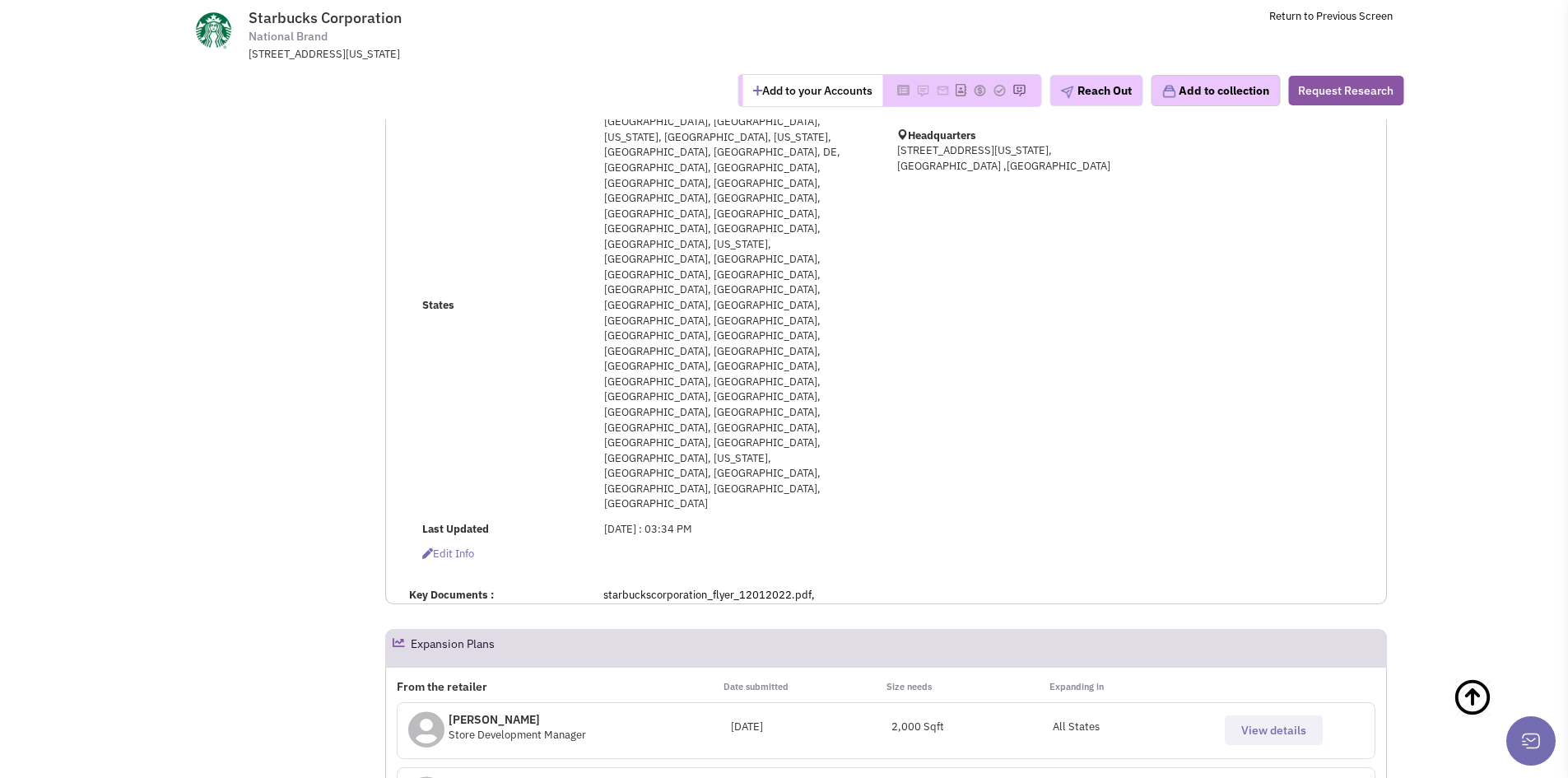
scroll to position [447, 0]
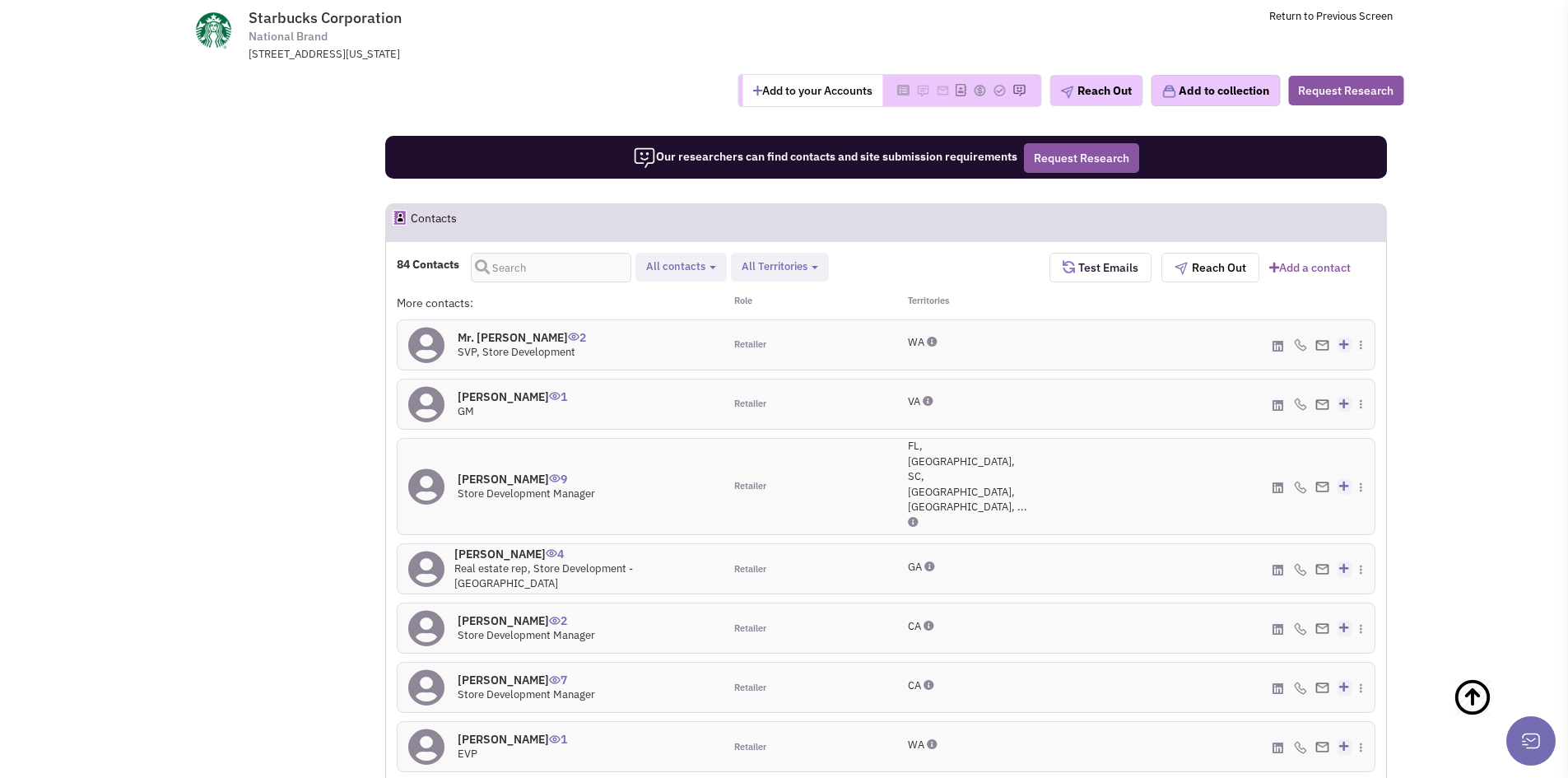
scroll to position [1681, 0]
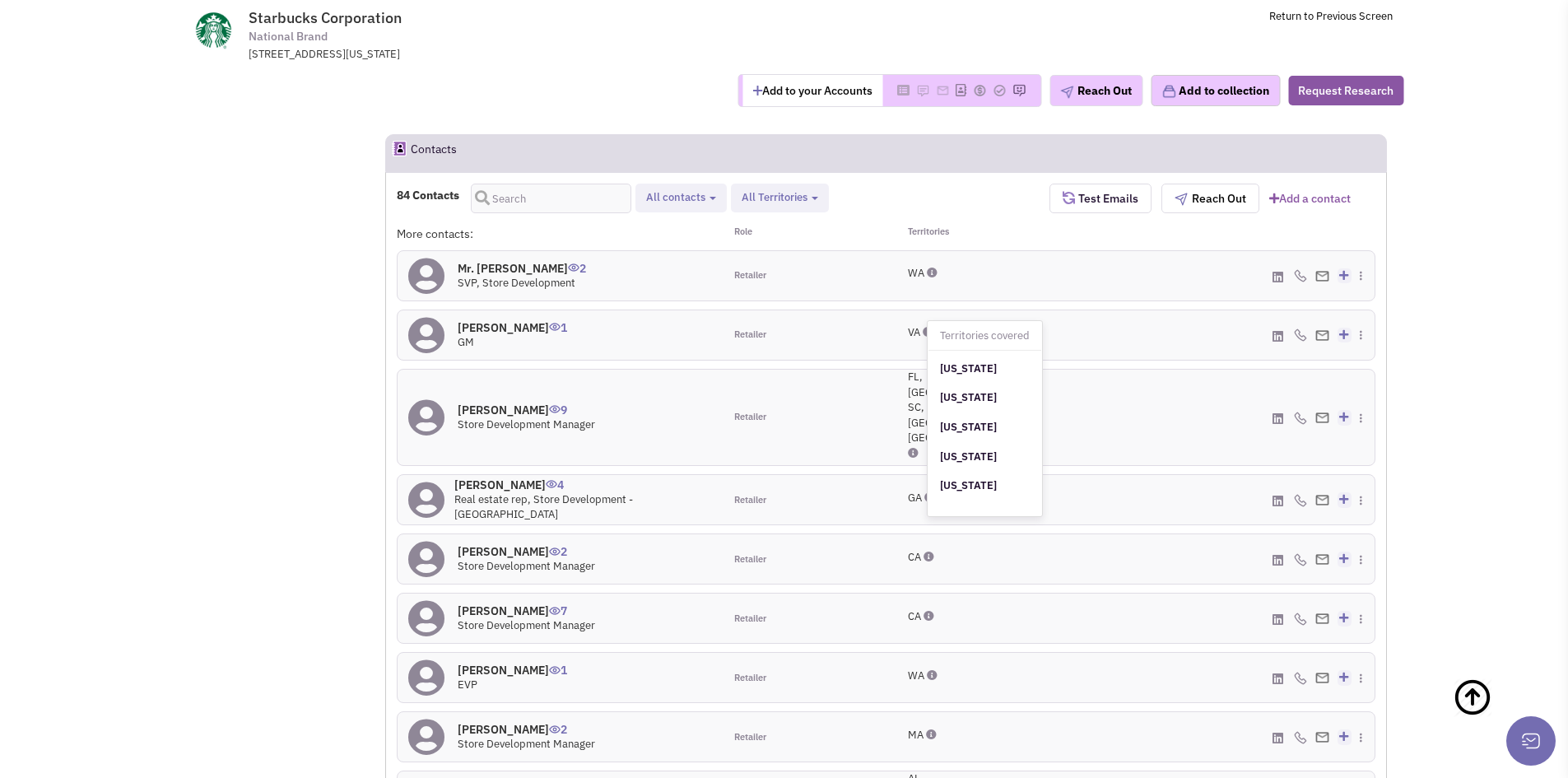
scroll to position [1763, 0]
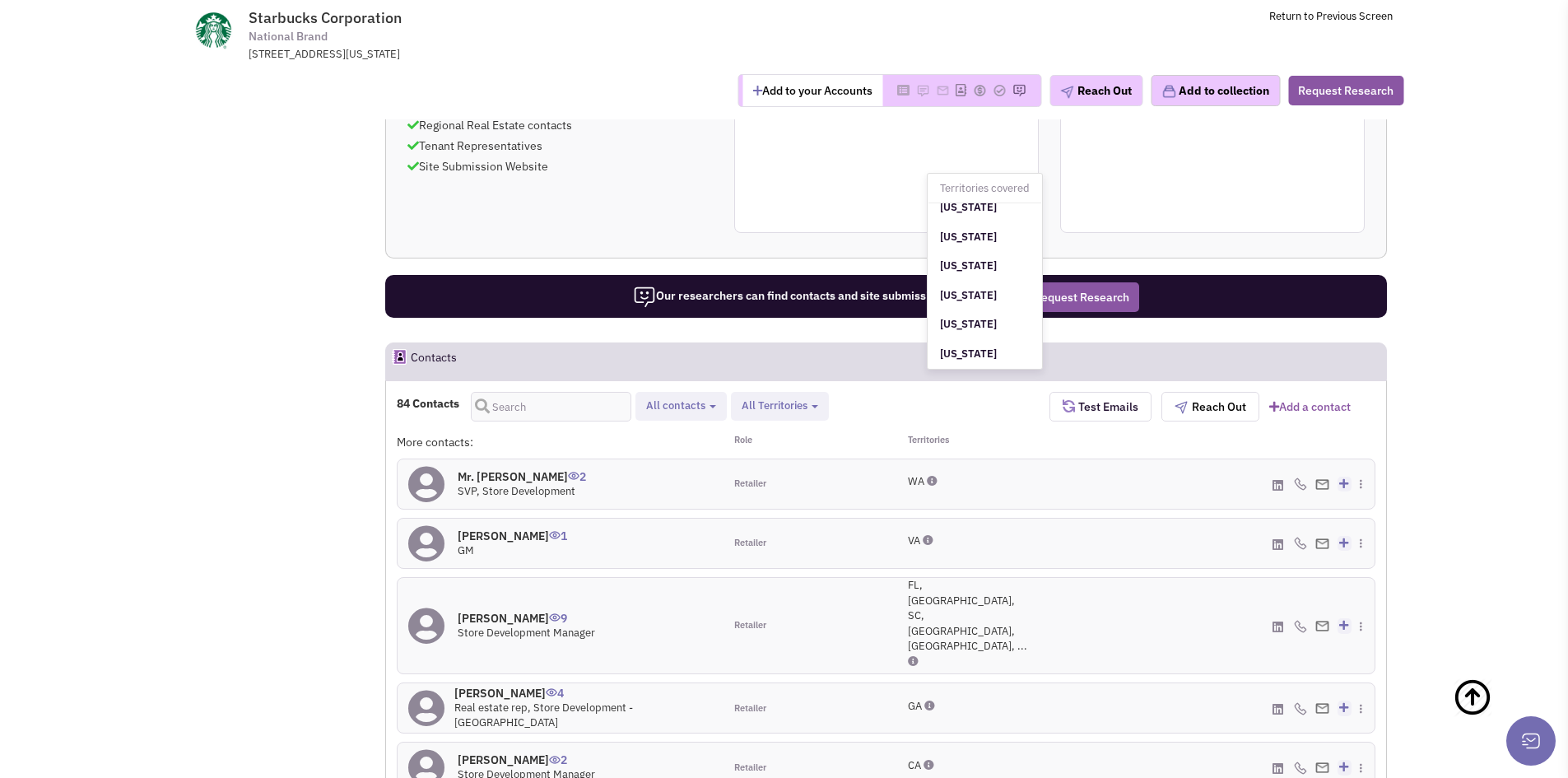
scroll to position [0, 0]
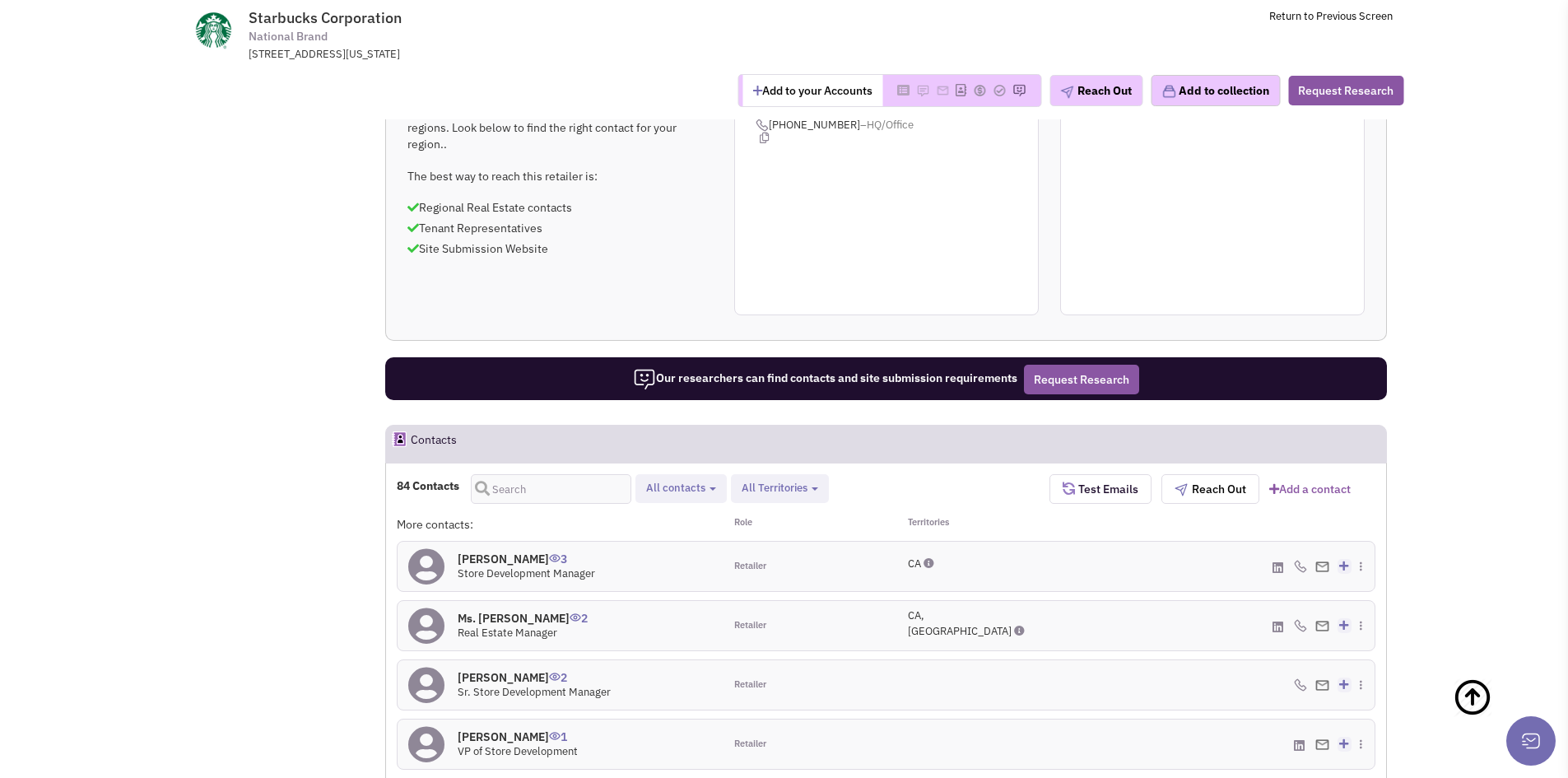
scroll to position [1599, 0]
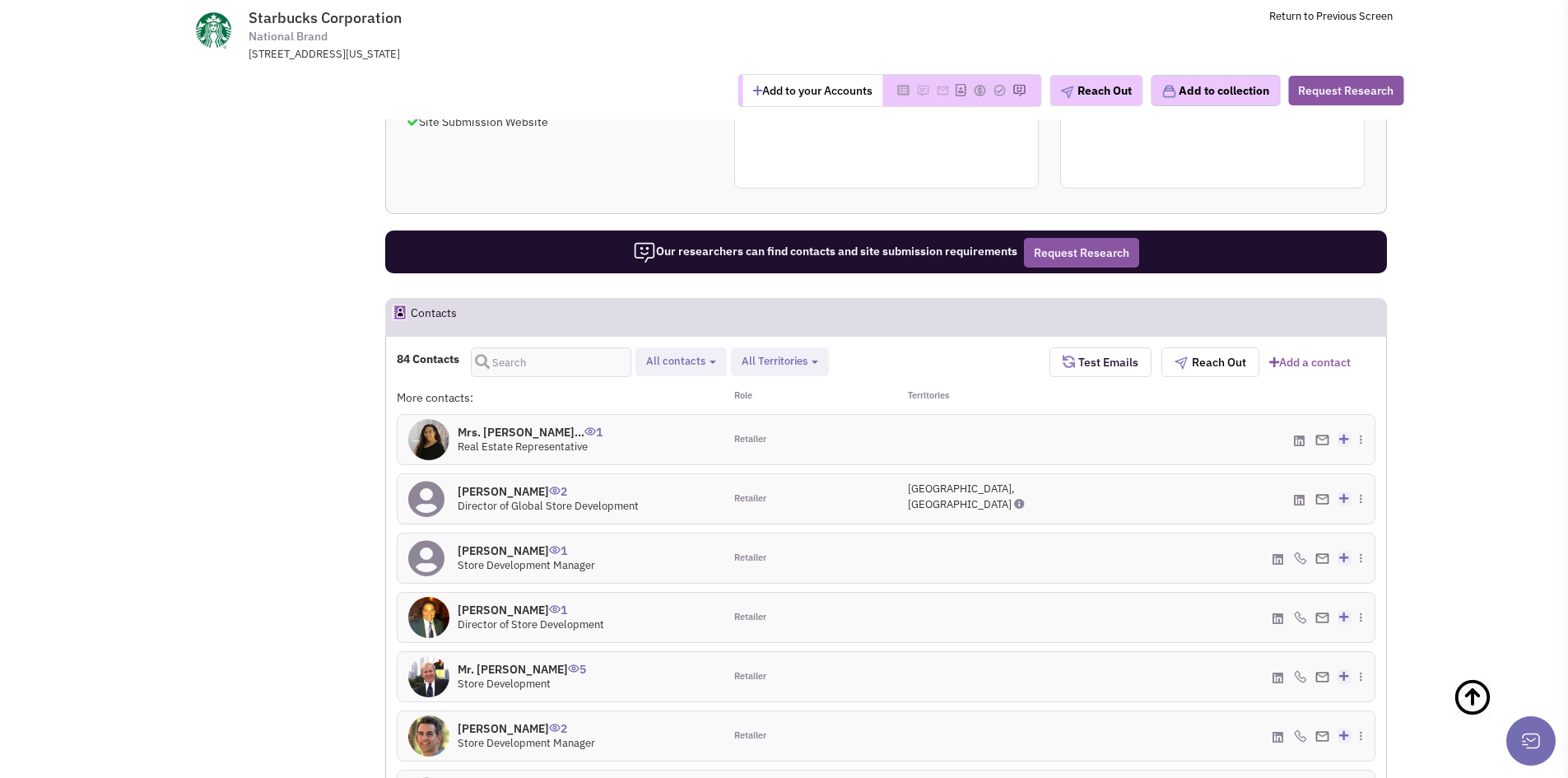
scroll to position [1681, 0]
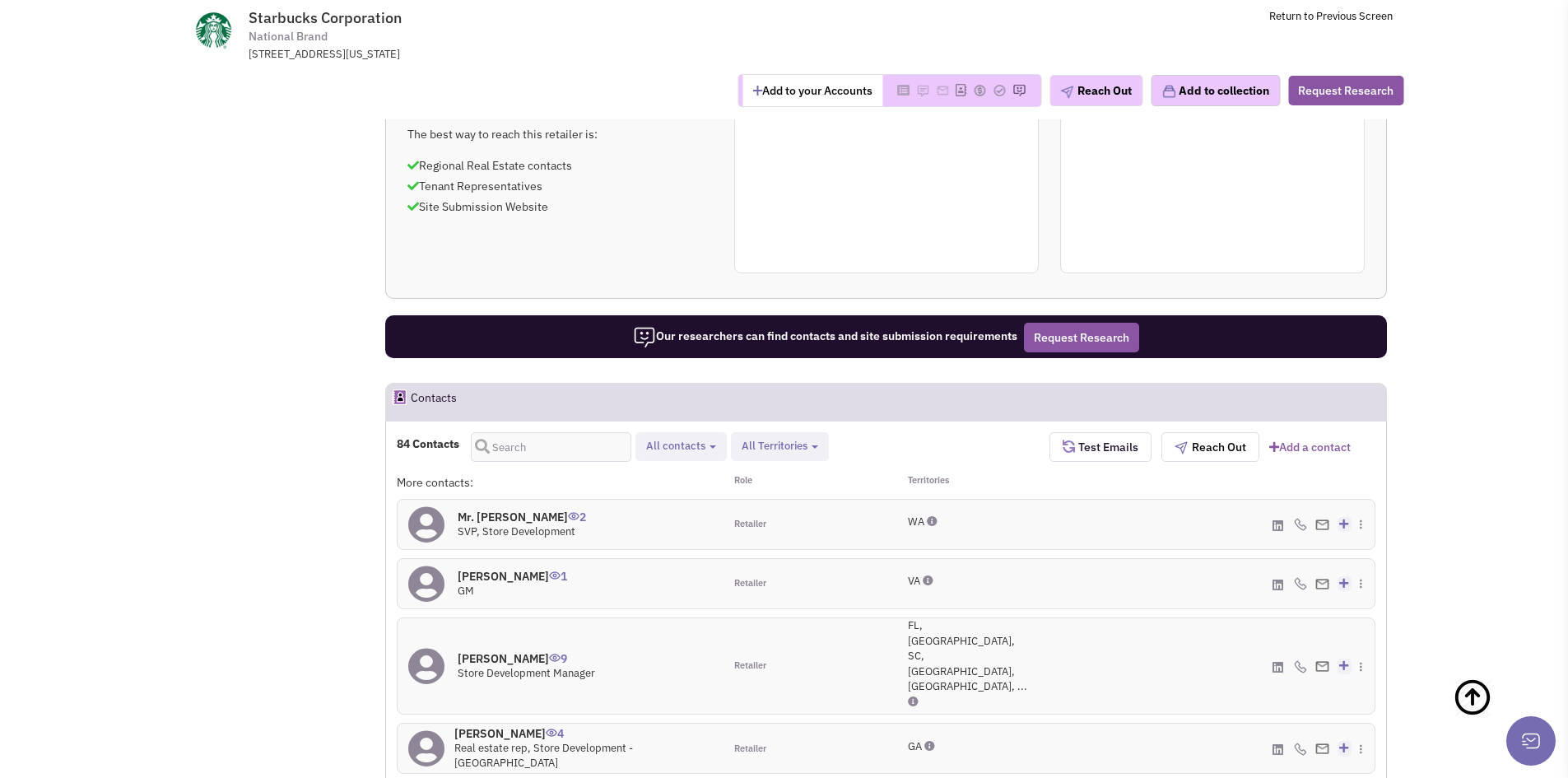
scroll to position [1516, 0]
